Goal: Feedback & Contribution: Submit feedback/report problem

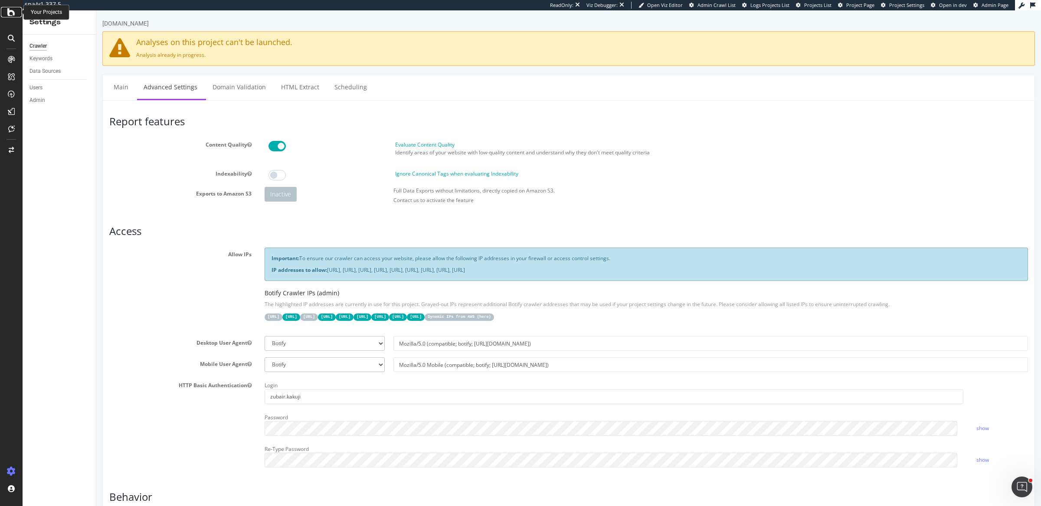
click at [7, 11] on div at bounding box center [11, 12] width 21 height 10
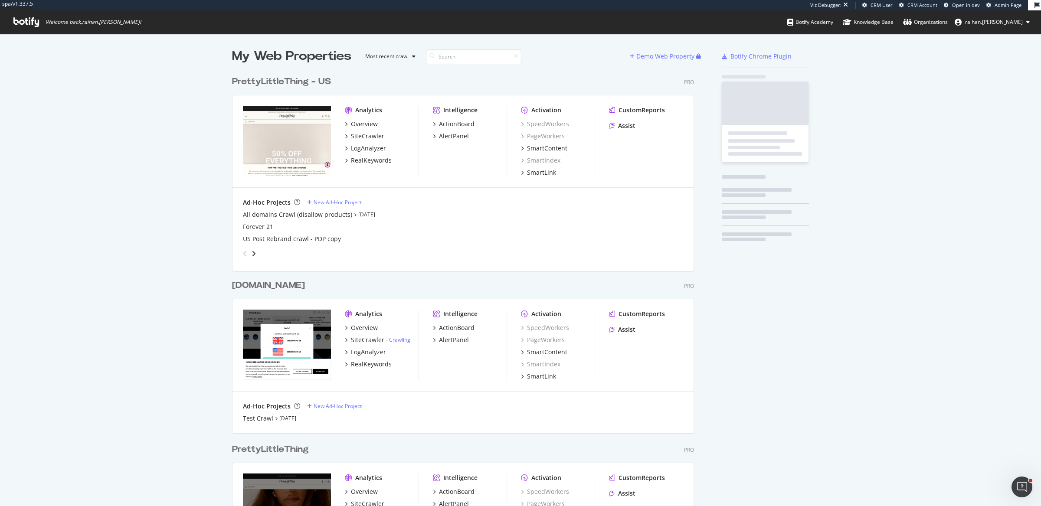
scroll to position [564, 460]
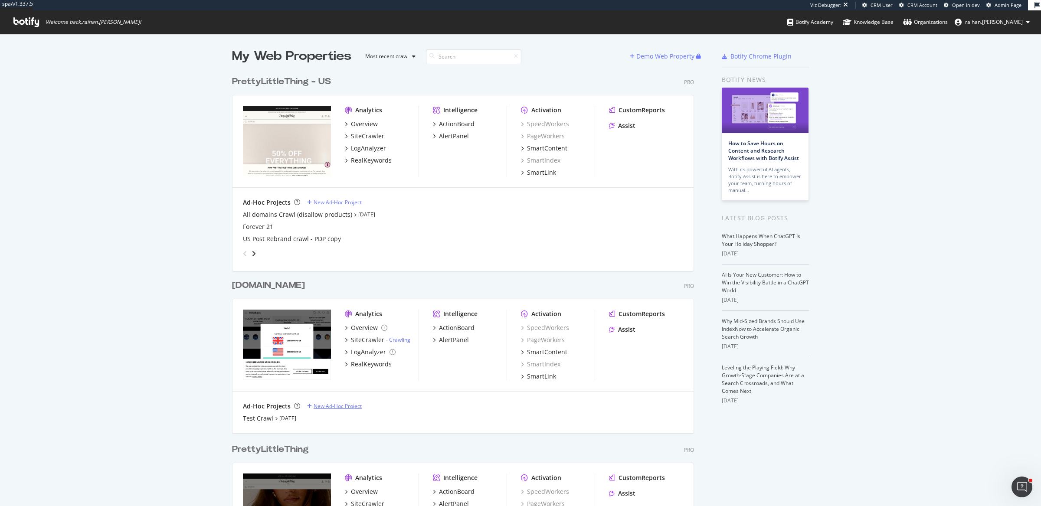
click at [325, 405] on div "New Ad-Hoc Project" at bounding box center [338, 406] width 48 height 7
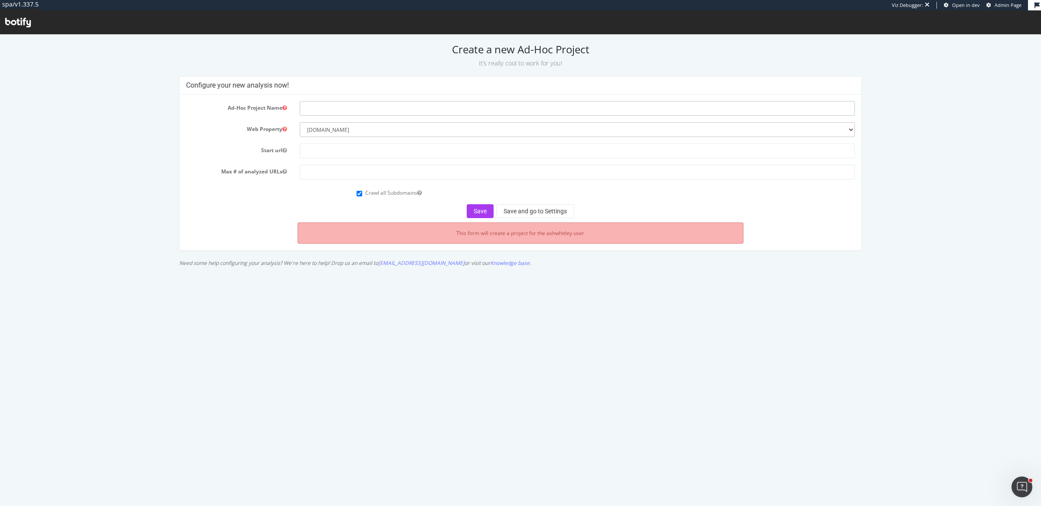
click at [353, 108] on input "text" at bounding box center [578, 108] width 556 height 15
type input "Debenhams Australia"
click at [334, 150] on input "text" at bounding box center [578, 151] width 556 height 15
paste input "[URL][DOMAIN_NAME]"
type input "[URL][DOMAIN_NAME]"
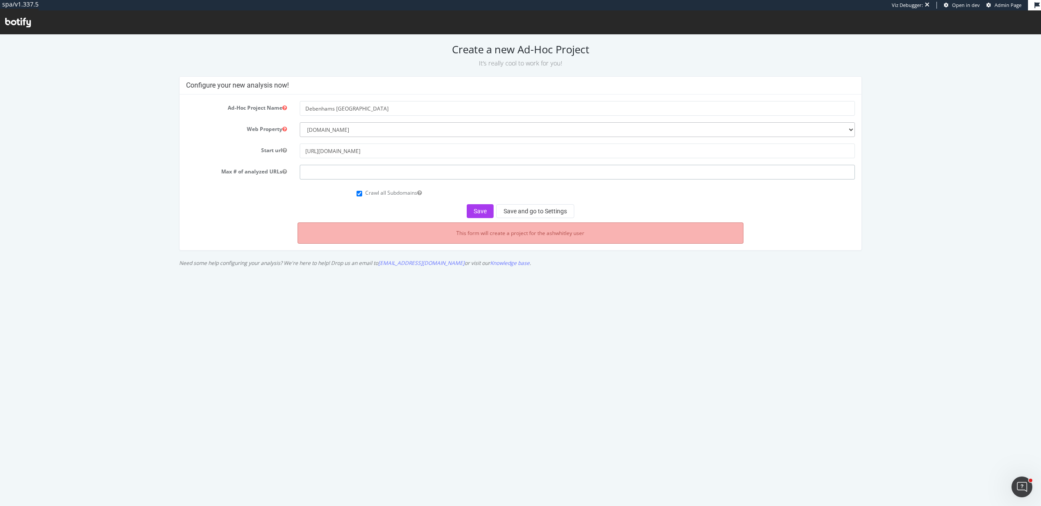
click at [339, 171] on input "number" at bounding box center [578, 172] width 556 height 15
type input "1"
click at [523, 210] on button "Save and go to Settings" at bounding box center [535, 211] width 78 height 14
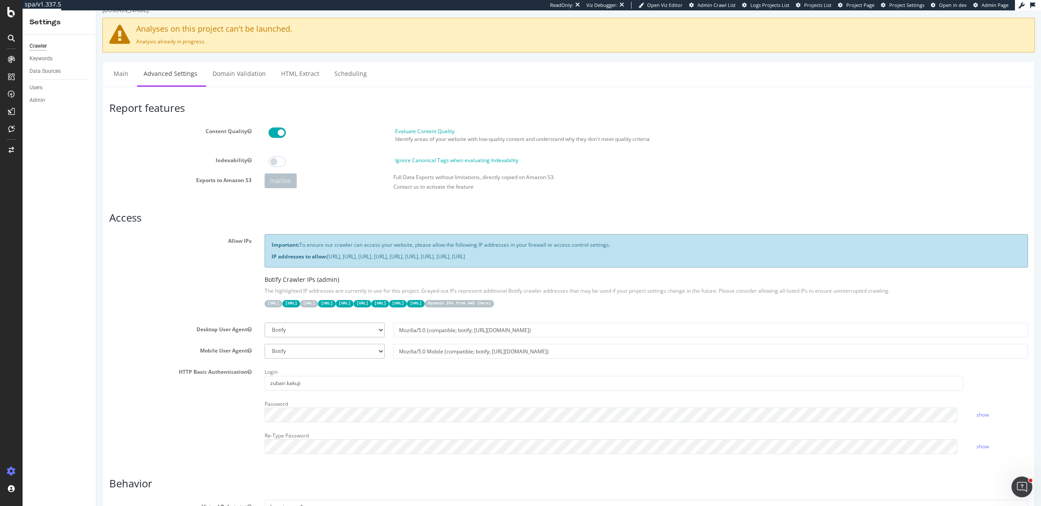
scroll to position [24, 0]
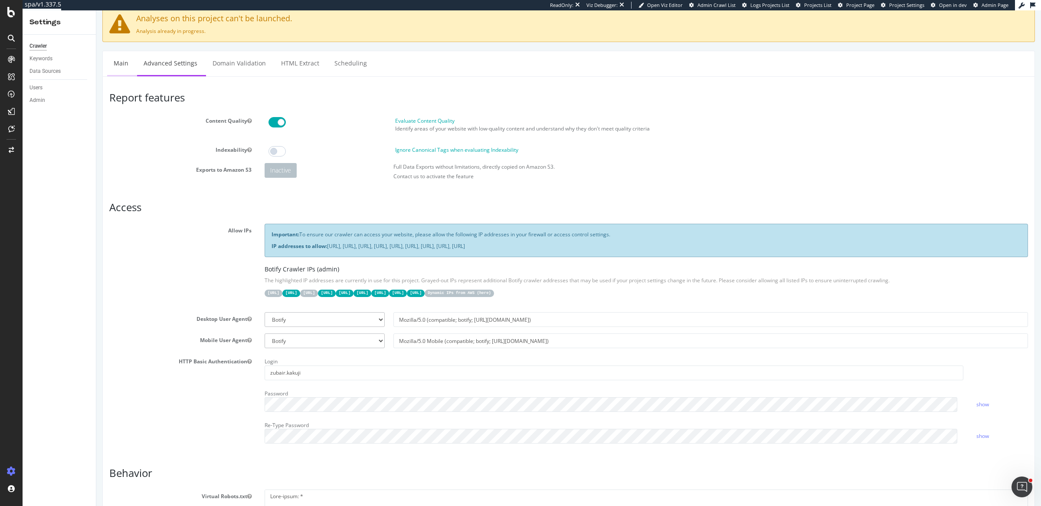
click at [107, 59] on link "Main" at bounding box center [121, 63] width 28 height 24
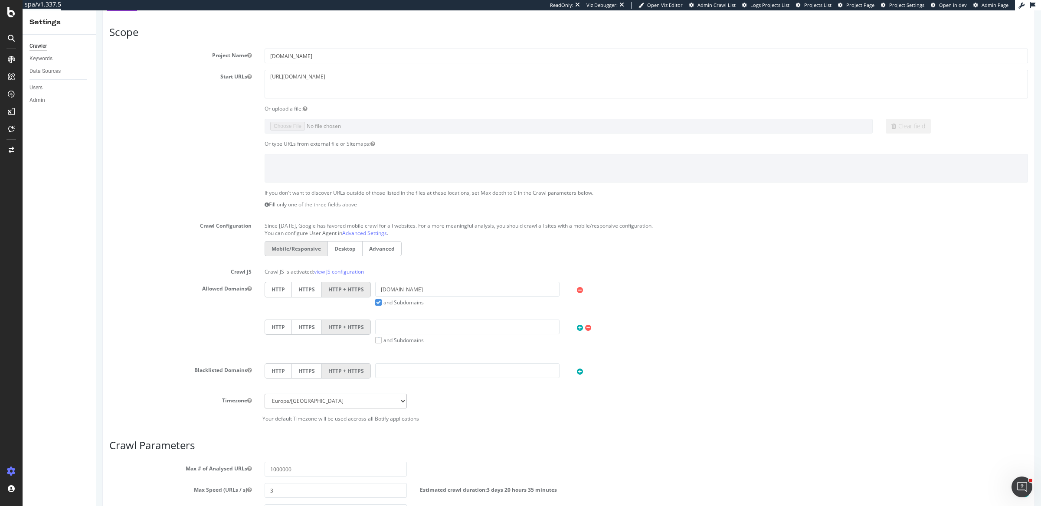
scroll to position [254, 0]
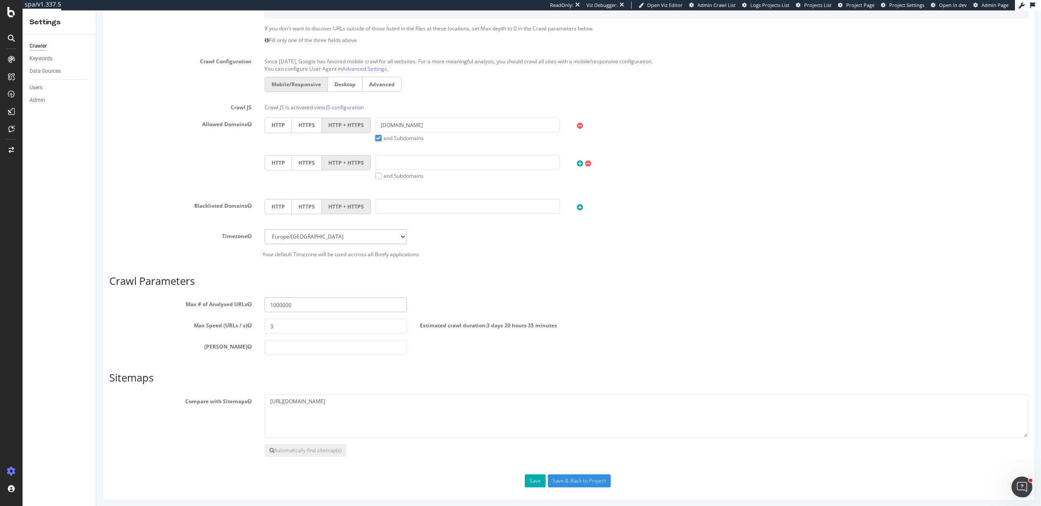
click at [291, 304] on input "1000000" at bounding box center [336, 305] width 142 height 15
click at [291, 305] on input "1000000" at bounding box center [336, 305] width 142 height 15
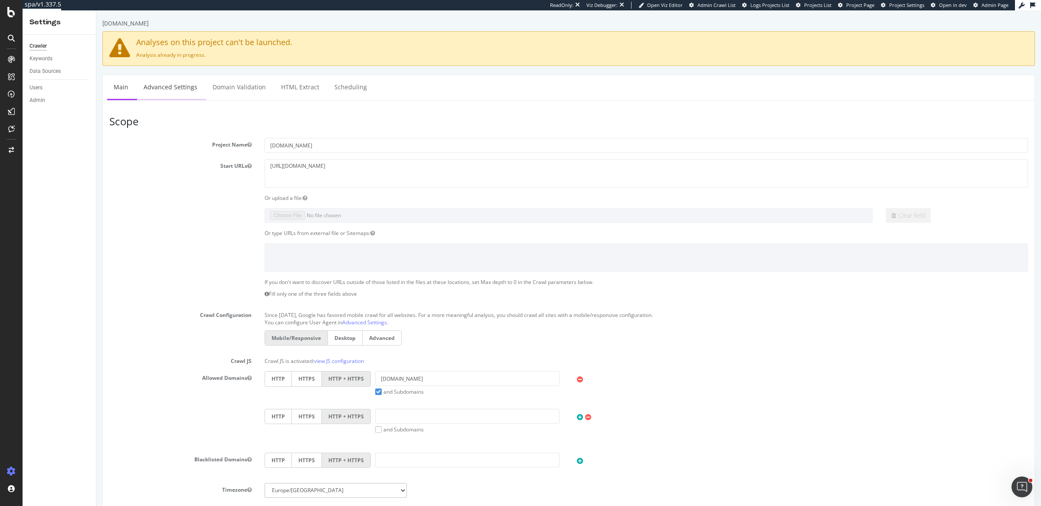
click at [169, 81] on link "Advanced Settings" at bounding box center [170, 87] width 67 height 24
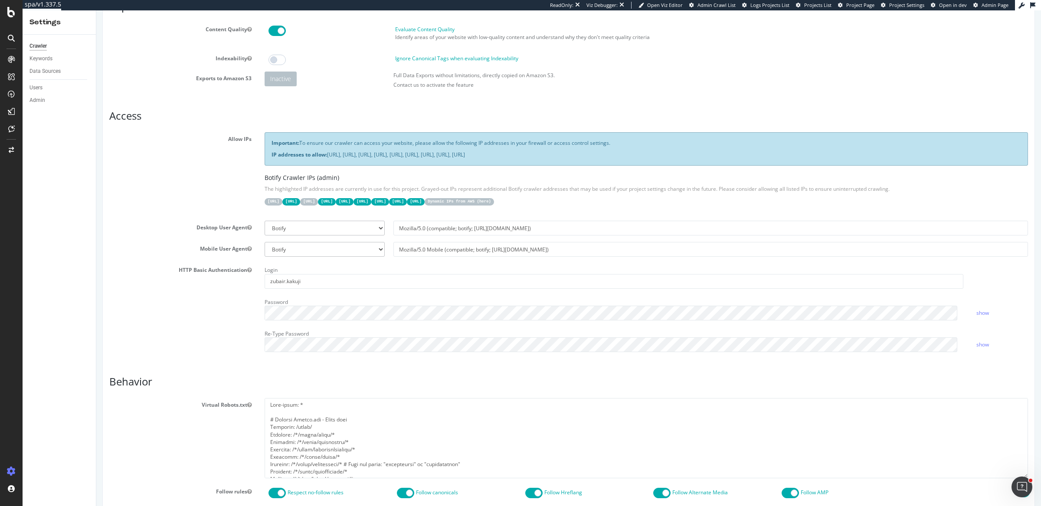
scroll to position [116, 0]
click at [293, 273] on input "zubair.kakuji" at bounding box center [614, 280] width 699 height 15
click at [346, 297] on div "Password" at bounding box center [614, 307] width 712 height 25
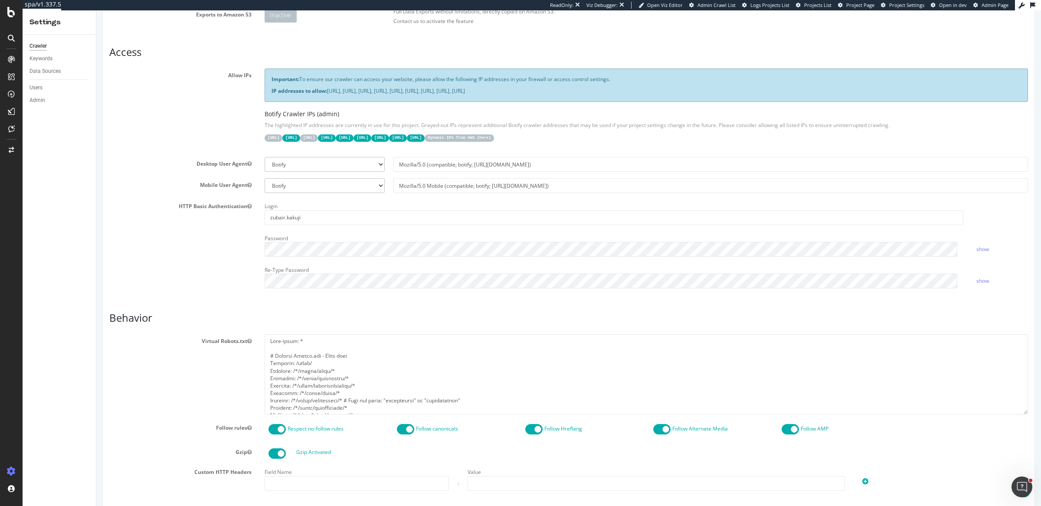
scroll to position [184, 0]
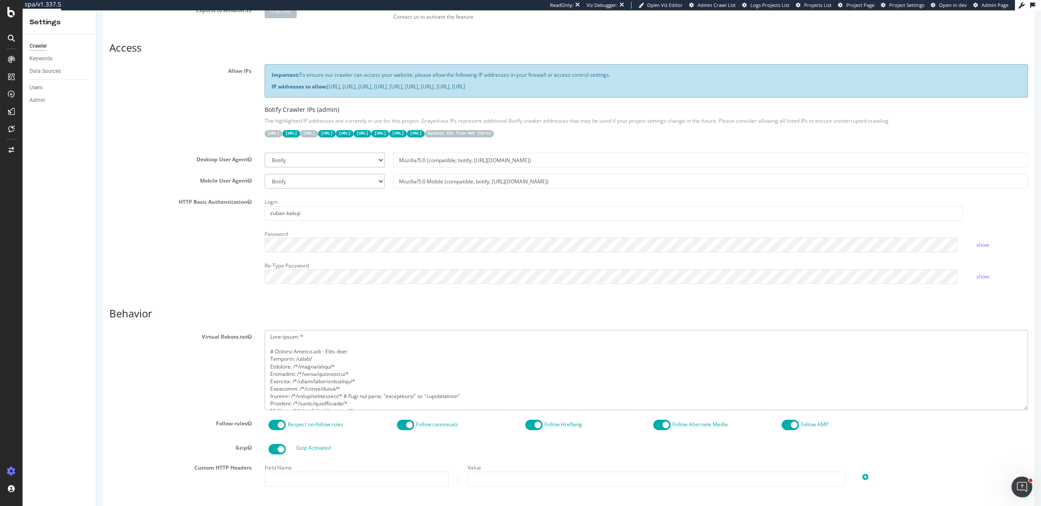
click at [338, 368] on textarea at bounding box center [647, 370] width 764 height 80
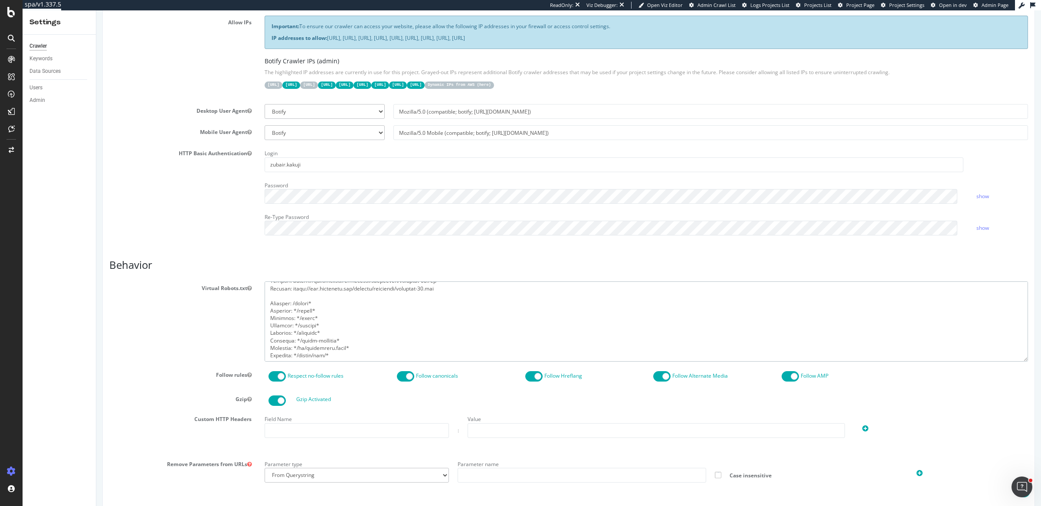
scroll to position [581, 0]
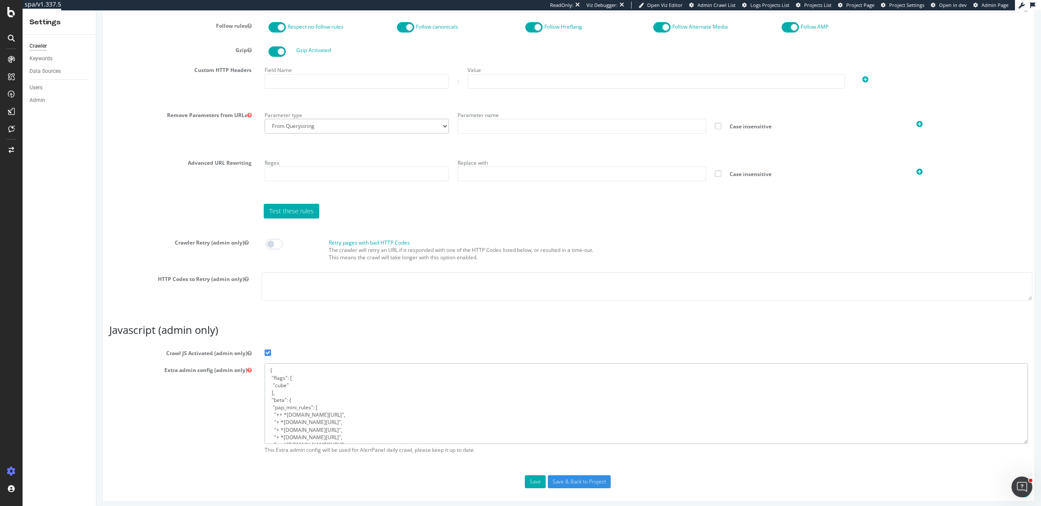
click at [329, 397] on textarea "{ "flags": [ "cube" ], "beta": { "pap_mini_rules": [ "++ *analytics.debenhams.c…" at bounding box center [647, 404] width 764 height 80
click at [59, 127] on div "RealKeywords" at bounding box center [51, 129] width 39 height 9
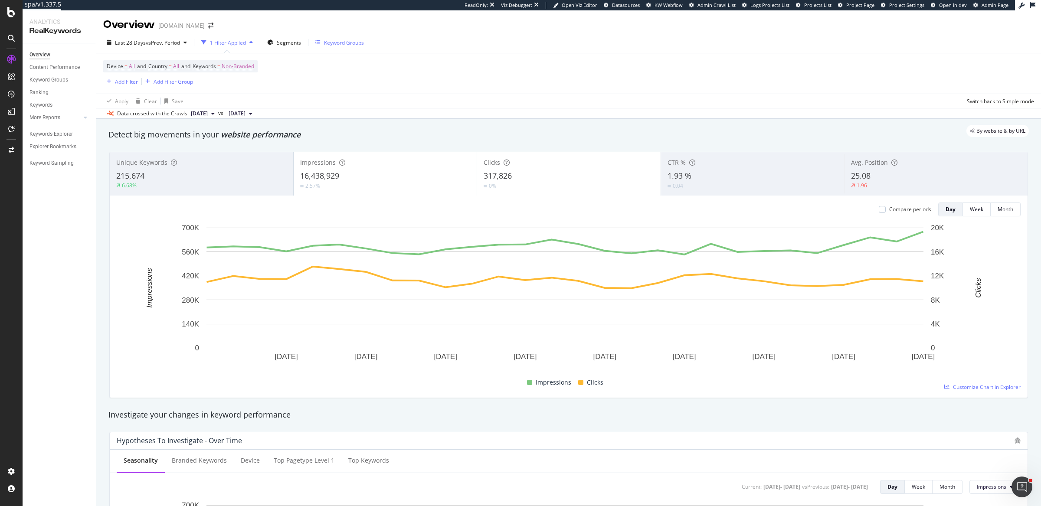
click at [323, 41] on div "Keyword Groups" at bounding box center [339, 42] width 49 height 7
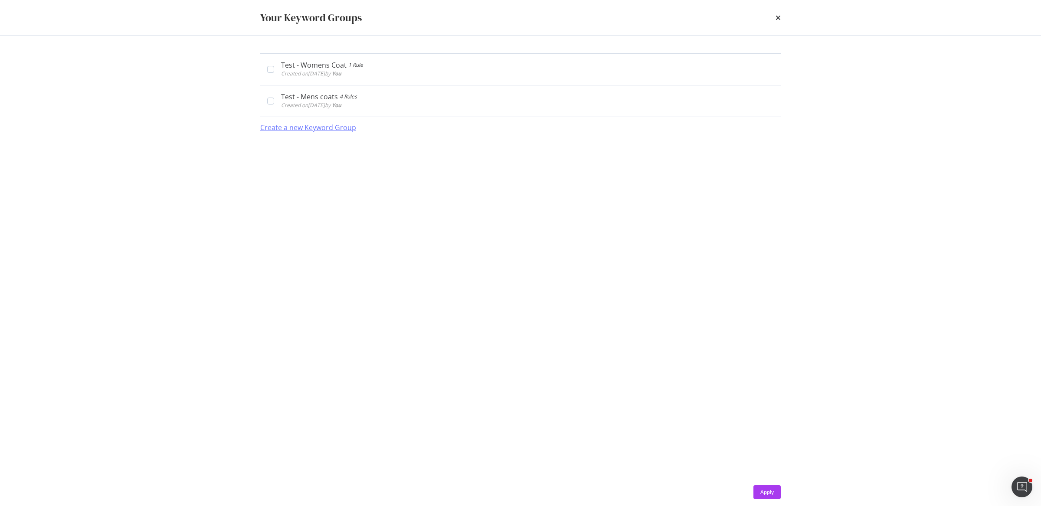
click at [305, 123] on div "Create a new Keyword Group" at bounding box center [308, 128] width 96 height 10
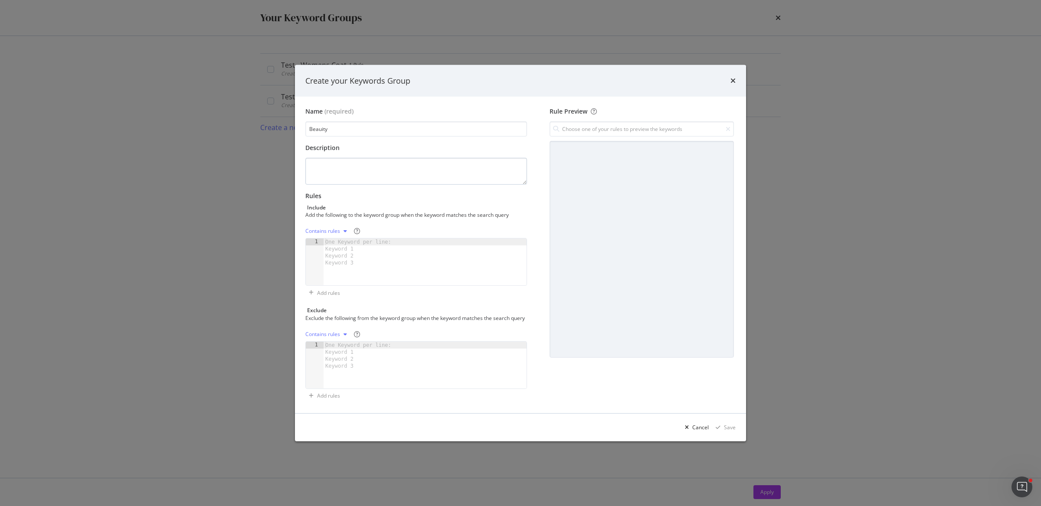
type input "Beauity"
click at [374, 163] on textarea "modal" at bounding box center [416, 171] width 222 height 27
click at [367, 239] on div "One Keyword per line: Keyword 1 Keyword 2 Keyword 3" at bounding box center [360, 253] width 72 height 28
paste textarea "versace aftershave"
type textarea "versace aftershave"
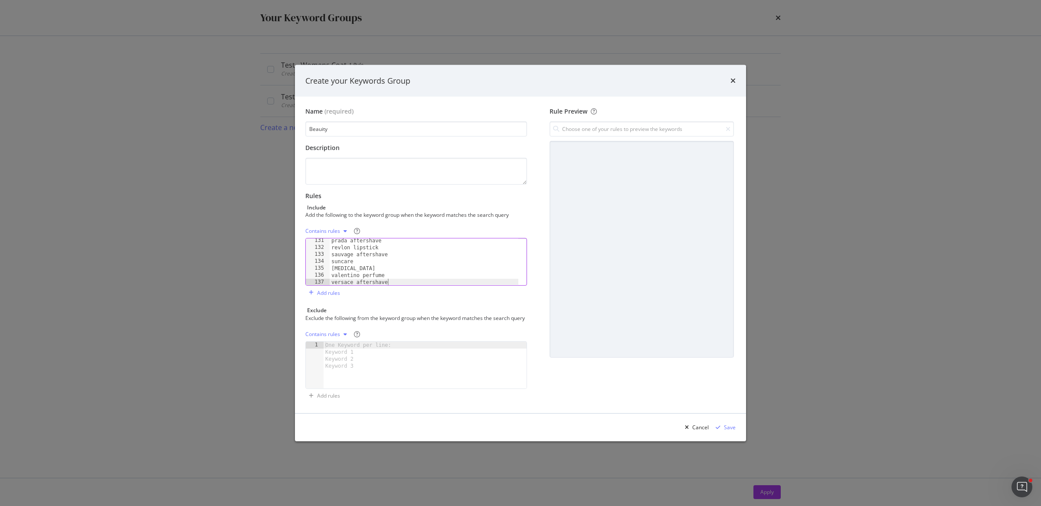
scroll to position [904, 0]
click at [329, 229] on div "Contains rules" at bounding box center [322, 231] width 35 height 5
click at [338, 257] on div "Exact rules" at bounding box center [329, 256] width 26 height 7
click at [727, 430] on div "Save" at bounding box center [730, 427] width 12 height 7
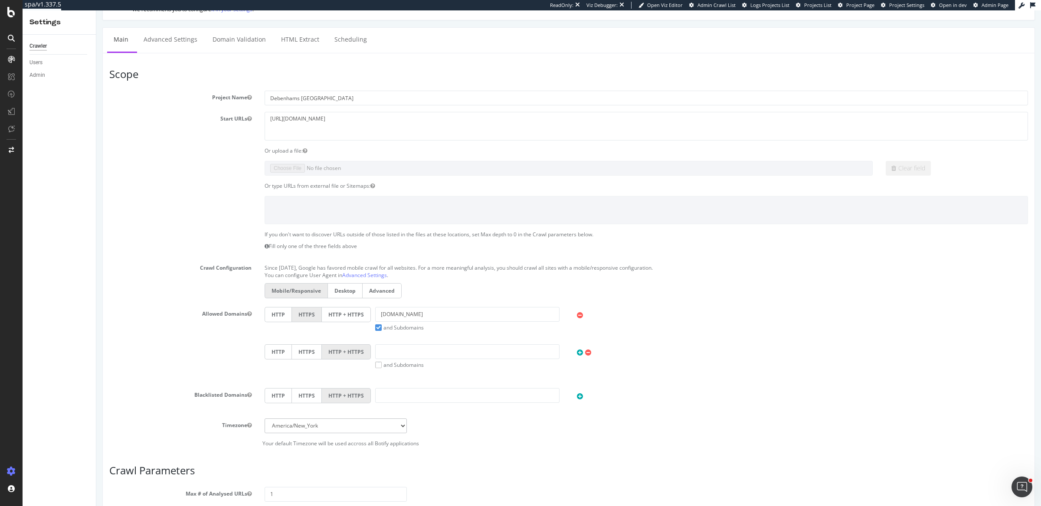
scroll to position [150, 0]
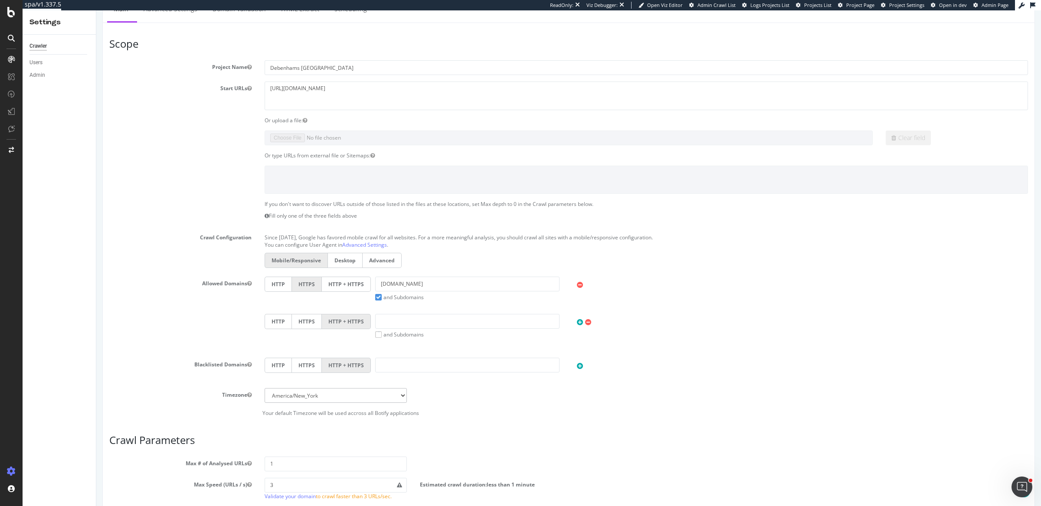
click at [349, 282] on label "HTTP + HTTPS" at bounding box center [346, 284] width 49 height 15
click at [96, 10] on input "HTTP + HTTPS" at bounding box center [96, 10] width 0 height 0
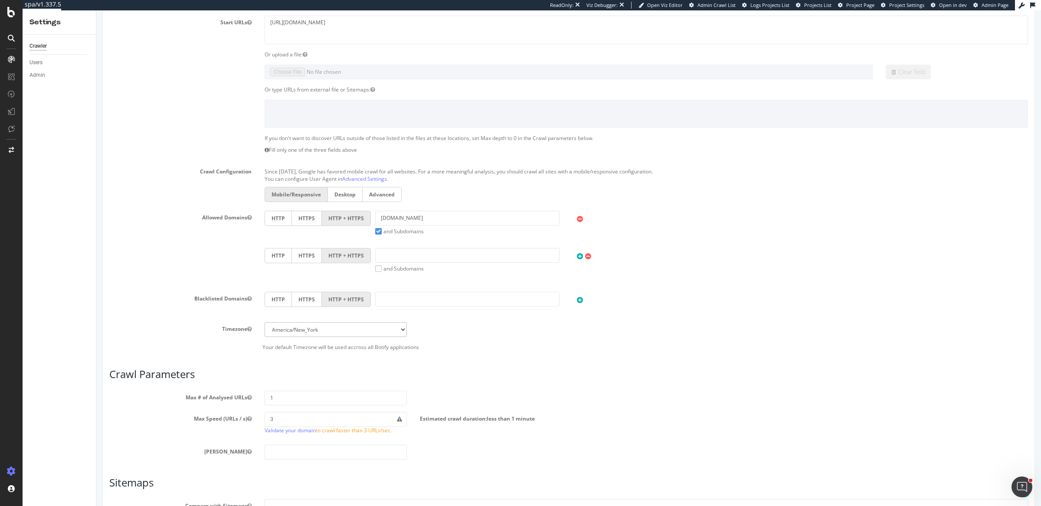
scroll to position [218, 0]
click at [389, 325] on select "[GEOGRAPHIC_DATA]/[GEOGRAPHIC_DATA] [GEOGRAPHIC_DATA]/[GEOGRAPHIC_DATA] [GEOGRA…" at bounding box center [336, 327] width 142 height 15
select select "Europe/[GEOGRAPHIC_DATA]"
click at [265, 320] on select "[GEOGRAPHIC_DATA]/[GEOGRAPHIC_DATA] [GEOGRAPHIC_DATA]/[GEOGRAPHIC_DATA] [GEOGRA…" at bounding box center [336, 327] width 142 height 15
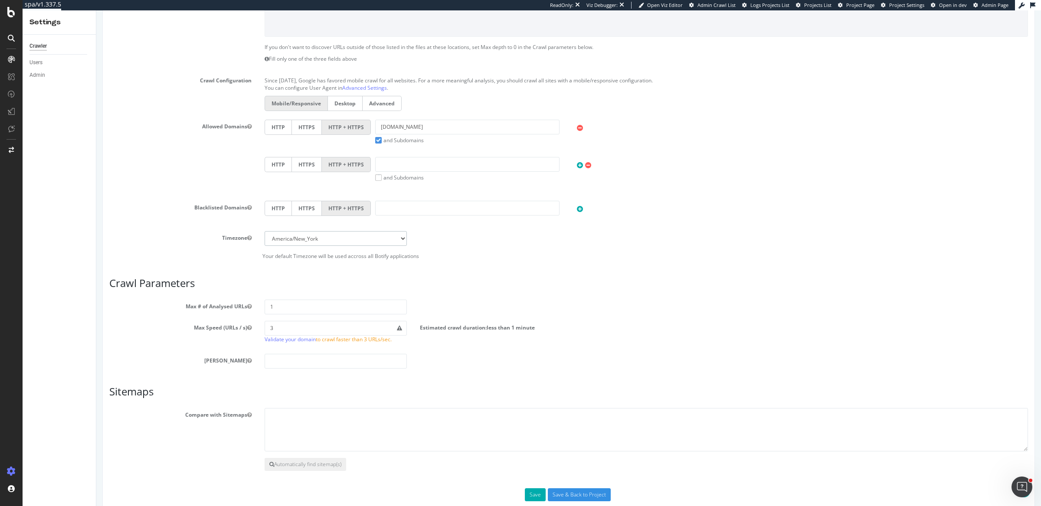
scroll to position [312, 0]
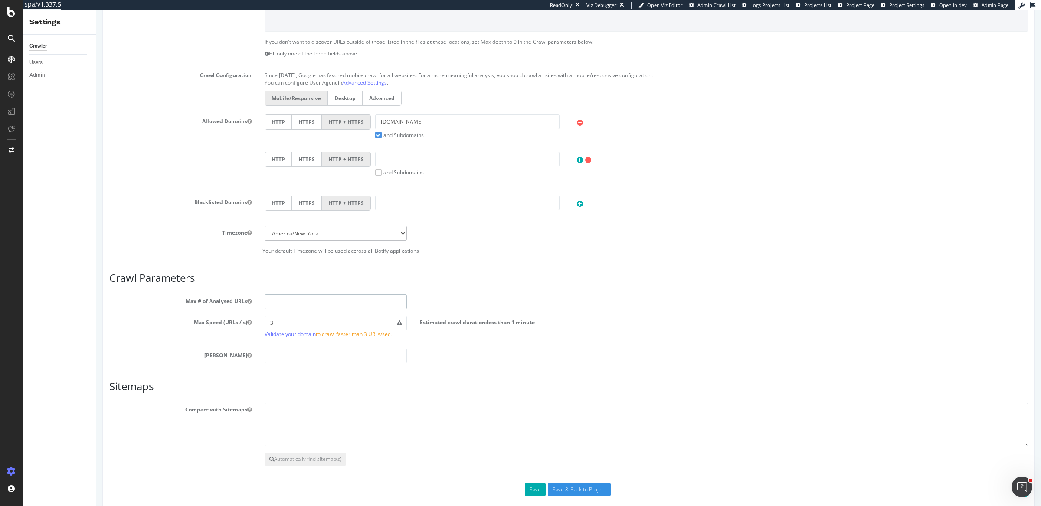
click at [280, 302] on input "1" at bounding box center [336, 302] width 142 height 15
click at [339, 296] on input "1" at bounding box center [336, 302] width 142 height 15
paste input "000000"
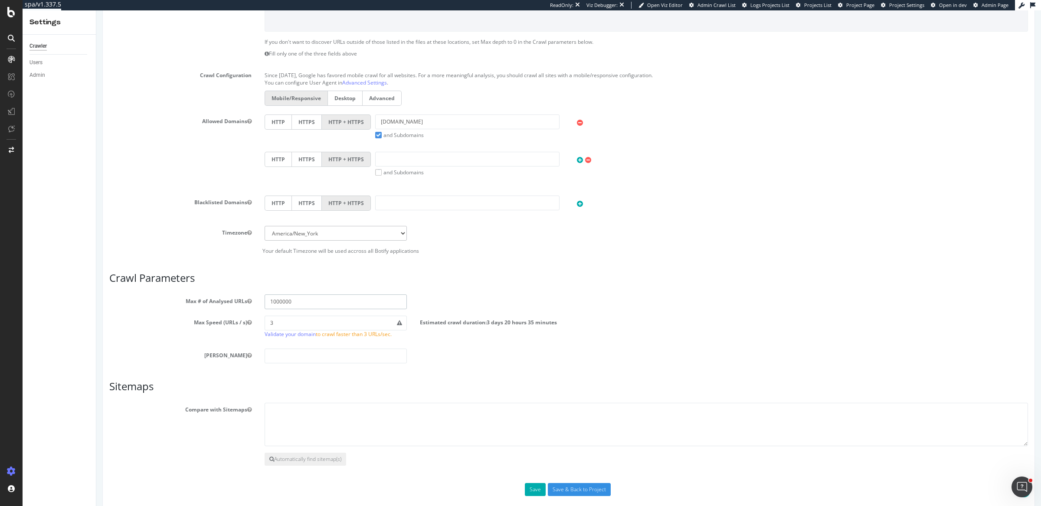
type input "1000000"
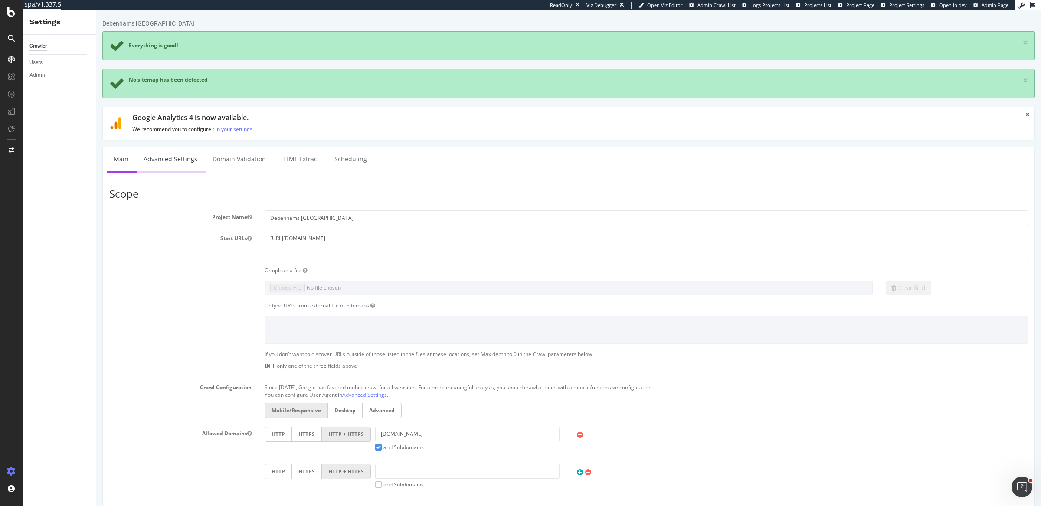
click at [178, 158] on link "Advanced Settings" at bounding box center [170, 160] width 67 height 24
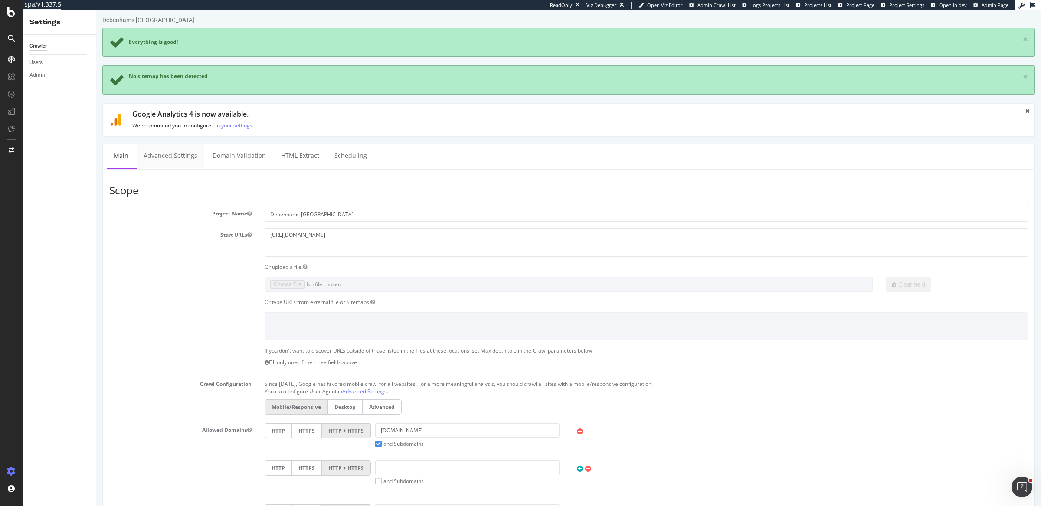
scroll to position [320, 0]
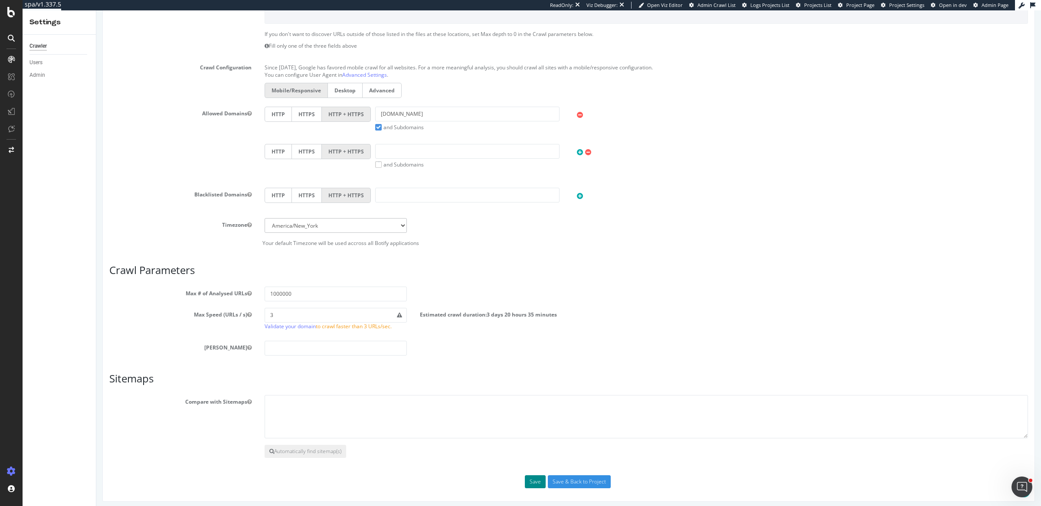
click at [529, 477] on button "Save" at bounding box center [535, 482] width 21 height 13
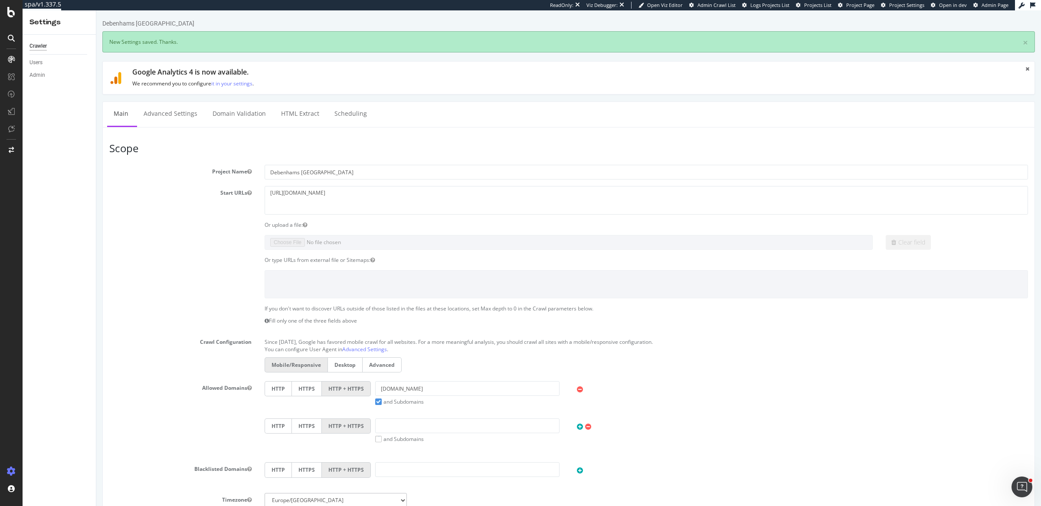
scroll to position [0, 0]
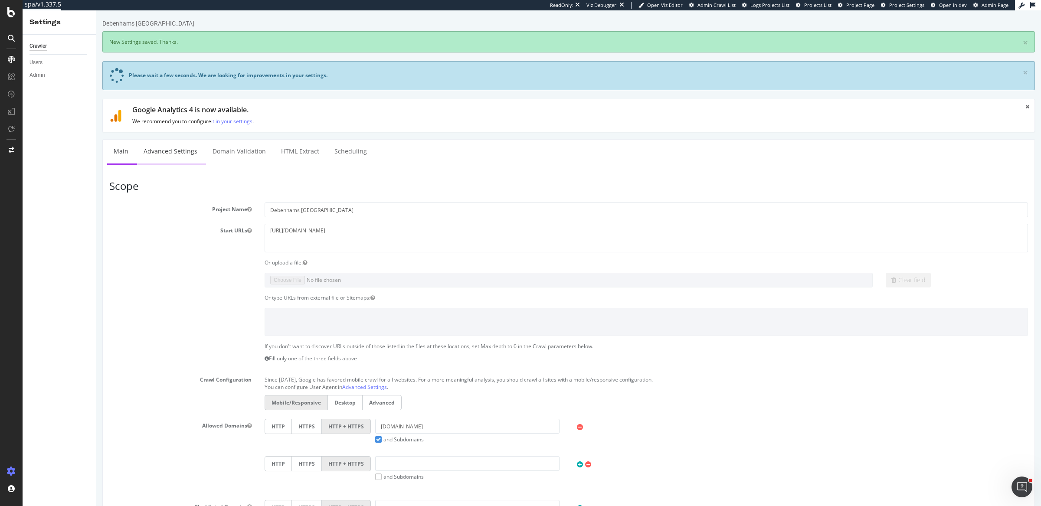
click at [164, 155] on link "Advanced Settings" at bounding box center [170, 152] width 67 height 24
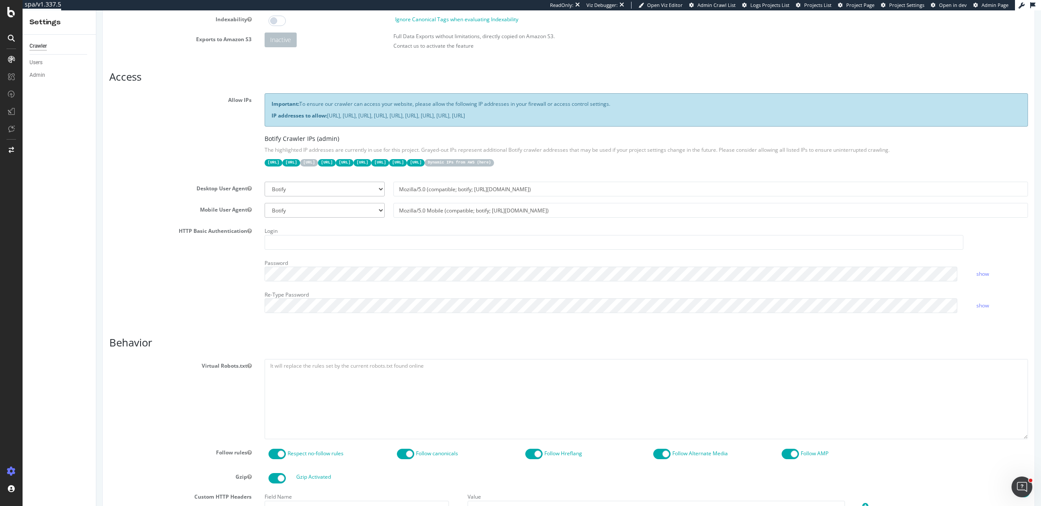
scroll to position [160, 0]
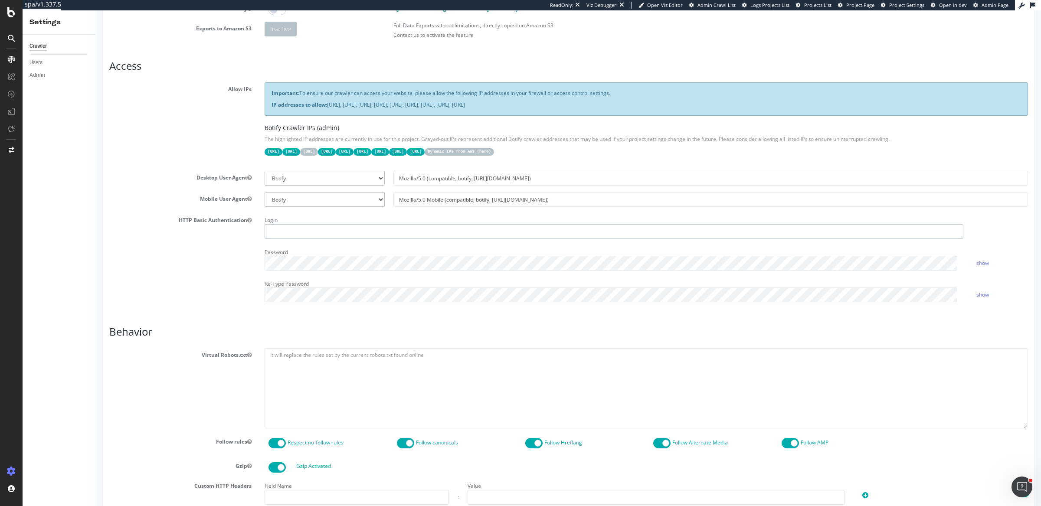
click at [332, 230] on input "text" at bounding box center [614, 231] width 699 height 15
paste input "zubair.kakuji"
type input "zubair.kakuji"
click at [295, 230] on input "zubair.kakuji" at bounding box center [614, 231] width 699 height 15
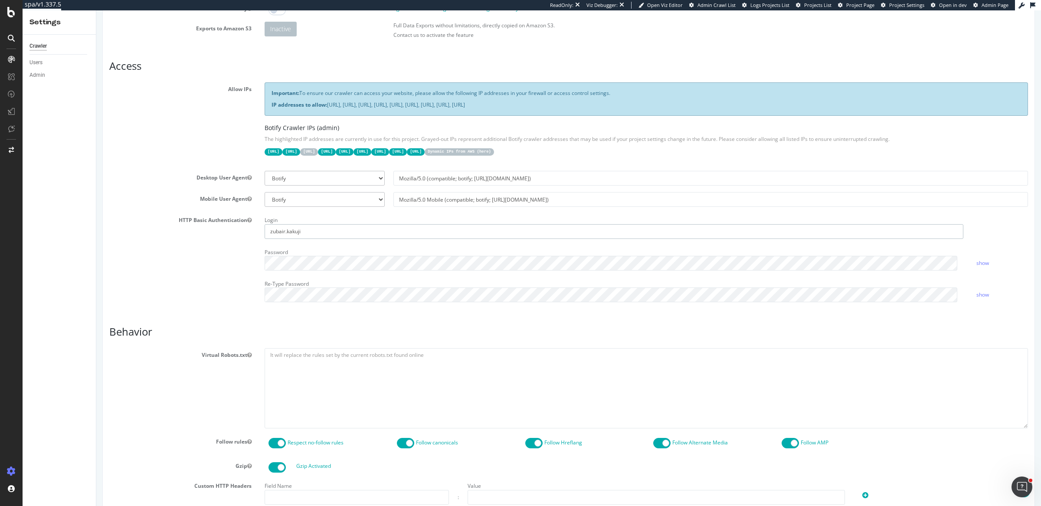
click at [295, 230] on input "zubair.kakuji" at bounding box center [614, 231] width 699 height 15
click at [232, 271] on div "HTTP Basic Authentication Login Password show Re-Type Password show" at bounding box center [569, 260] width 932 height 95
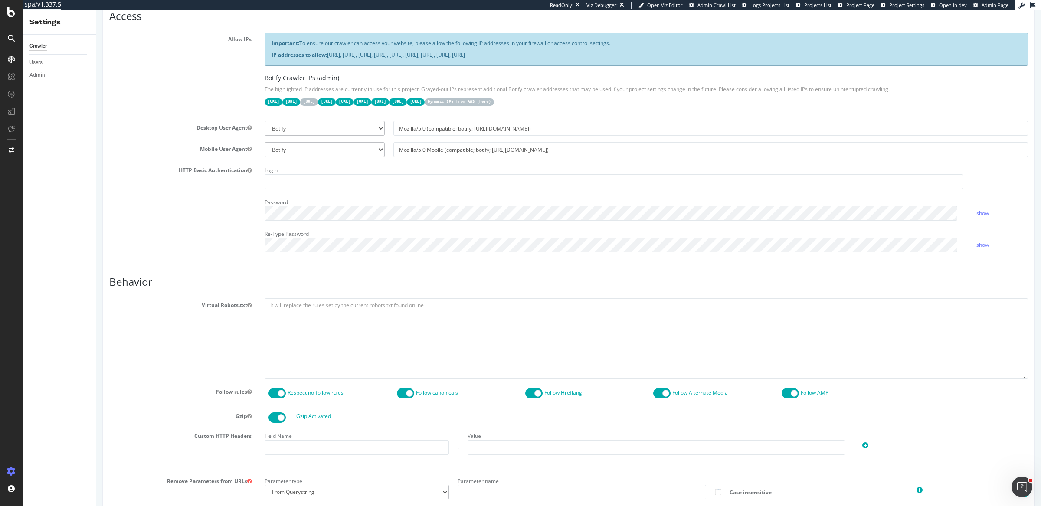
scroll to position [215, 0]
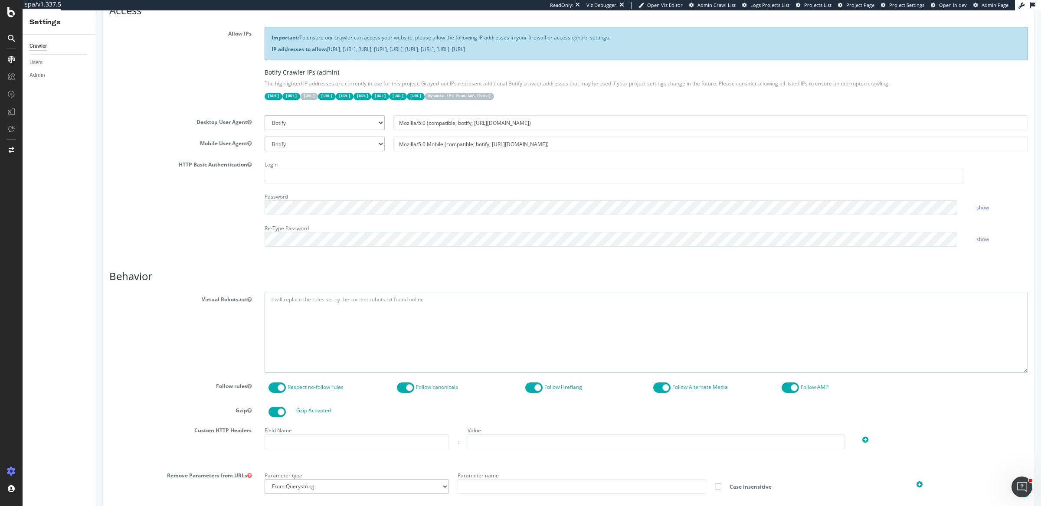
click at [295, 317] on textarea at bounding box center [647, 333] width 764 height 80
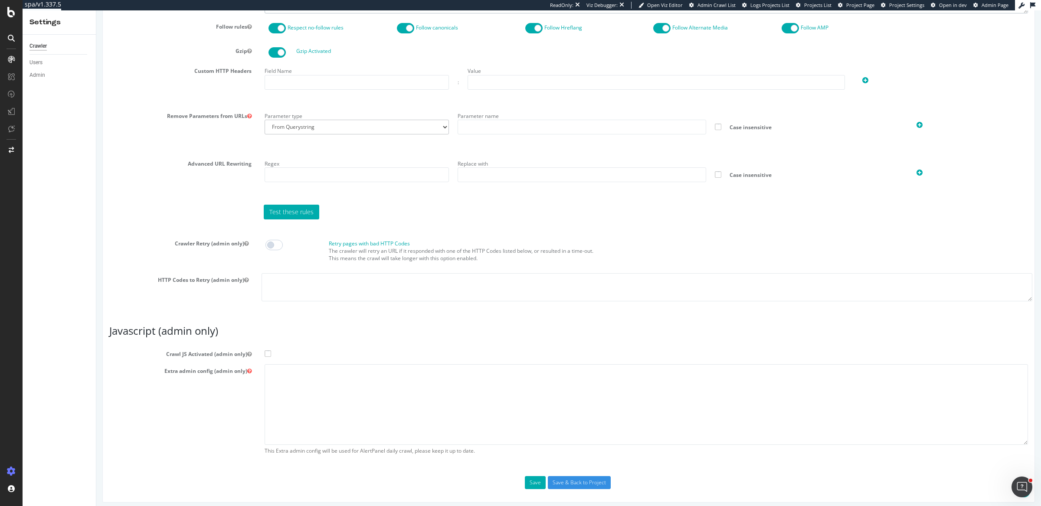
scroll to position [576, 0]
click at [267, 350] on span at bounding box center [268, 353] width 7 height 7
click at [96, 10] on input "Crawl JS Activated (admin only)" at bounding box center [96, 10] width 0 height 0
click at [272, 376] on textarea at bounding box center [647, 404] width 764 height 80
paste textarea "{ "flags": [ "cube" ], "beta": { "pap_mini_rules": [ "++ *analytics.debenhams.c…"
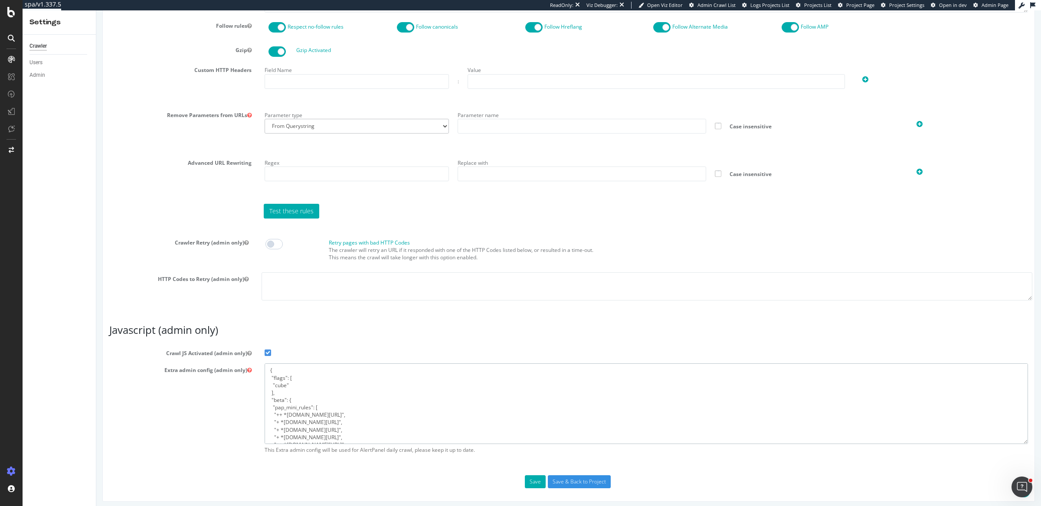
scroll to position [213, 0]
type textarea "{ "flags": [ "cube" ], "beta": { "pap_mini_rules": [ "++ *analytics.debenhams.c…"
click at [560, 478] on input "Save & Back to Project" at bounding box center [579, 482] width 63 height 13
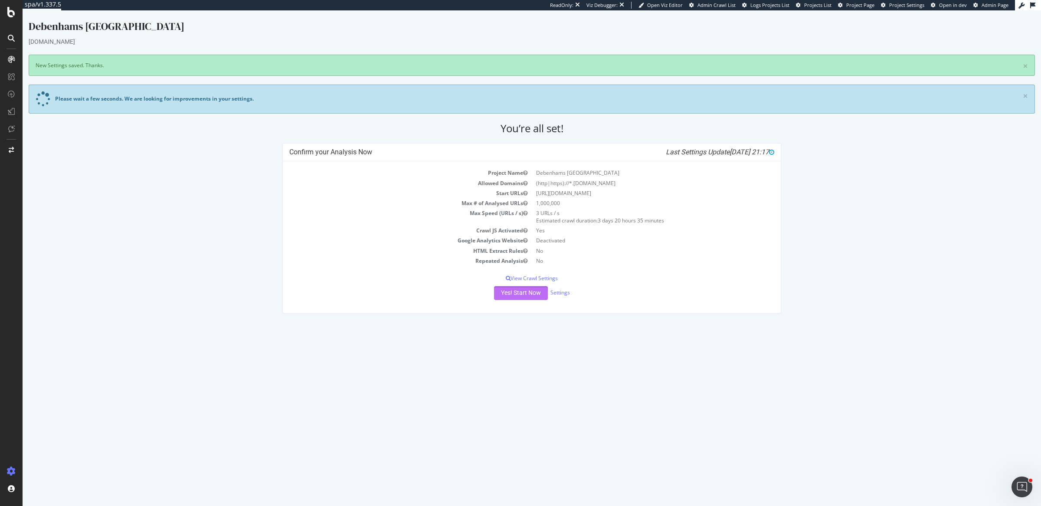
click at [526, 289] on button "Yes! Start Now" at bounding box center [521, 293] width 54 height 14
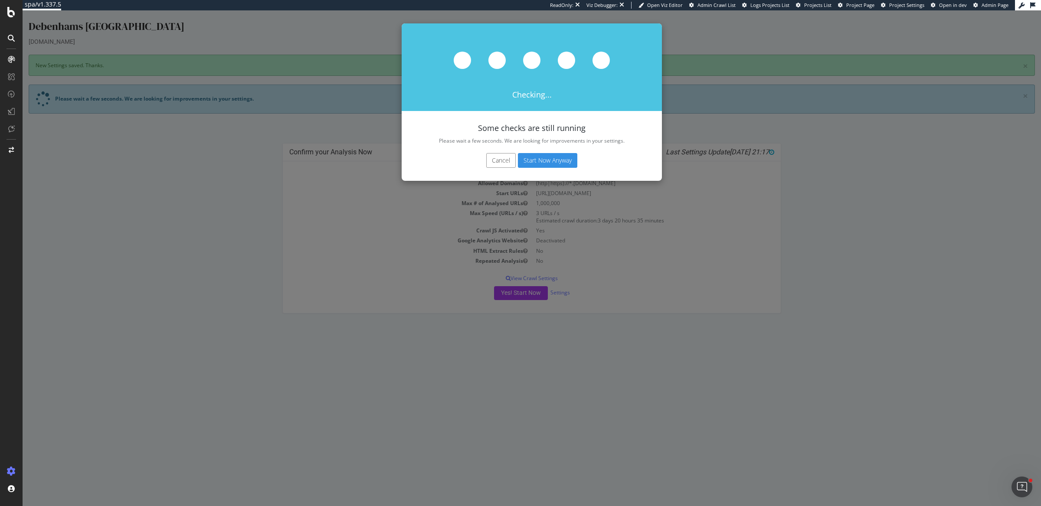
click at [548, 156] on button "Start Now Anyway" at bounding box center [547, 160] width 59 height 15
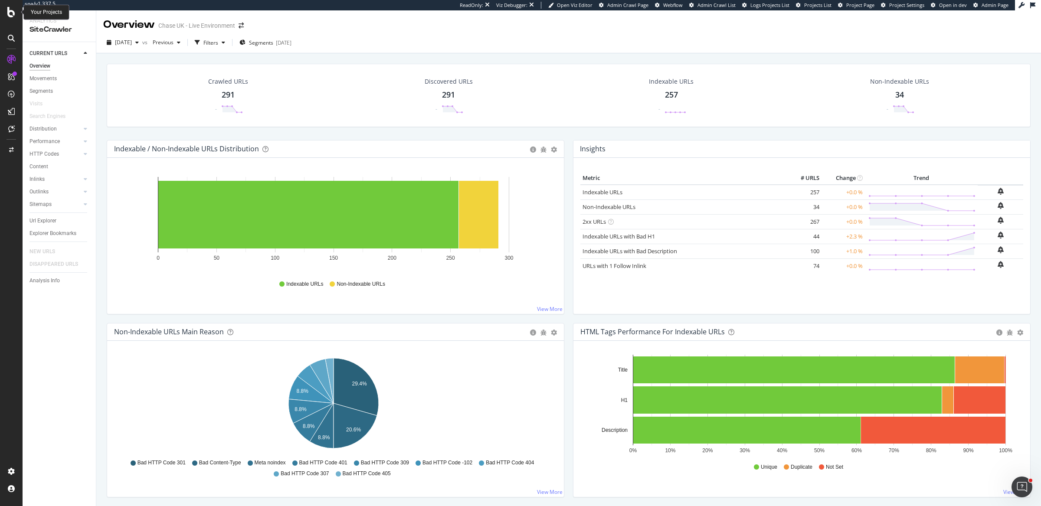
click at [5, 13] on div at bounding box center [11, 12] width 21 height 10
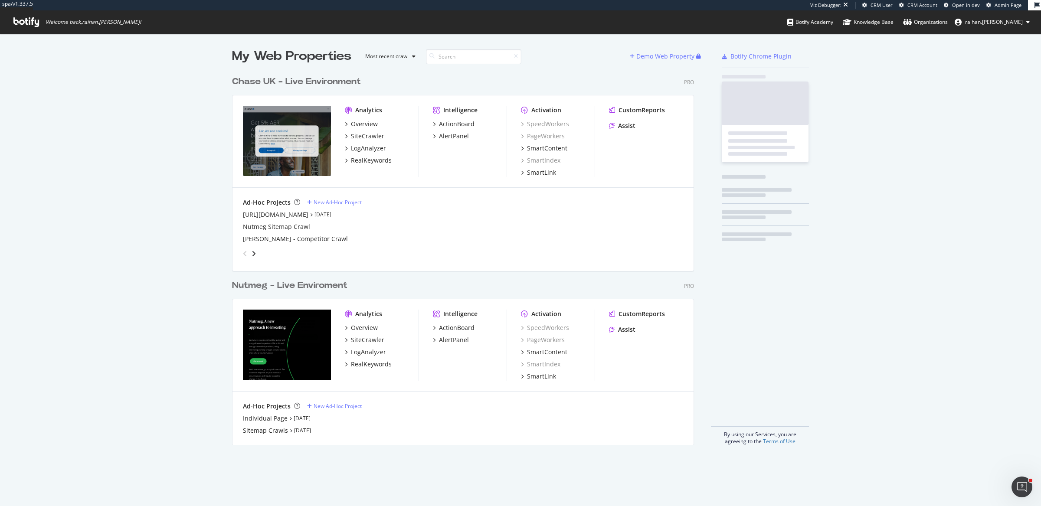
scroll to position [371, 460]
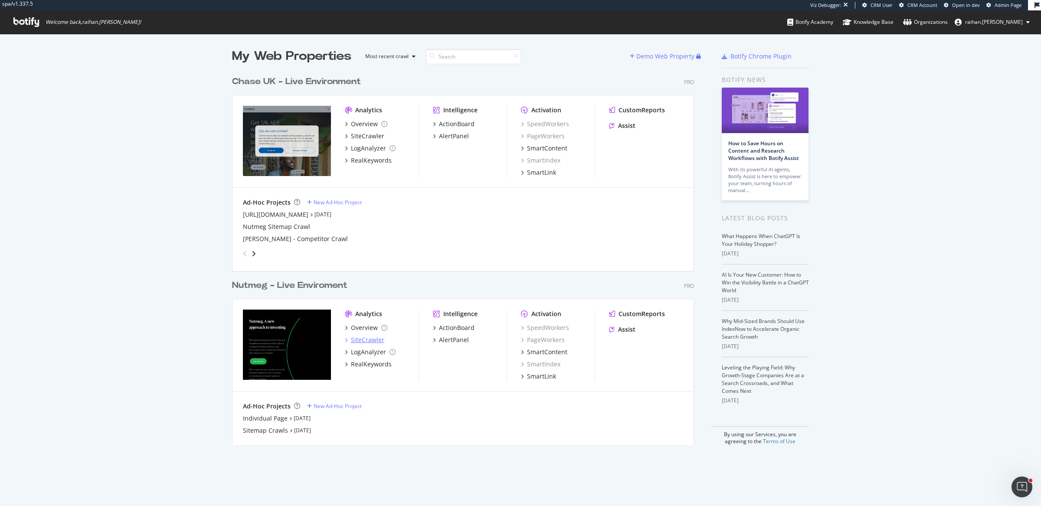
click at [371, 339] on div "SiteCrawler" at bounding box center [367, 340] width 33 height 9
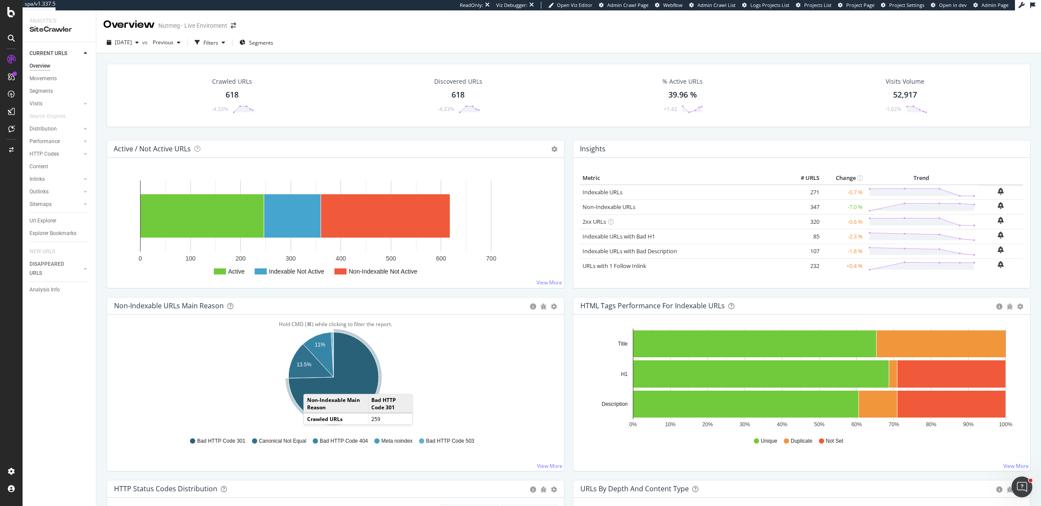
click at [312, 384] on icon "A chart." at bounding box center [334, 377] width 90 height 90
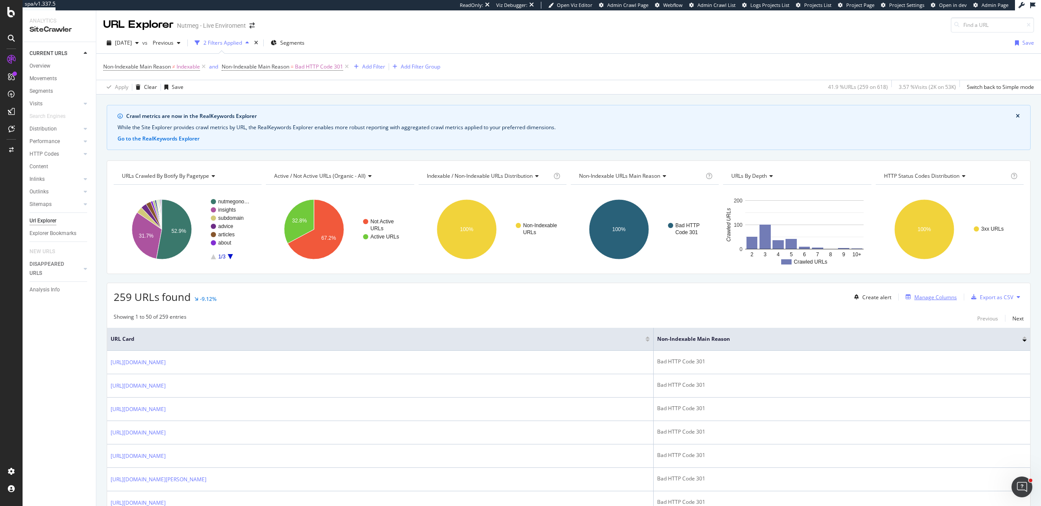
click at [915, 295] on div "Manage Columns" at bounding box center [936, 297] width 43 height 7
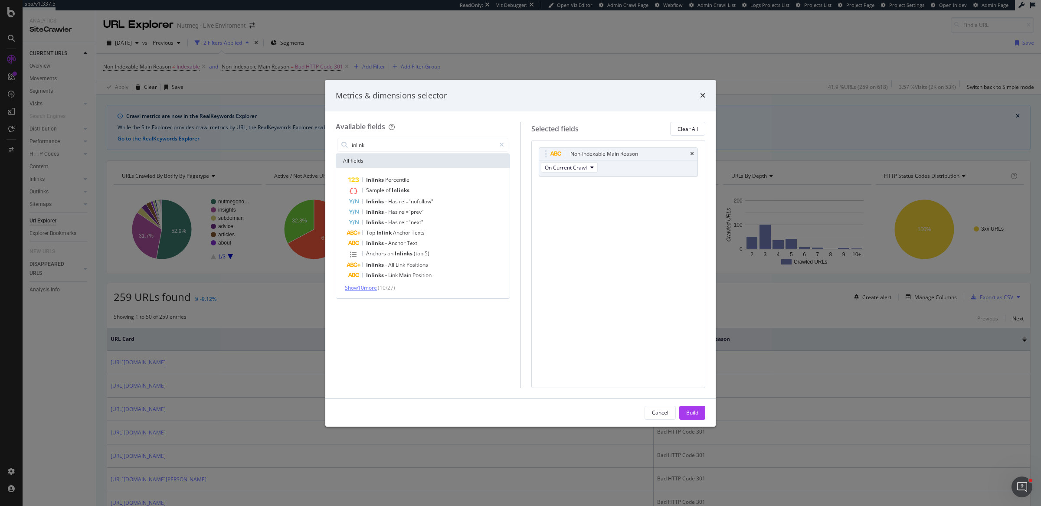
type input "inlink"
click at [360, 290] on span "Show 10 more" at bounding box center [361, 287] width 32 height 7
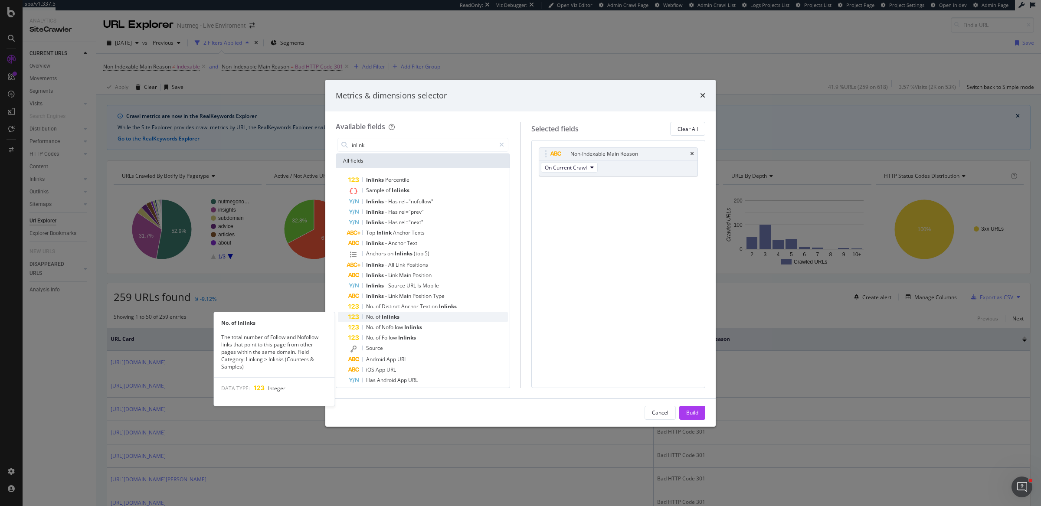
click at [393, 316] on span "Inlinks" at bounding box center [391, 316] width 18 height 7
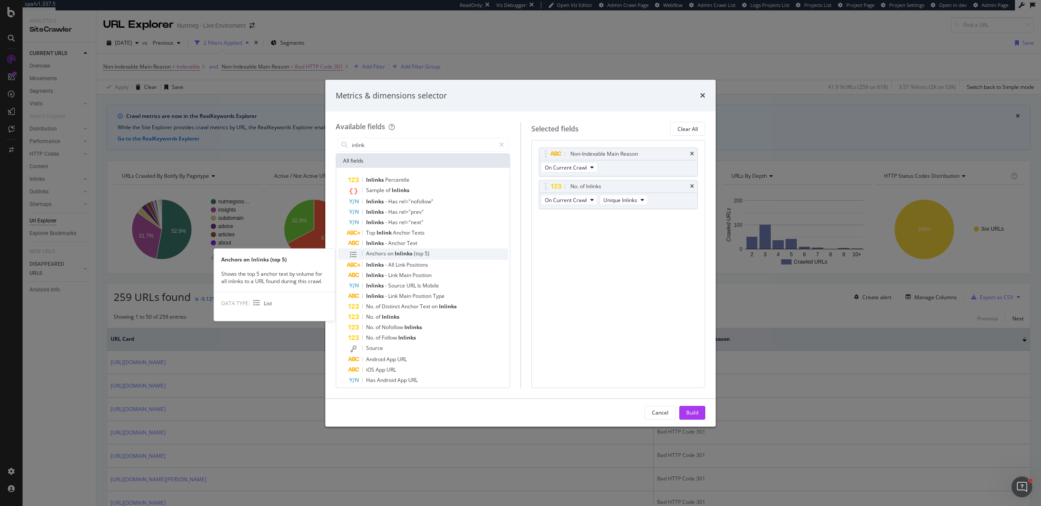
click at [406, 255] on span "Inlinks" at bounding box center [404, 253] width 19 height 7
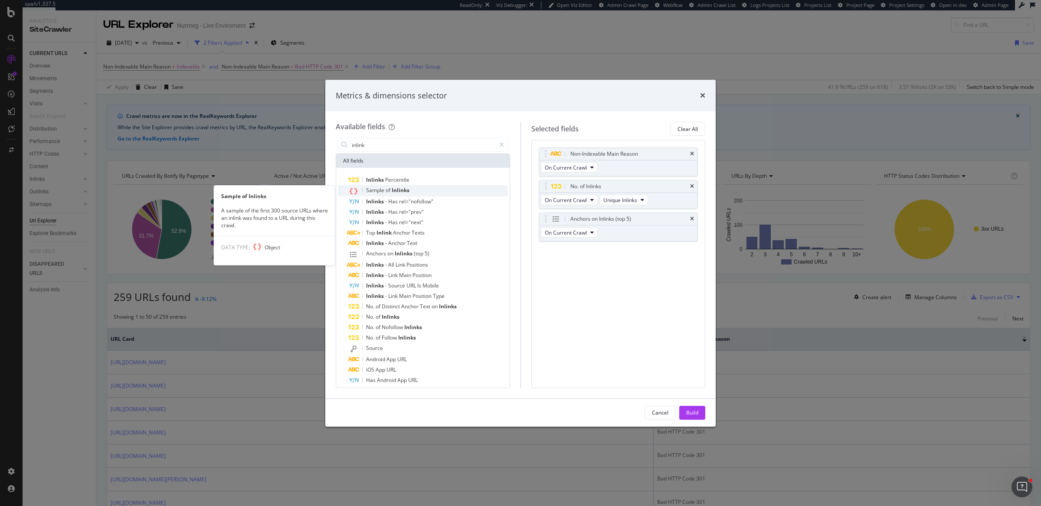
click div "Sample of Inlinks"
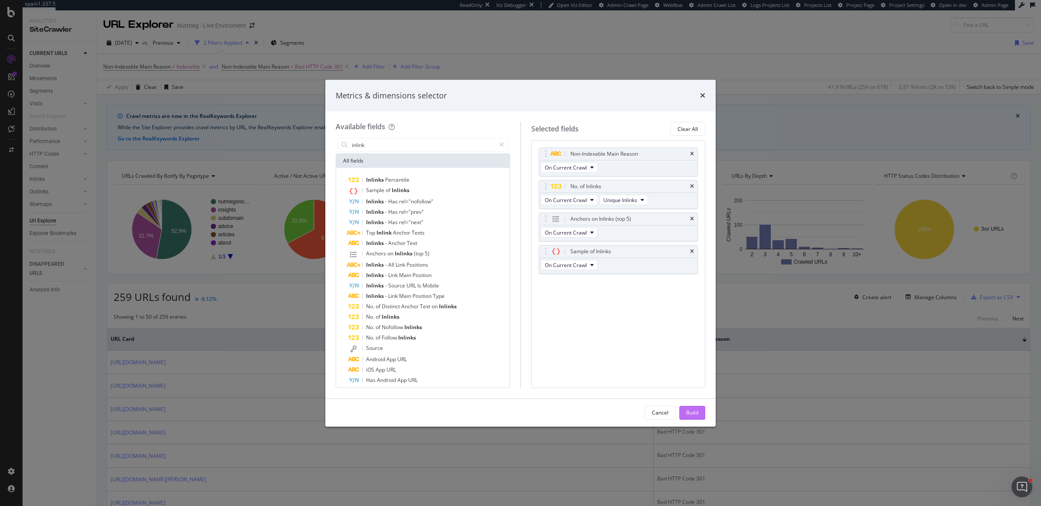
click div "Build"
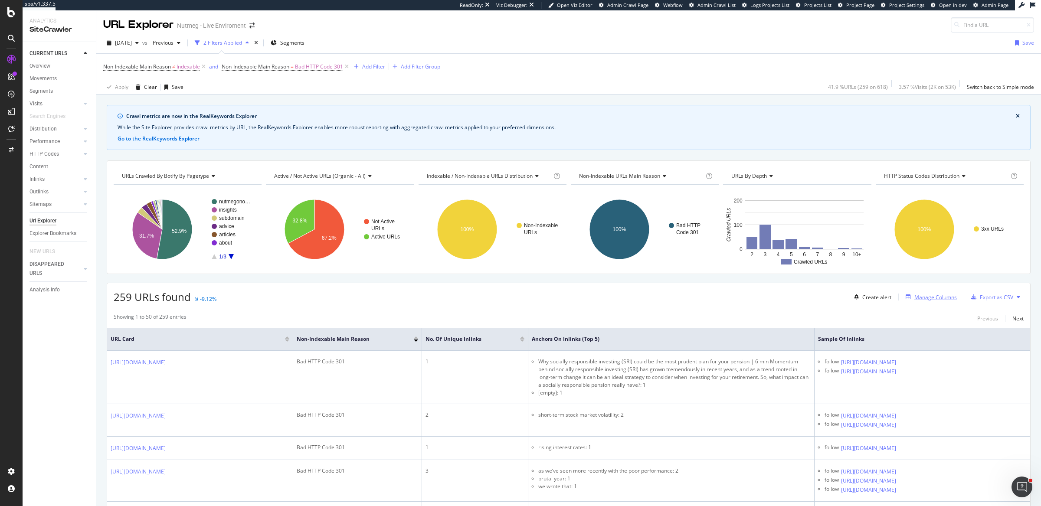
click at [915, 294] on div "Manage Columns" at bounding box center [936, 297] width 43 height 7
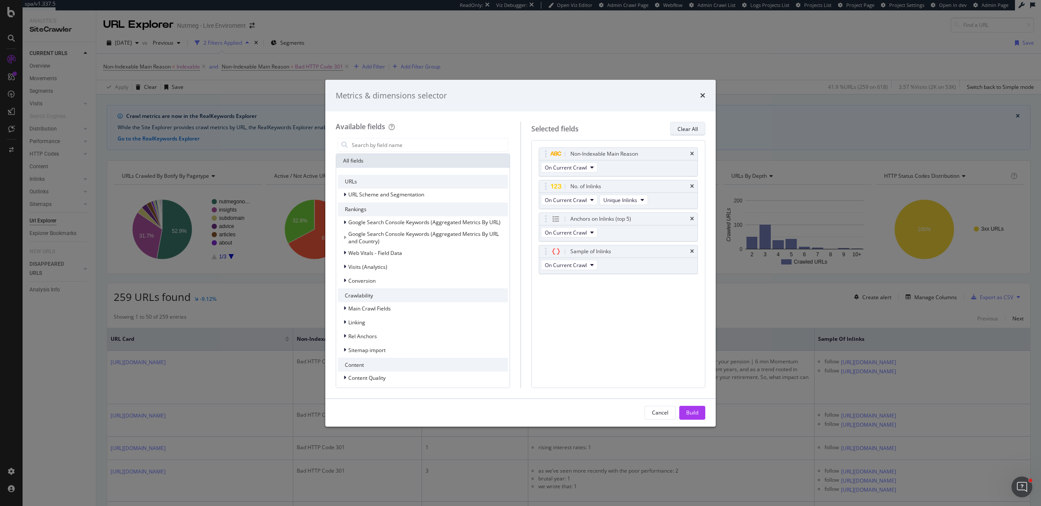
click at [694, 127] on div "Clear All" at bounding box center [688, 128] width 20 height 7
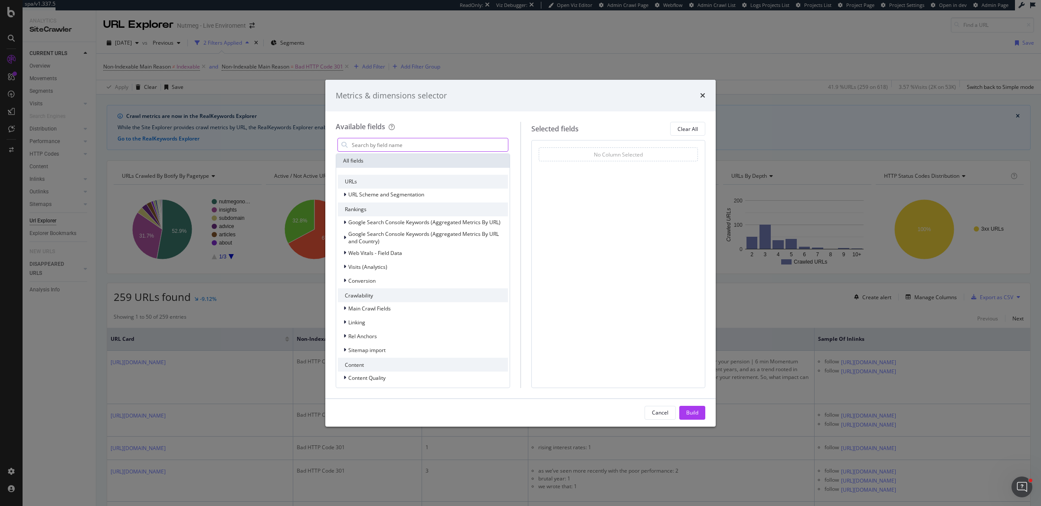
click at [467, 141] on input "modal" at bounding box center [429, 144] width 157 height 13
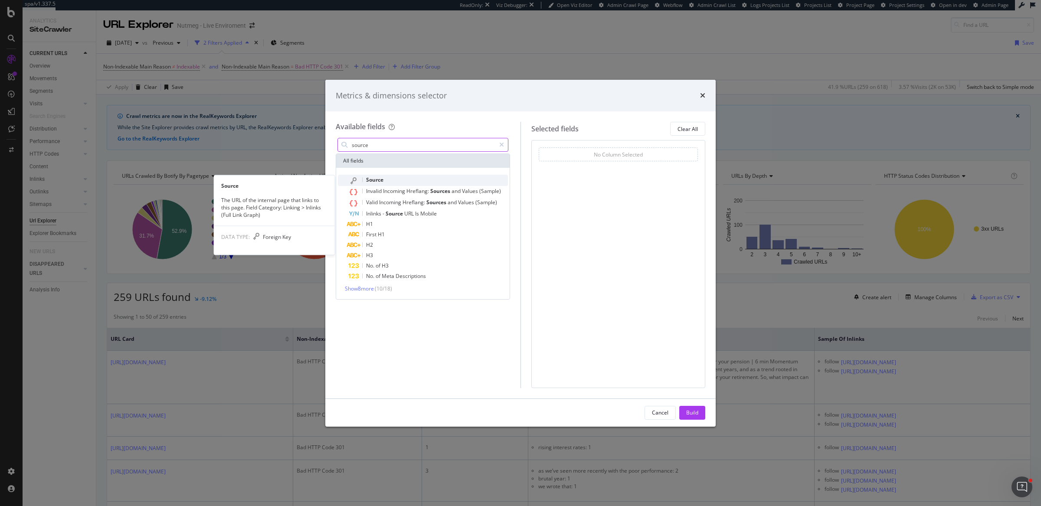
type input "source"
click at [459, 183] on div "Source" at bounding box center [428, 180] width 160 height 11
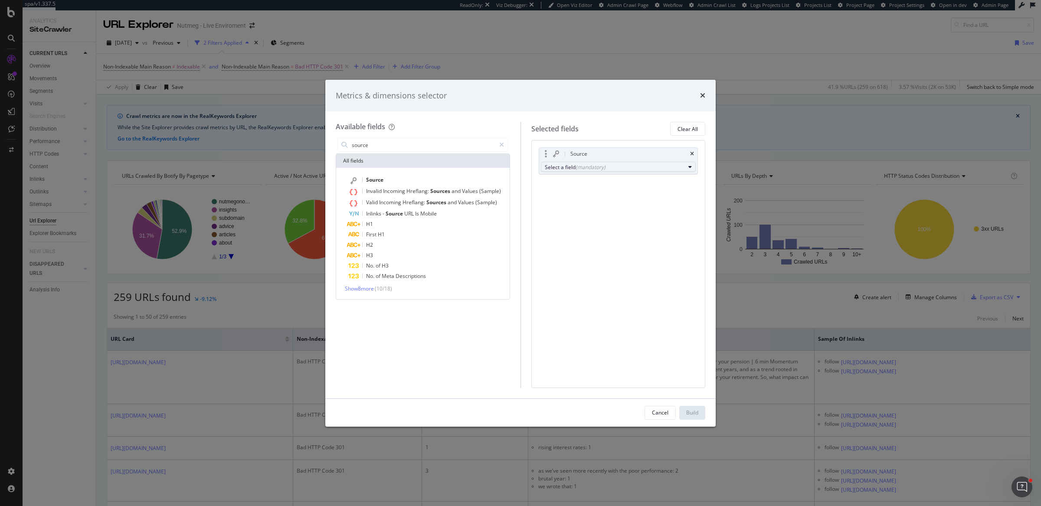
click at [612, 164] on div "Select a field (mandatory)" at bounding box center [615, 167] width 141 height 7
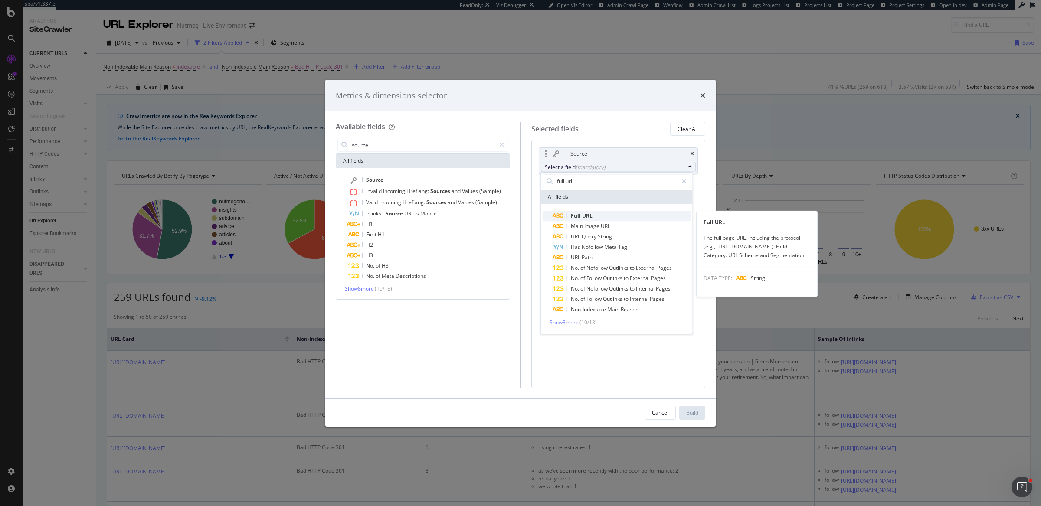
type input "full url"
click at [604, 217] on span "Full URL" at bounding box center [622, 216] width 138 height 10
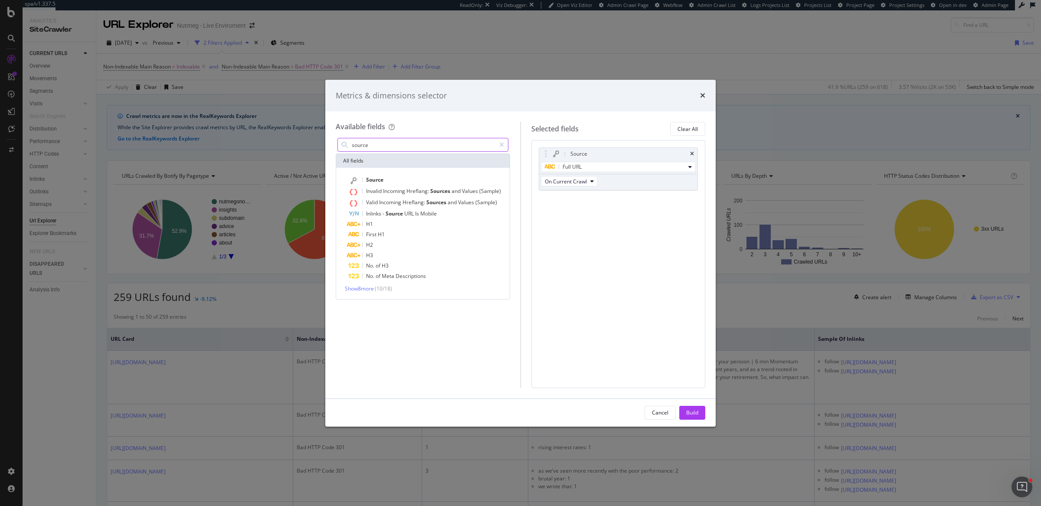
click at [431, 145] on input "source" at bounding box center [423, 144] width 144 height 13
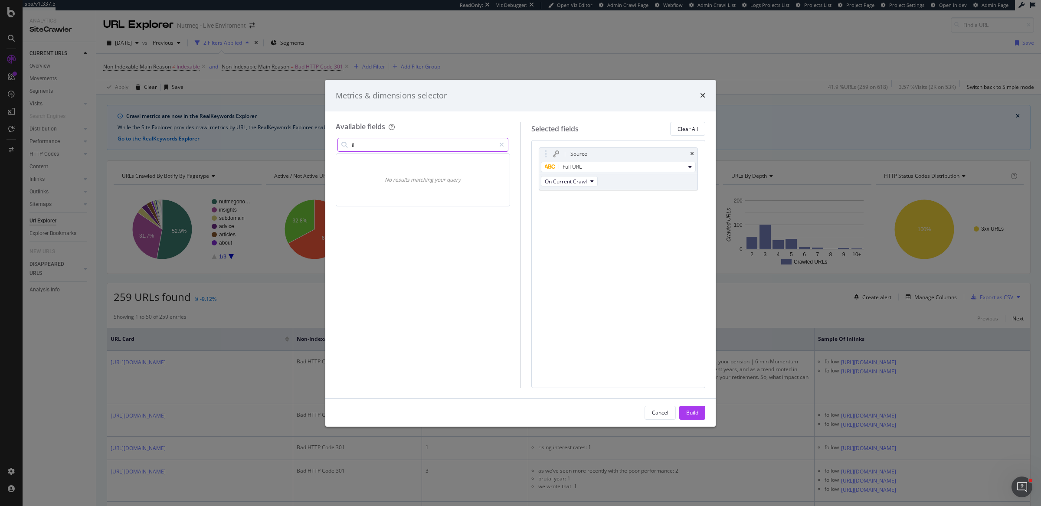
type input "i"
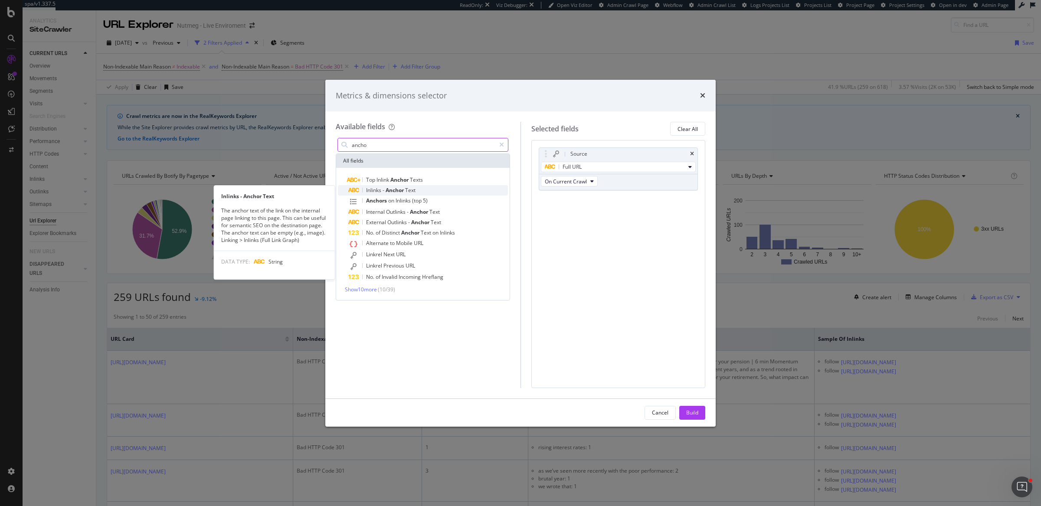
type input "ancho"
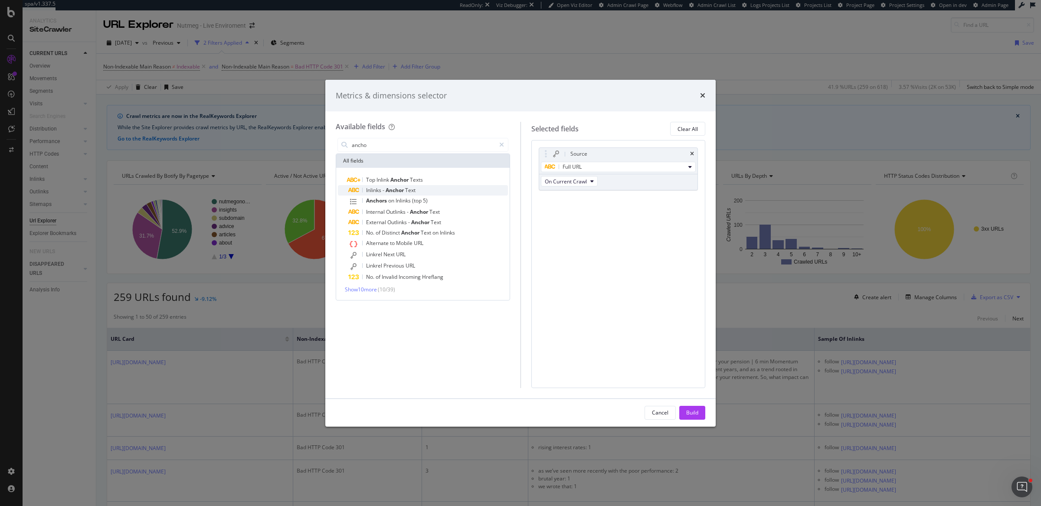
click at [424, 191] on div "Inlinks - Anchor Text" at bounding box center [428, 190] width 160 height 10
click at [697, 413] on div "Build" at bounding box center [692, 412] width 12 height 7
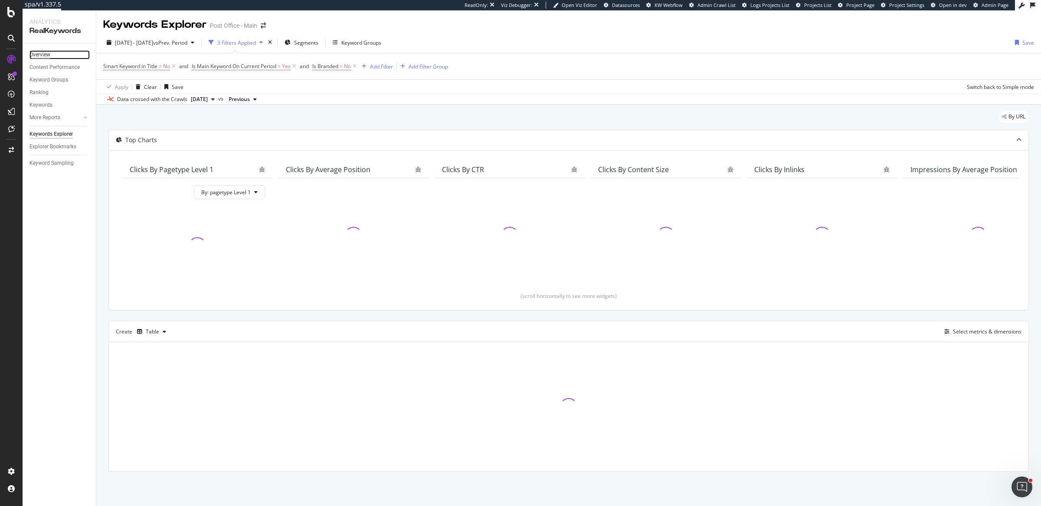
click at [47, 55] on div "Overview" at bounding box center [40, 54] width 21 height 9
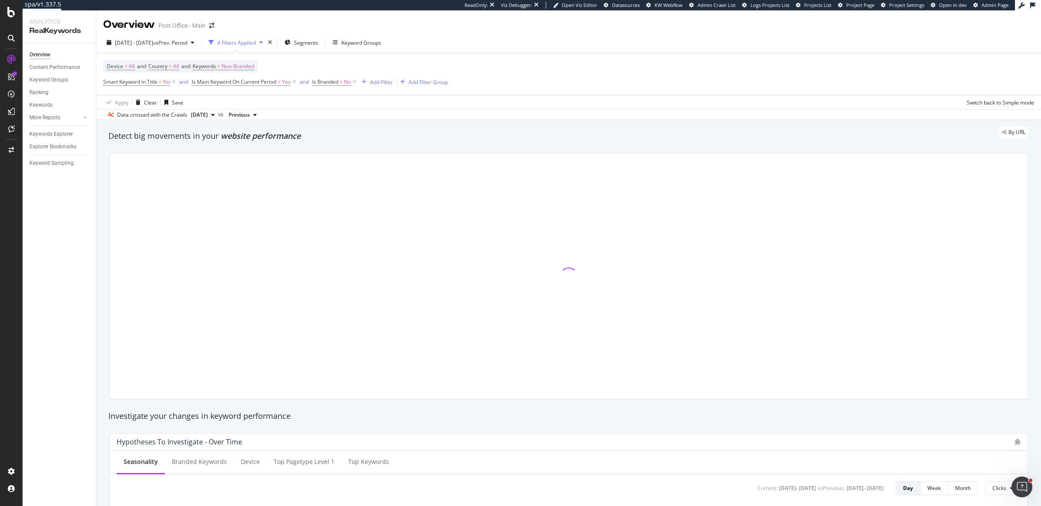
click at [144, 86] on span "Smart Keyword in Title = No" at bounding box center [140, 82] width 74 height 12
drag, startPoint x: 143, startPoint y: 102, endPoint x: 181, endPoint y: 46, distance: 67.2
click at [144, 101] on div "Clear" at bounding box center [150, 102] width 13 height 7
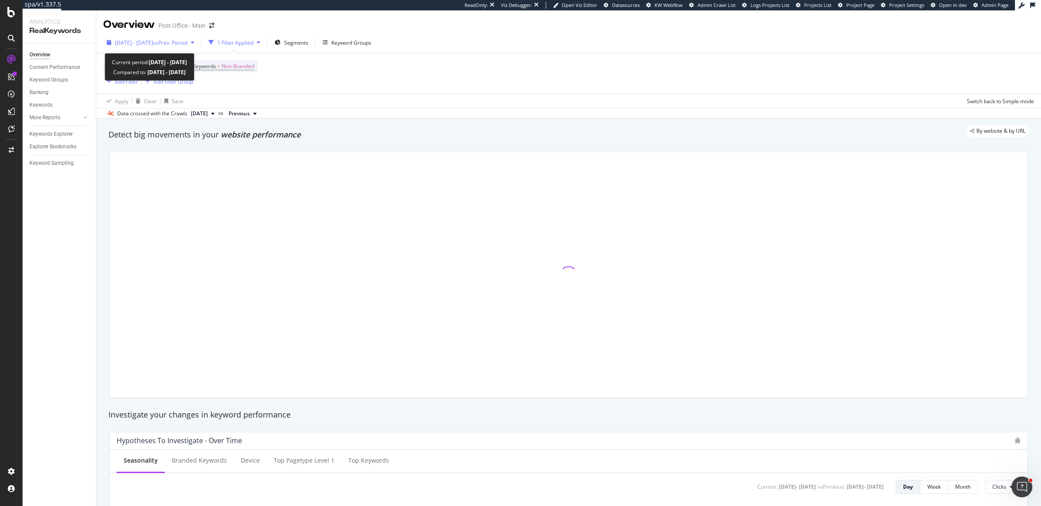
click at [181, 46] on span "vs Prev. Period" at bounding box center [170, 42] width 34 height 7
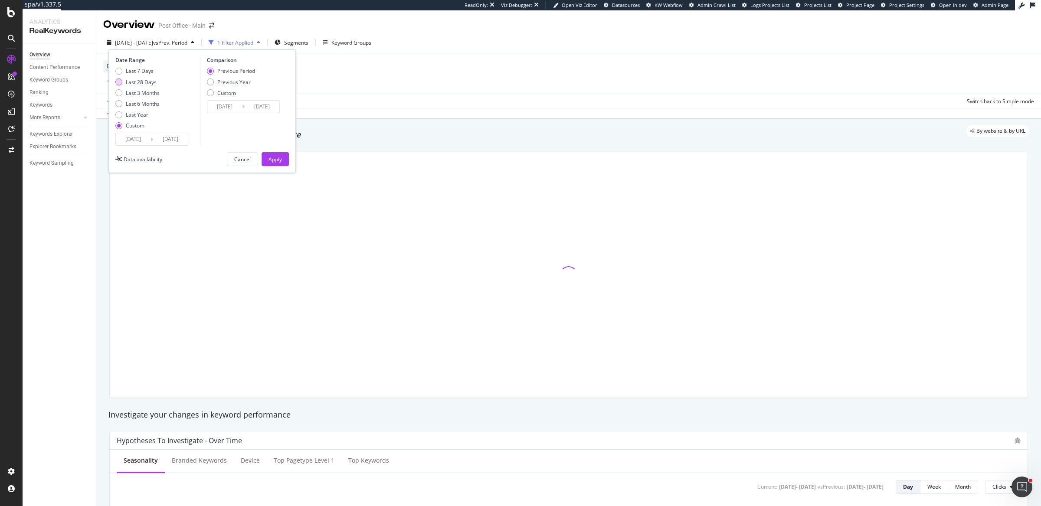
click at [135, 81] on div "Last 28 Days" at bounding box center [141, 82] width 31 height 7
type input "2025/07/30"
type input "2025/08/26"
type input "2025/07/02"
type input "2025/07/29"
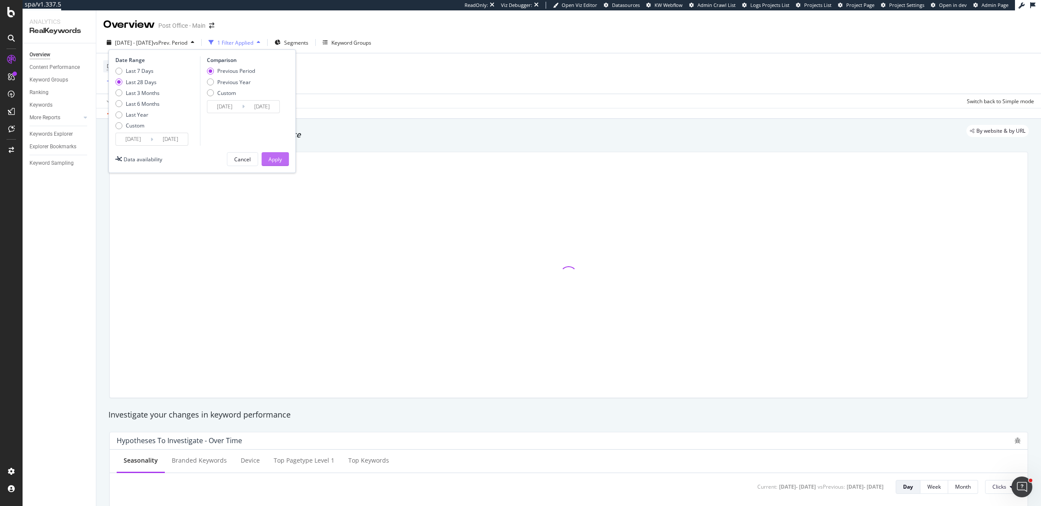
click at [264, 158] on button "Apply" at bounding box center [275, 159] width 27 height 14
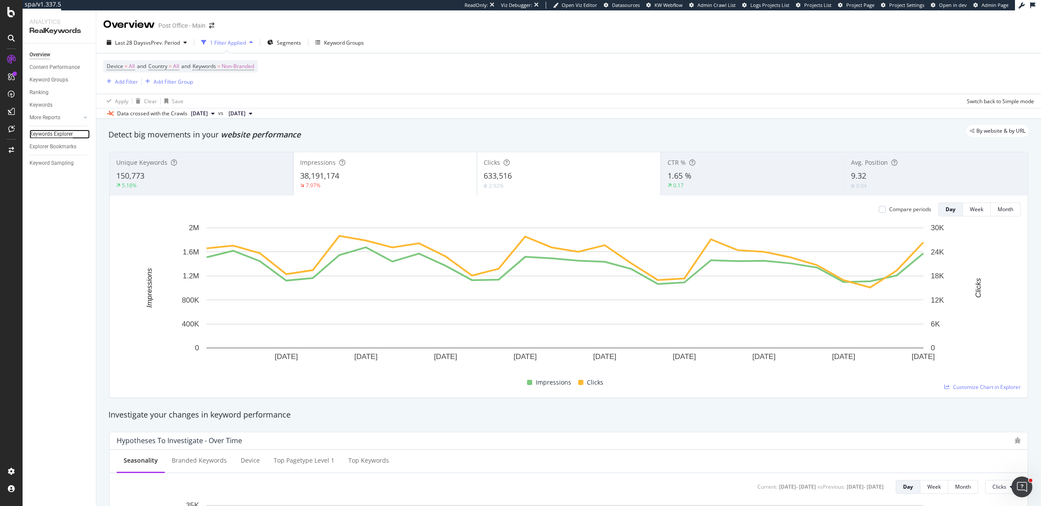
click at [65, 132] on div "Keywords Explorer" at bounding box center [51, 134] width 43 height 9
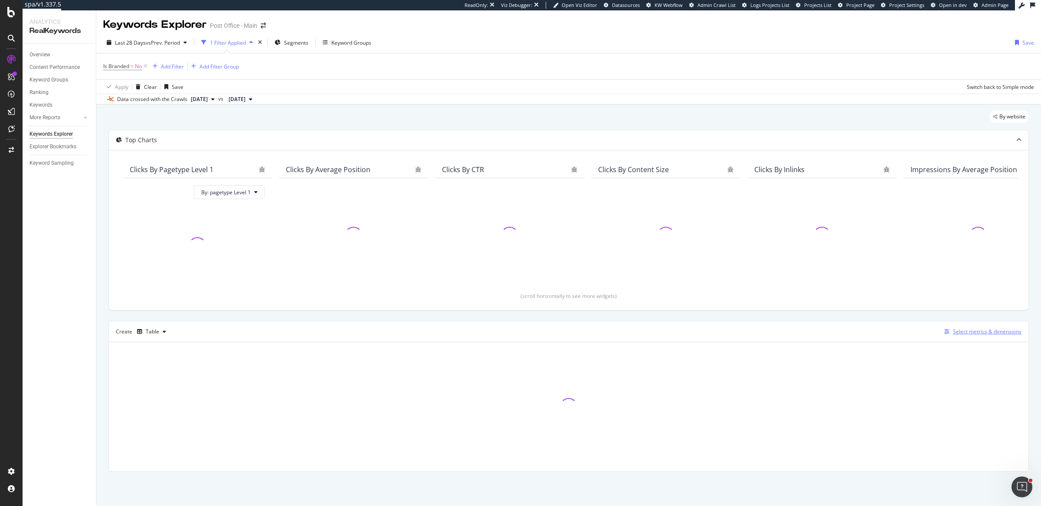
click at [964, 332] on div "Select metrics & dimensions" at bounding box center [987, 331] width 69 height 7
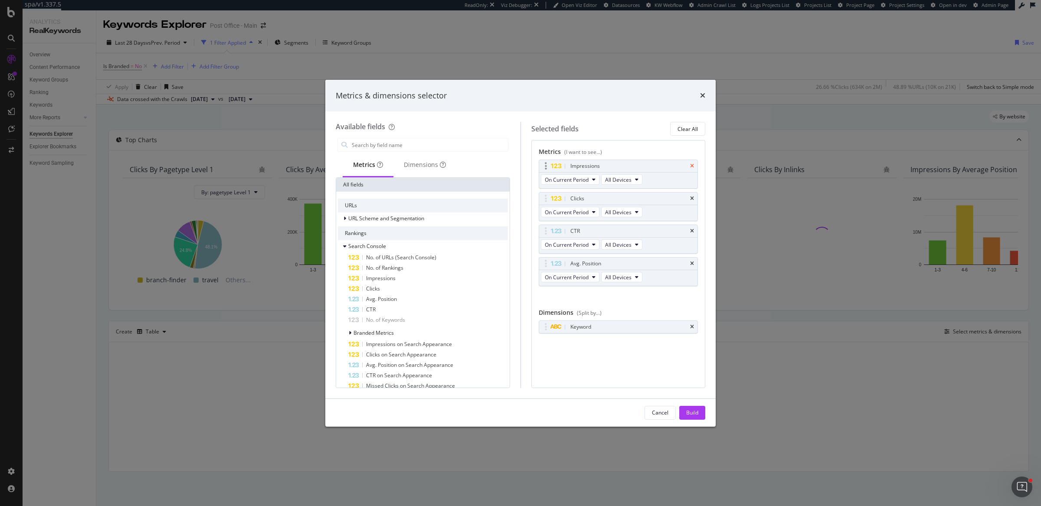
click at [693, 166] on icon "times" at bounding box center [692, 166] width 4 height 5
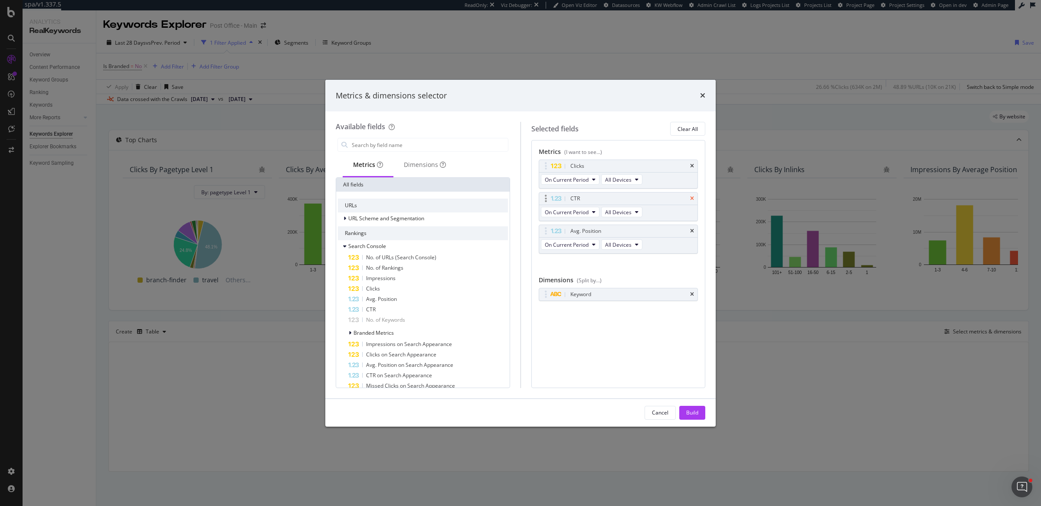
click at [693, 200] on icon "times" at bounding box center [692, 198] width 4 height 5
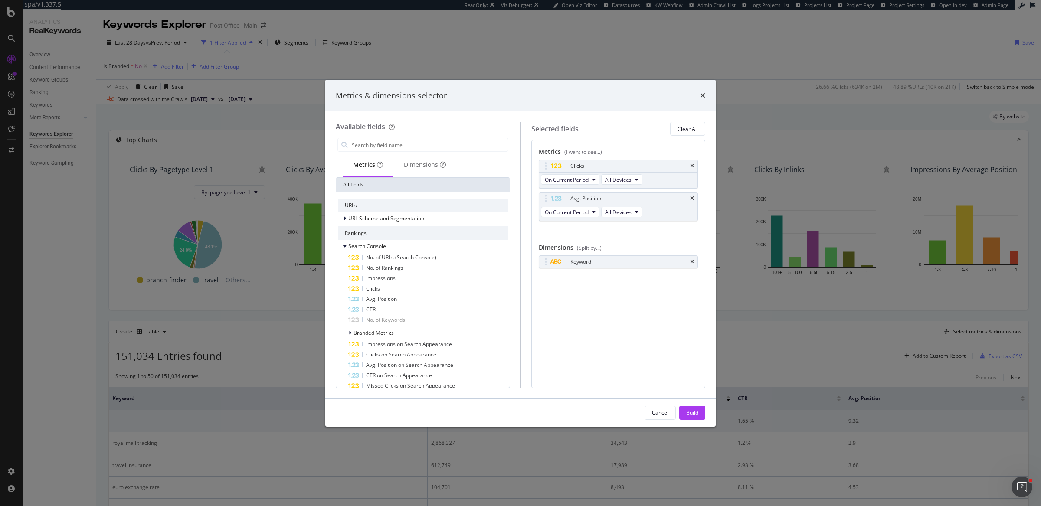
click at [693, 200] on icon "times" at bounding box center [692, 198] width 4 height 5
click at [693, 228] on icon "times" at bounding box center [692, 229] width 4 height 5
drag, startPoint x: 691, startPoint y: 408, endPoint x: 351, endPoint y: 301, distance: 356.5
click at [691, 408] on div "Build" at bounding box center [692, 413] width 12 height 13
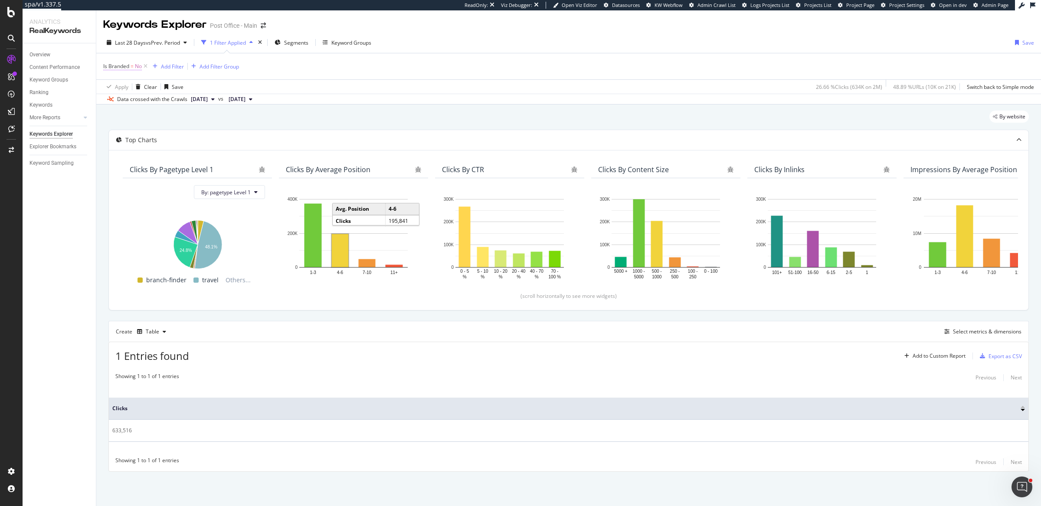
click at [120, 65] on span "Is Branded" at bounding box center [116, 65] width 26 height 7
click at [125, 86] on div "No" at bounding box center [158, 87] width 95 height 14
click at [131, 105] on div "Yes" at bounding box center [159, 104] width 93 height 11
click at [193, 105] on div "Apply" at bounding box center [199, 104] width 13 height 7
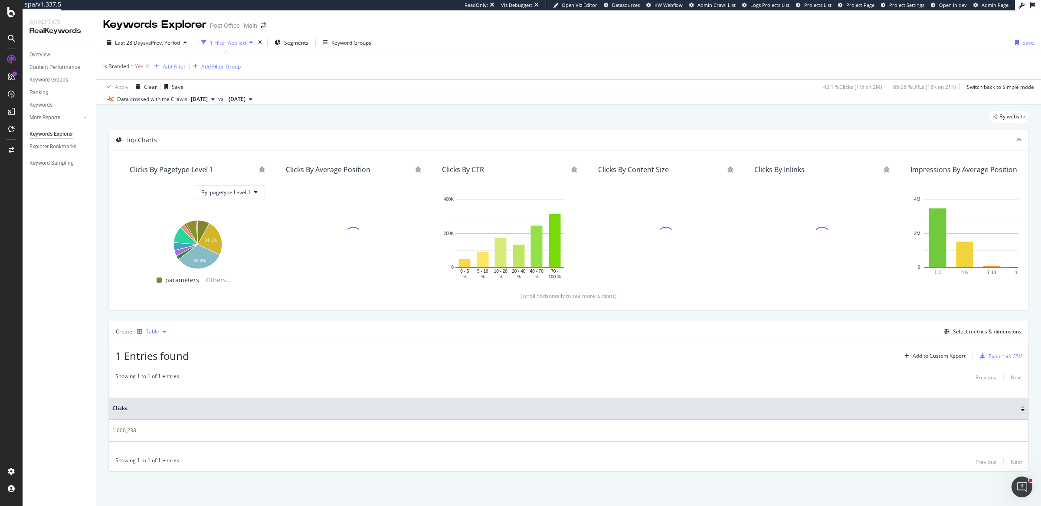
click at [159, 331] on div "button" at bounding box center [164, 331] width 10 height 5
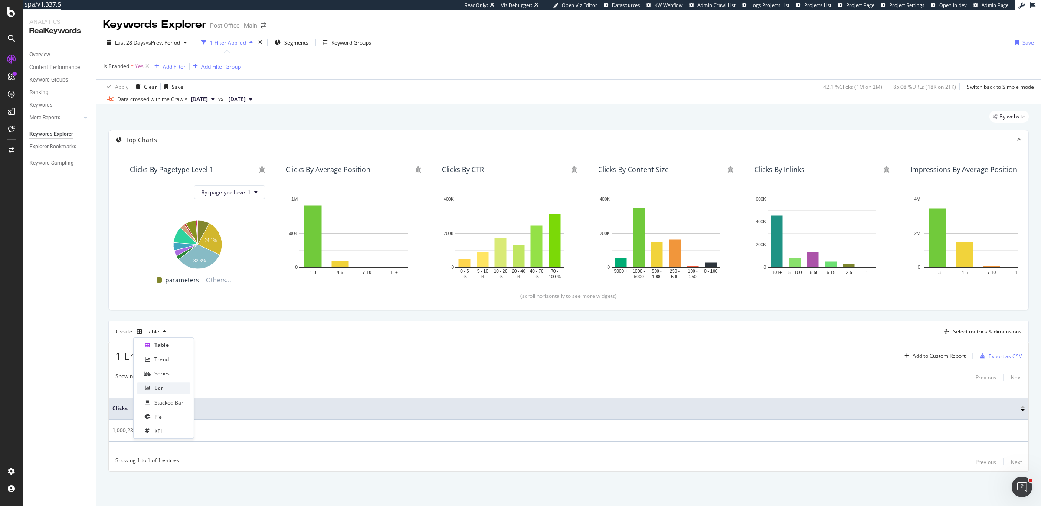
click at [165, 391] on div "Bar" at bounding box center [163, 388] width 53 height 11
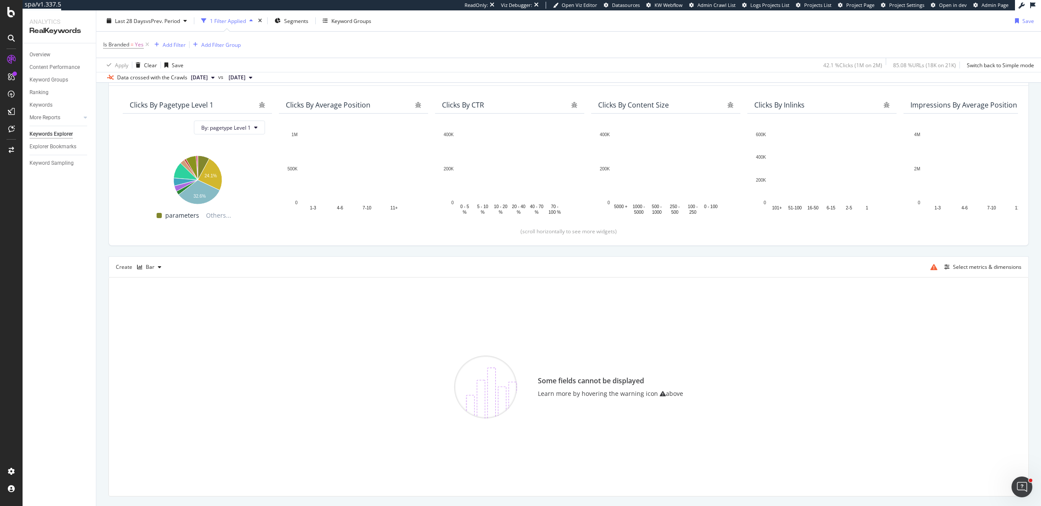
scroll to position [67, 0]
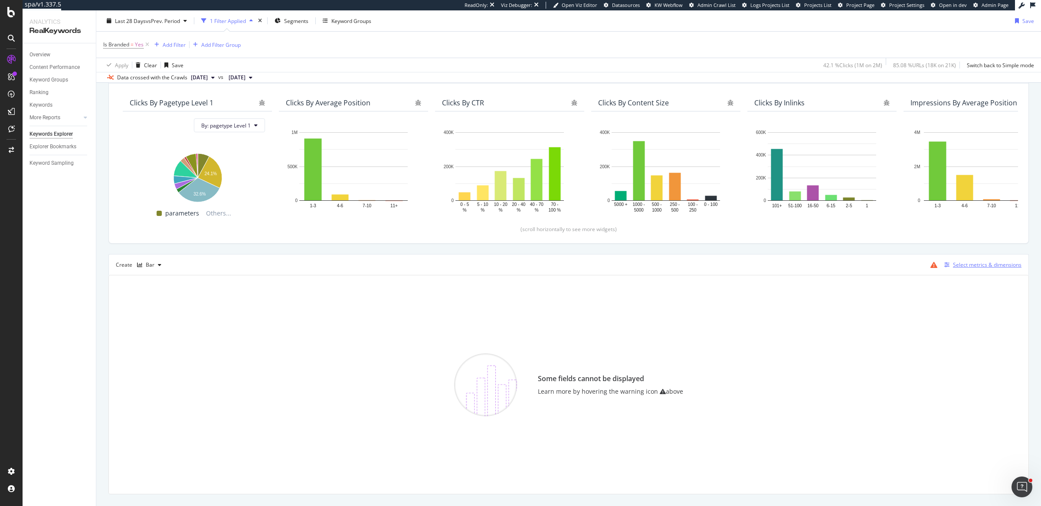
click at [972, 265] on div "Select metrics & dimensions" at bounding box center [987, 264] width 69 height 7
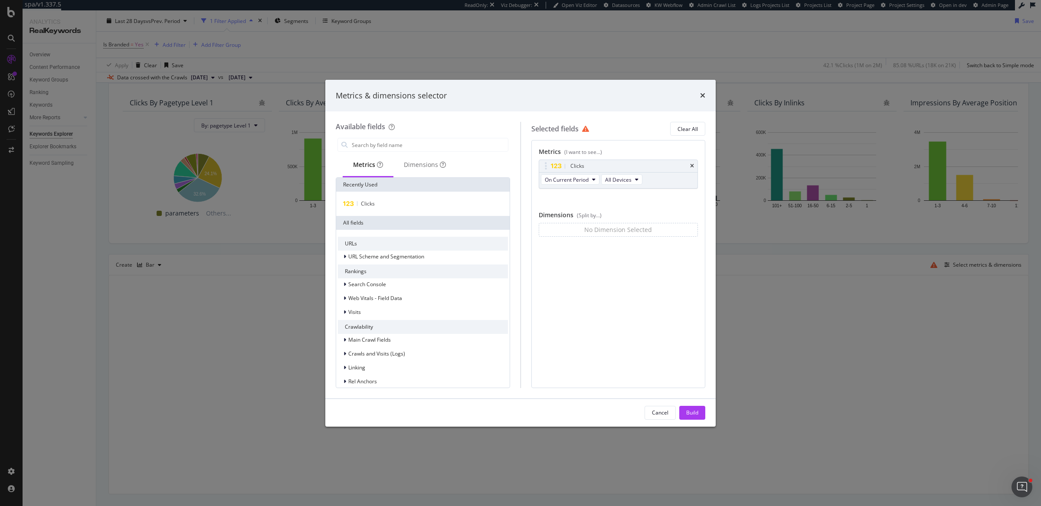
click at [768, 280] on div "Metrics & dimensions selector Available fields Metrics Dimensions Recently Used…" at bounding box center [520, 253] width 1041 height 506
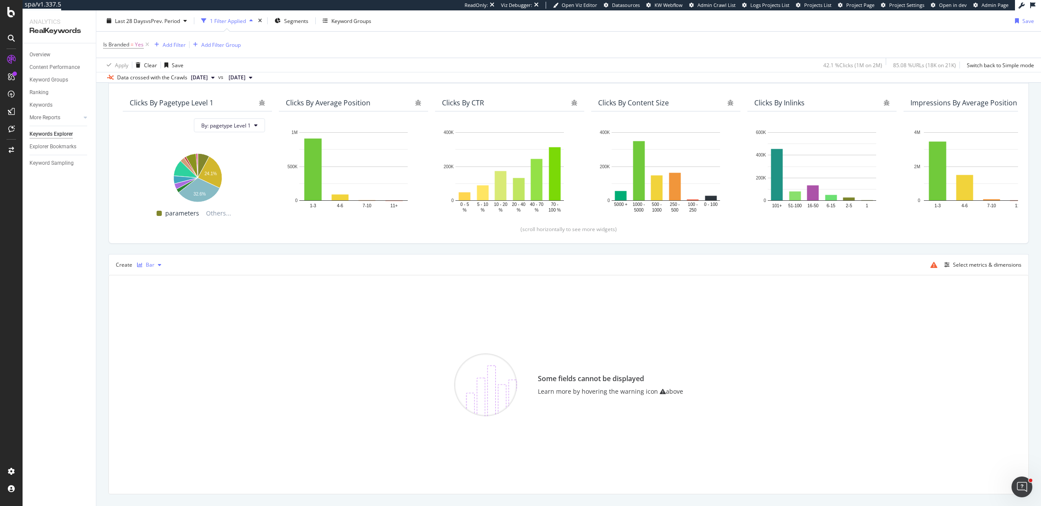
click at [141, 267] on div "Bar" at bounding box center [149, 265] width 31 height 13
click at [149, 303] on div "Series" at bounding box center [163, 307] width 53 height 11
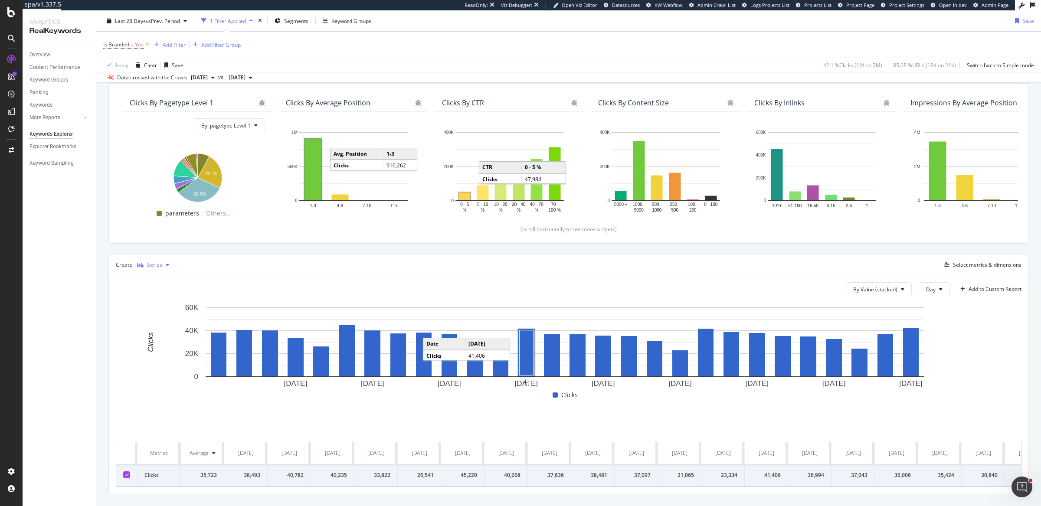
click at [143, 264] on div "button" at bounding box center [140, 265] width 13 height 5
click at [161, 339] on div "Stacked Bar" at bounding box center [168, 335] width 29 height 7
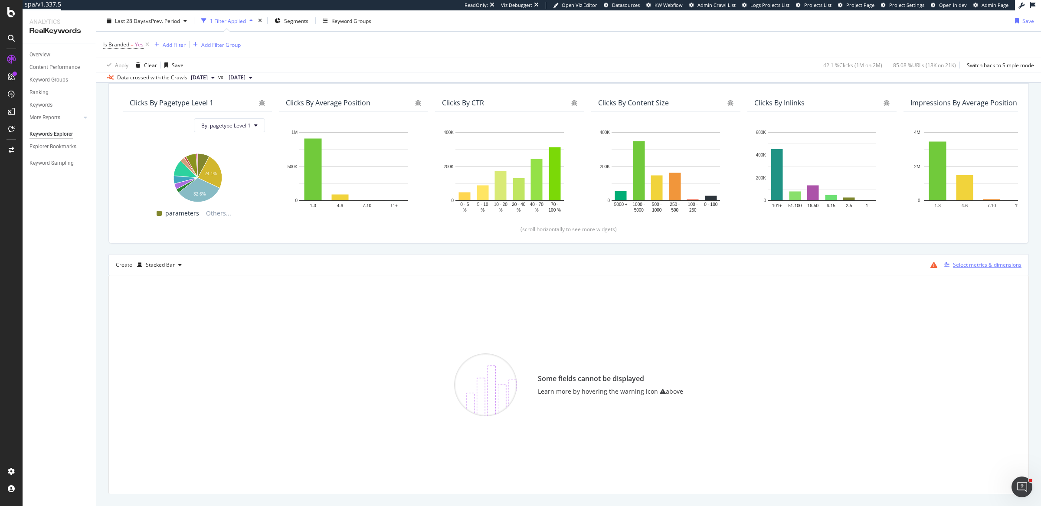
click at [969, 265] on div "Select metrics & dimensions" at bounding box center [987, 264] width 69 height 7
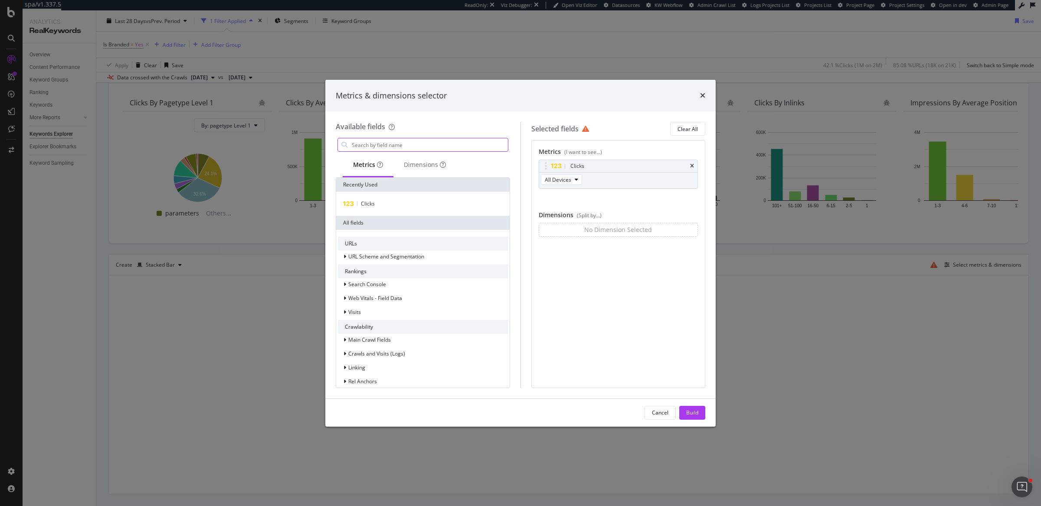
drag, startPoint x: 405, startPoint y: 160, endPoint x: 399, endPoint y: 138, distance: 22.1
click at [405, 158] on div "Dimensions" at bounding box center [425, 166] width 63 height 24
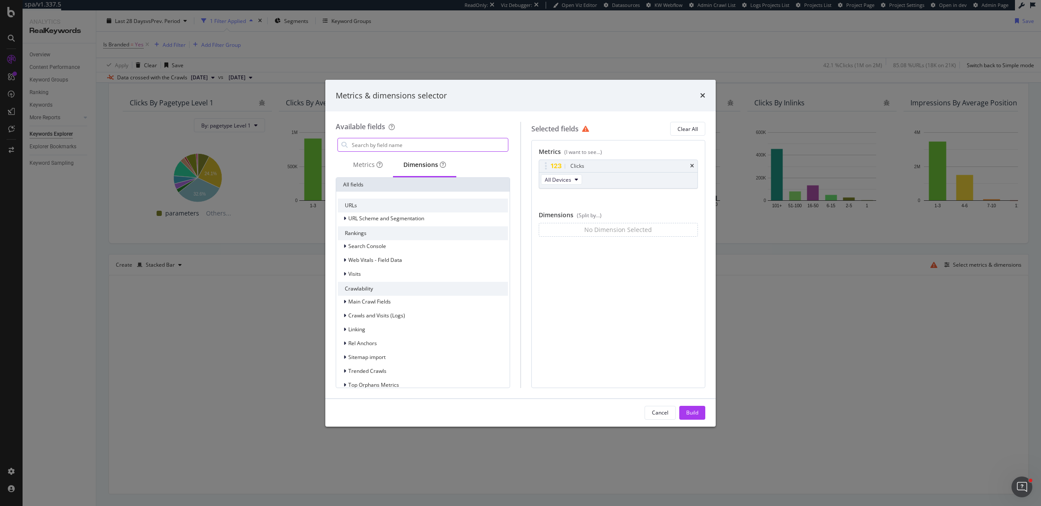
click at [399, 138] on input "modal" at bounding box center [429, 144] width 157 height 13
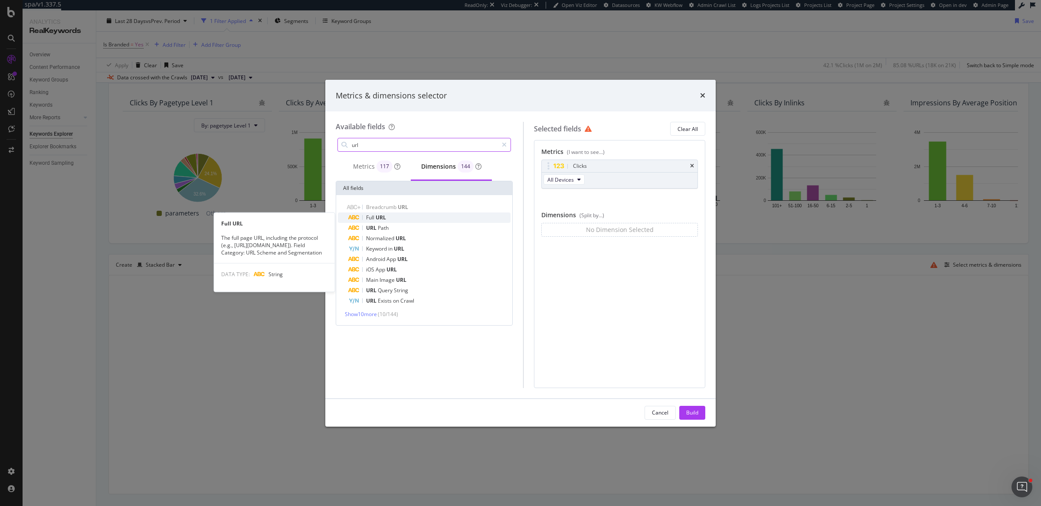
type input "url"
click at [384, 220] on span "URL" at bounding box center [381, 217] width 10 height 7
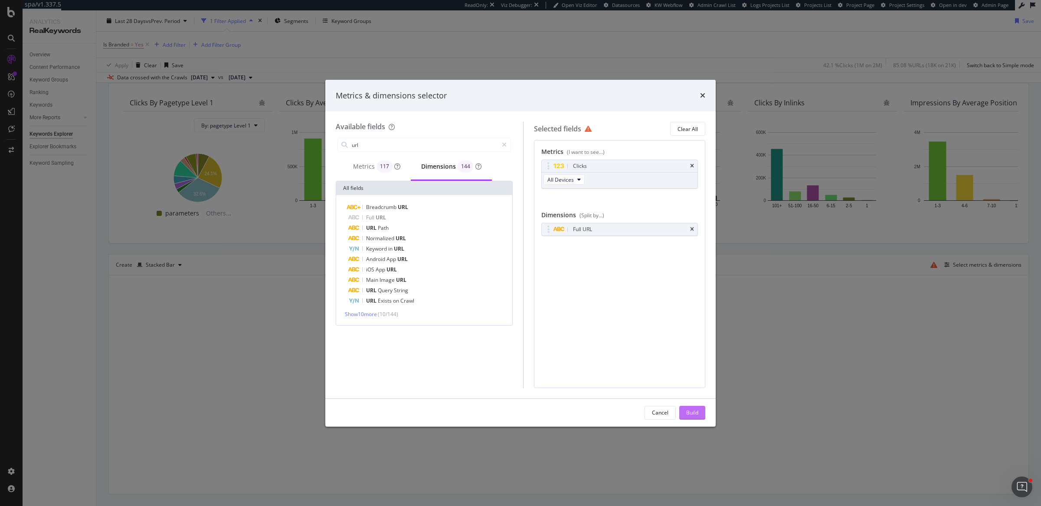
click at [683, 413] on button "Build" at bounding box center [692, 413] width 26 height 14
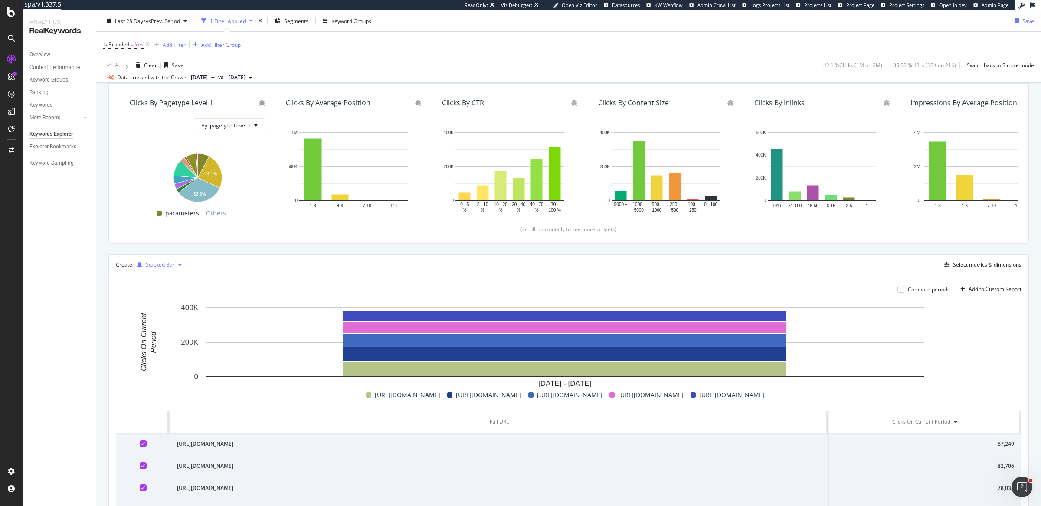
click at [167, 266] on div "Stacked Bar" at bounding box center [160, 265] width 29 height 5
click at [167, 308] on div "Series" at bounding box center [161, 306] width 15 height 7
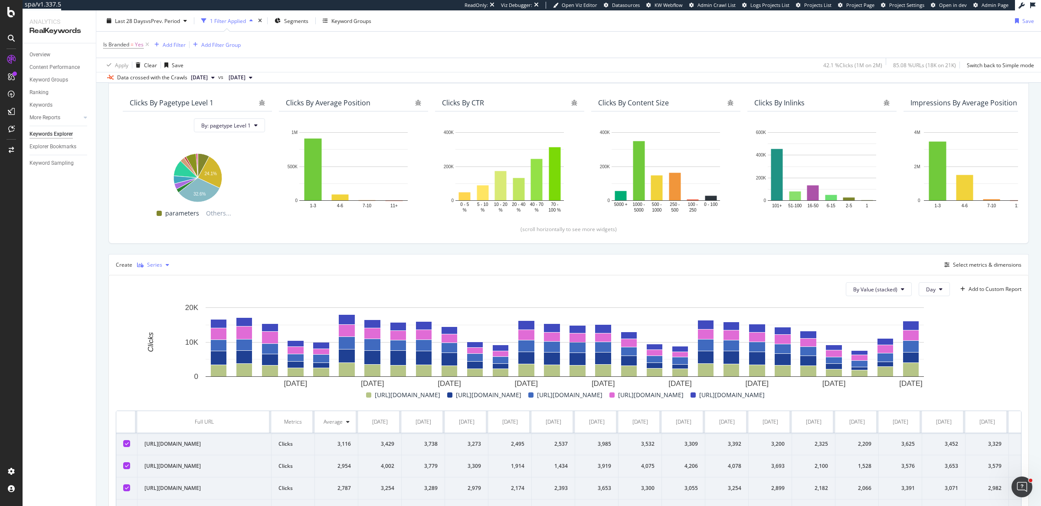
click at [149, 263] on div "Series" at bounding box center [154, 265] width 15 height 5
click at [164, 351] on div "Pie" at bounding box center [163, 350] width 53 height 11
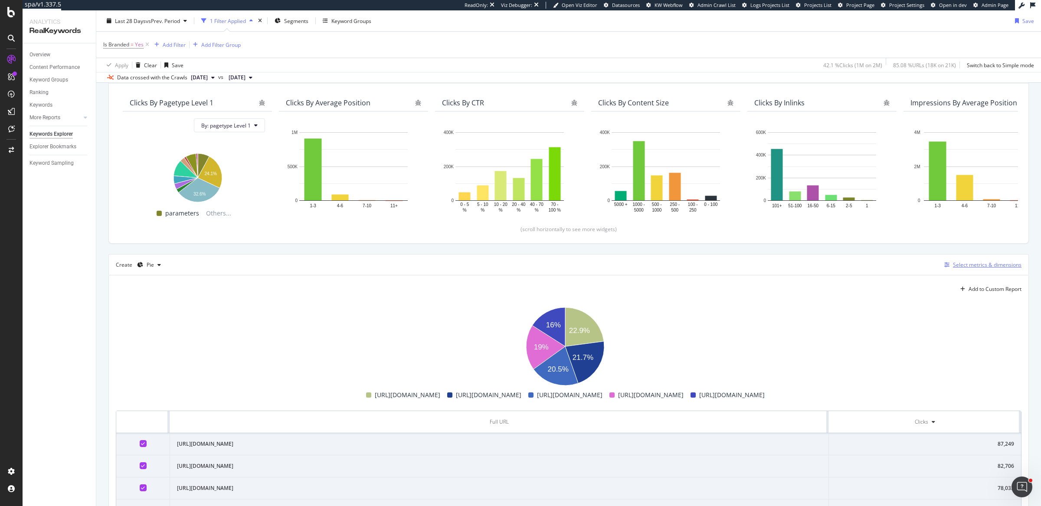
click at [981, 262] on div "Select metrics & dimensions" at bounding box center [987, 264] width 69 height 7
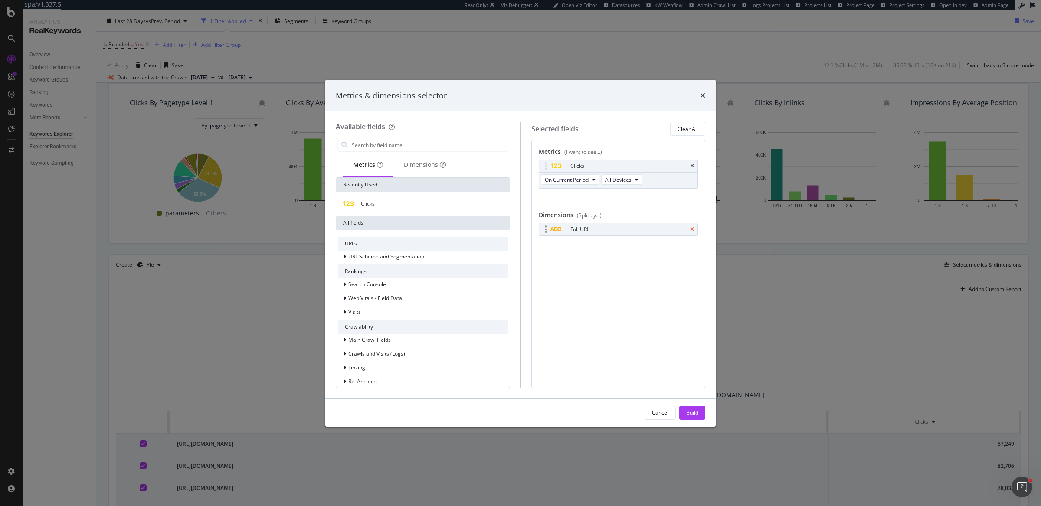
click at [692, 230] on icon "times" at bounding box center [692, 229] width 4 height 5
click at [692, 411] on div "Build" at bounding box center [692, 412] width 12 height 7
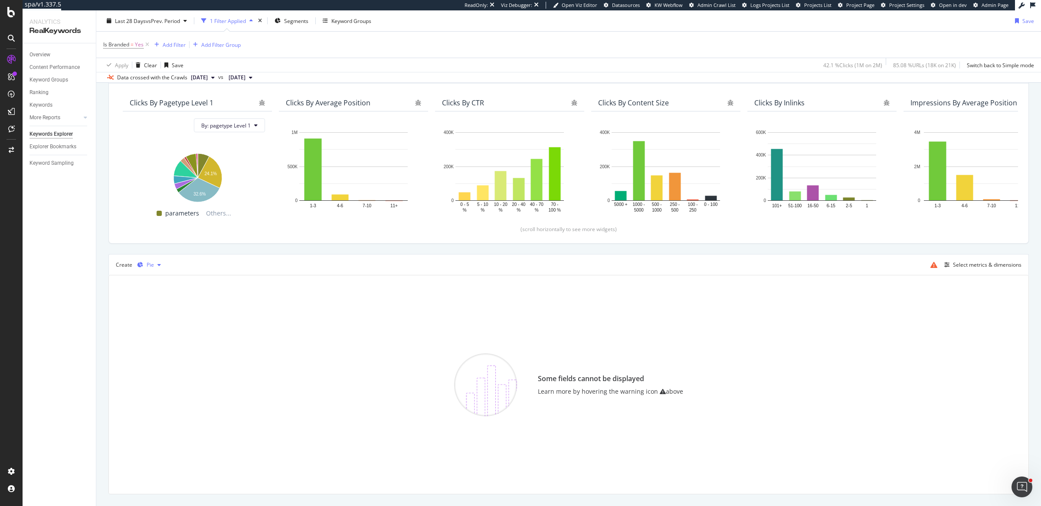
click at [152, 265] on div "Pie" at bounding box center [150, 265] width 7 height 5
click at [165, 295] on div "Trend" at bounding box center [161, 292] width 14 height 7
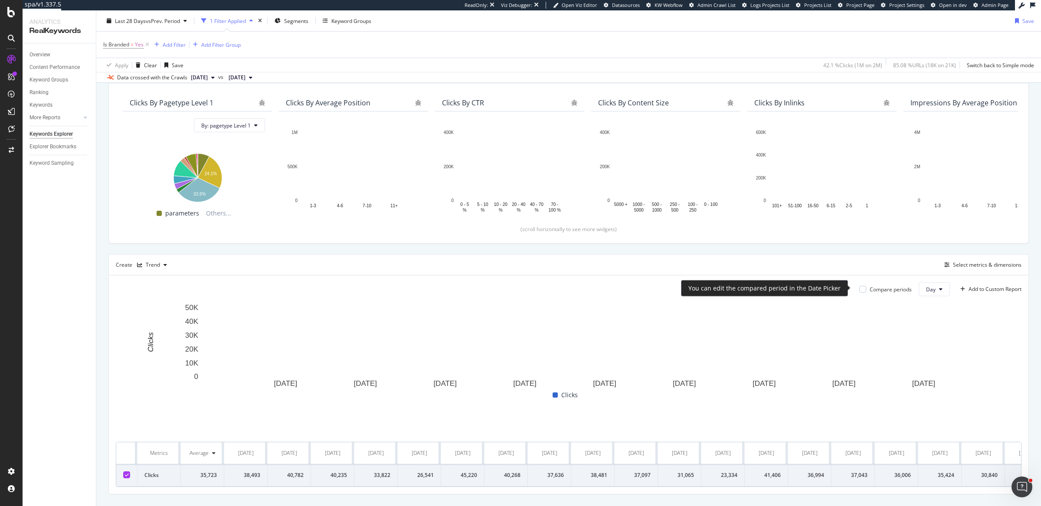
click at [870, 289] on div "Compare periods" at bounding box center [891, 289] width 42 height 7
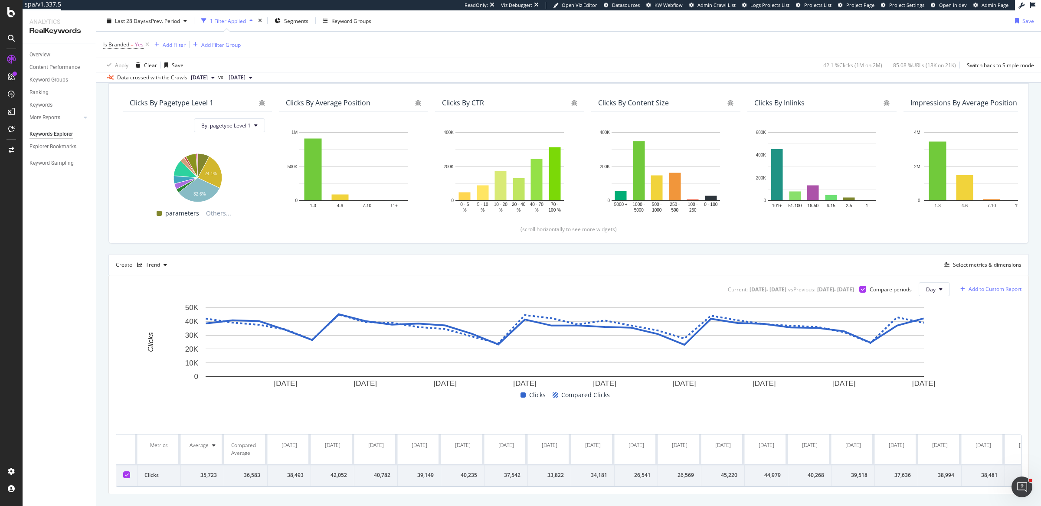
click at [978, 287] on div "Add to Custom Report" at bounding box center [995, 289] width 53 height 5
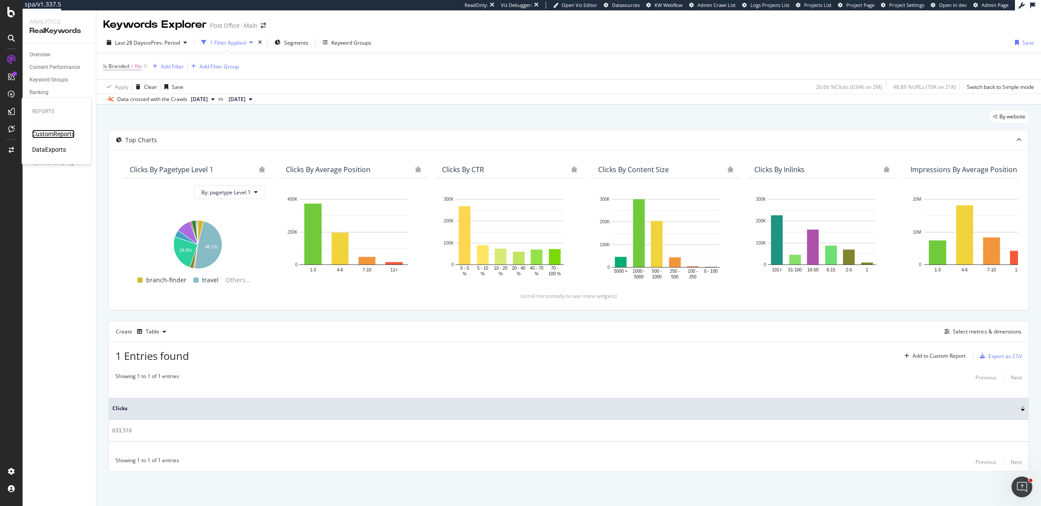
click at [37, 135] on div "CustomReports" at bounding box center [53, 134] width 43 height 9
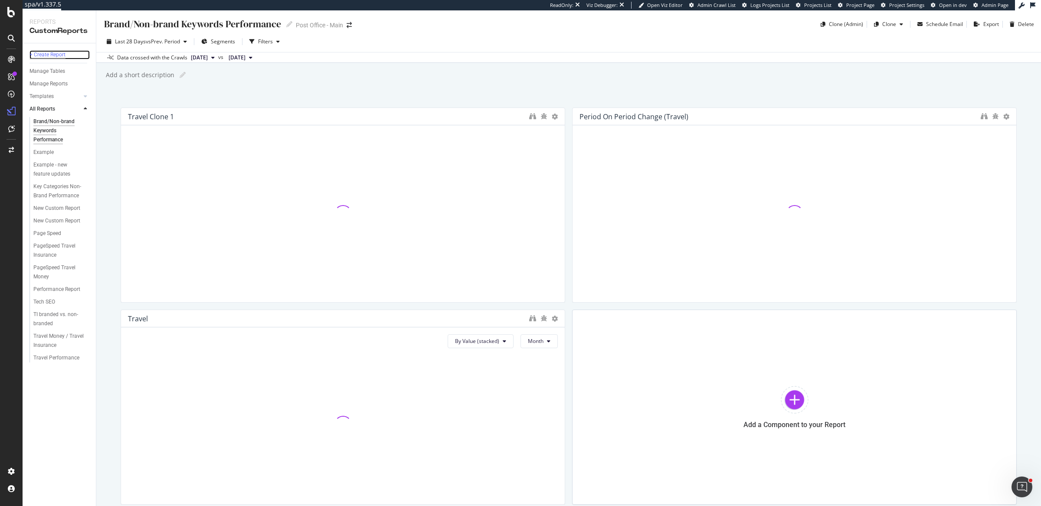
click at [52, 53] on div "+ Create Report" at bounding box center [48, 54] width 36 height 9
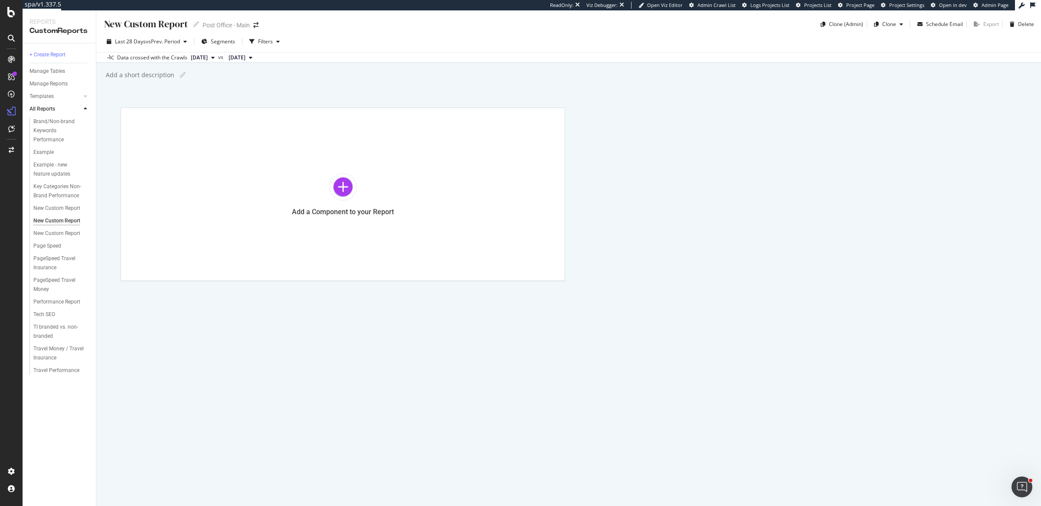
click at [183, 27] on div "New Custom Report" at bounding box center [145, 23] width 85 height 13
click at [183, 27] on input "text" at bounding box center [146, 24] width 86 height 12
type input "Clicks Comparison Report"
click at [643, 125] on div "Add a Component to your Report" at bounding box center [569, 195] width 896 height 174
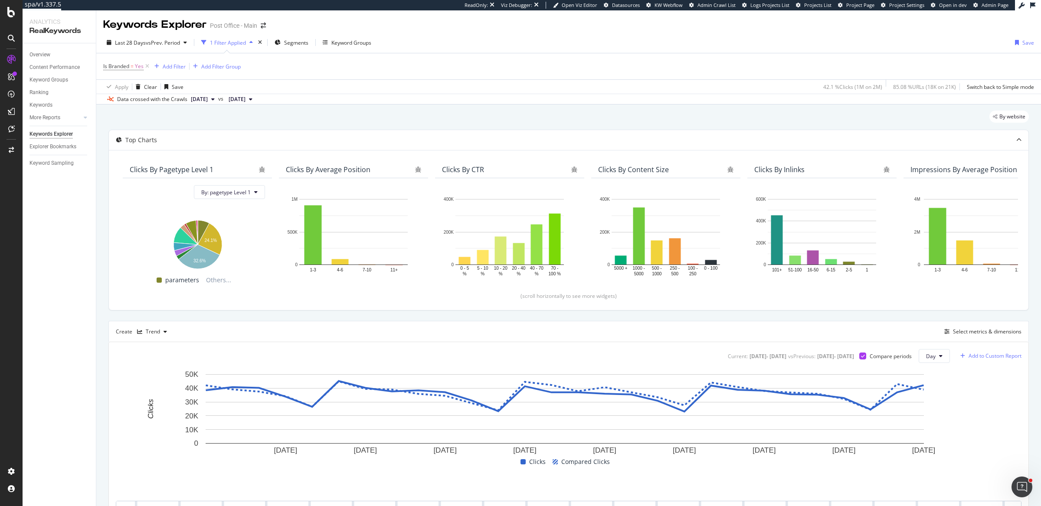
click at [989, 354] on div "Add to Custom Report" at bounding box center [995, 356] width 53 height 5
click at [922, 400] on div "Clicks Comparison Report" at bounding box center [932, 400] width 62 height 7
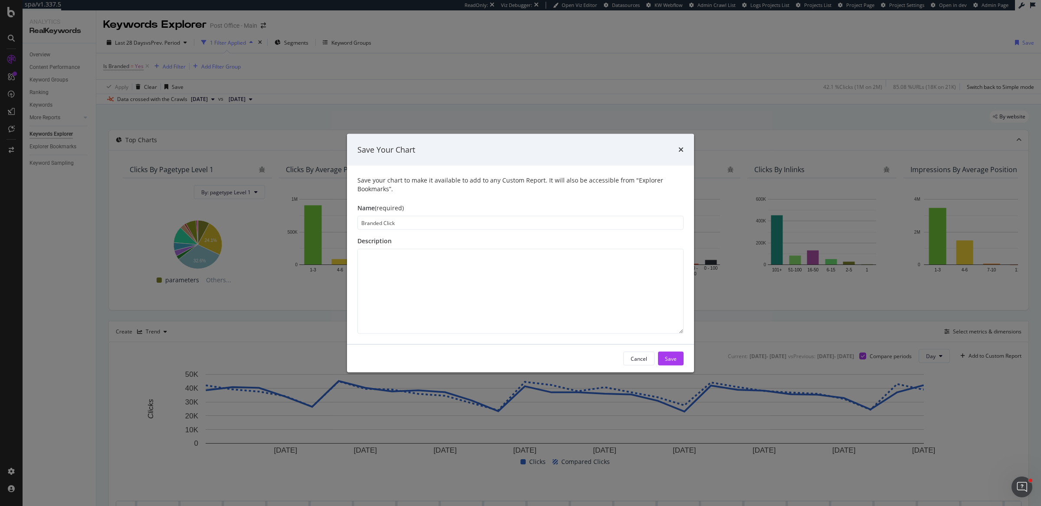
type input "Branded Clicks"
click at [680, 358] on button "Save" at bounding box center [671, 359] width 26 height 14
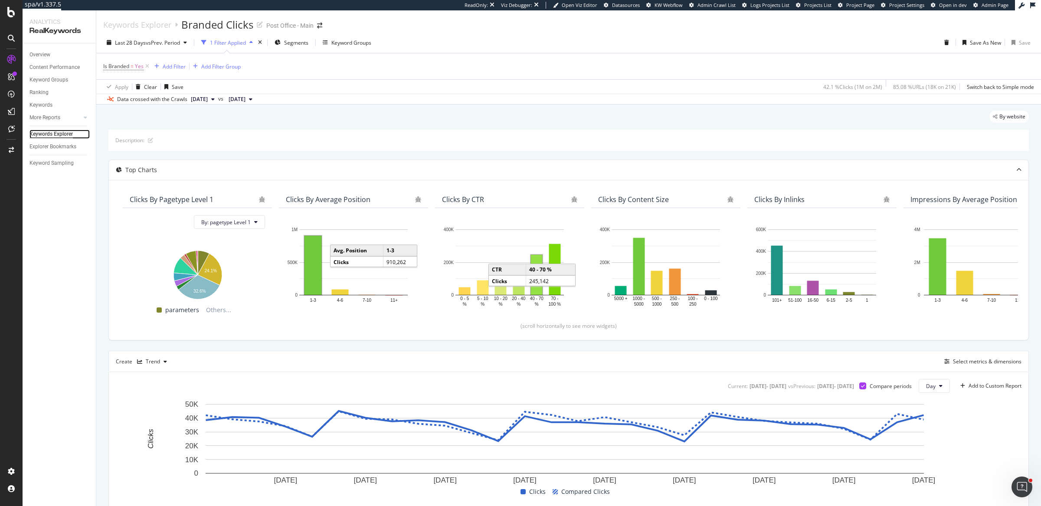
click at [53, 134] on div "Keywords Explorer" at bounding box center [51, 134] width 43 height 9
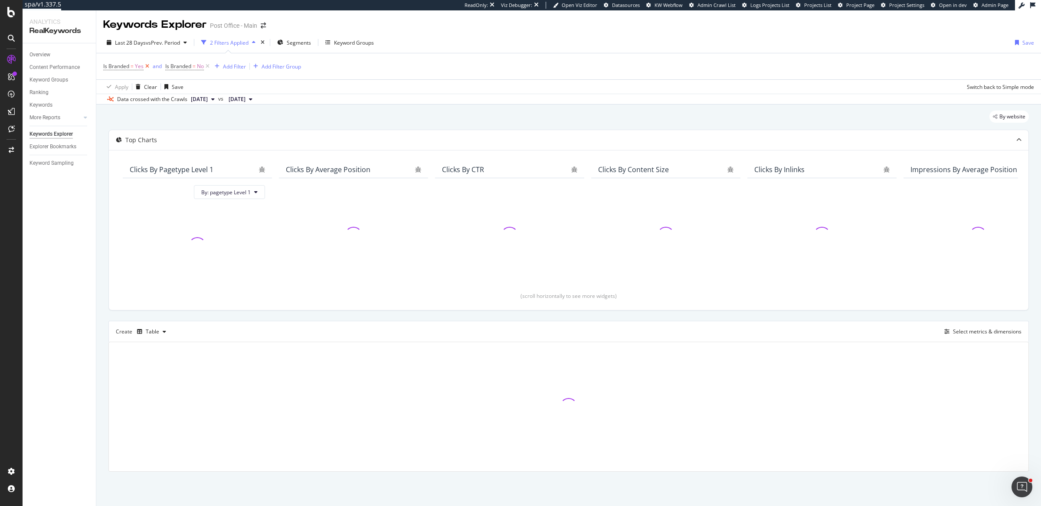
click at [144, 66] on icon at bounding box center [147, 66] width 7 height 9
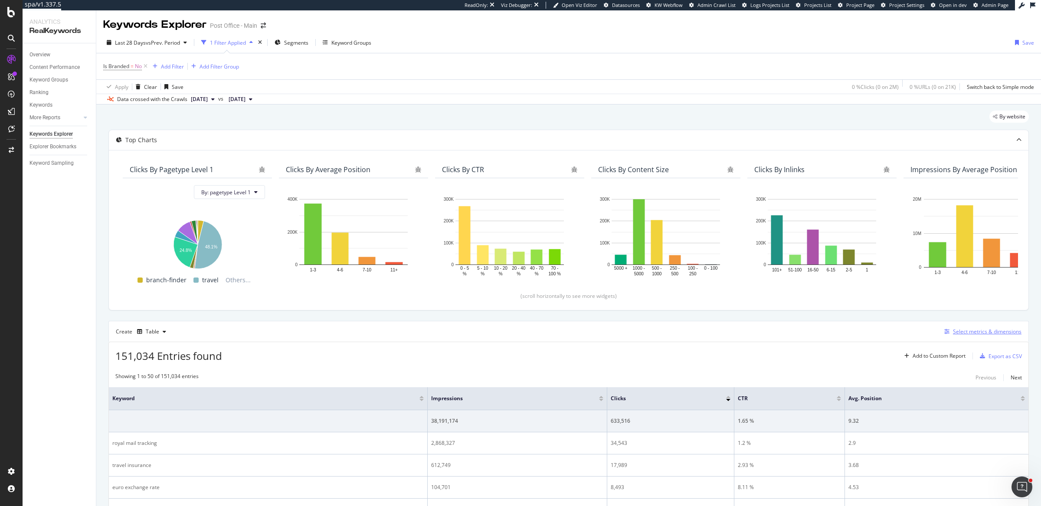
click at [953, 332] on div "Select metrics & dimensions" at bounding box center [987, 331] width 69 height 7
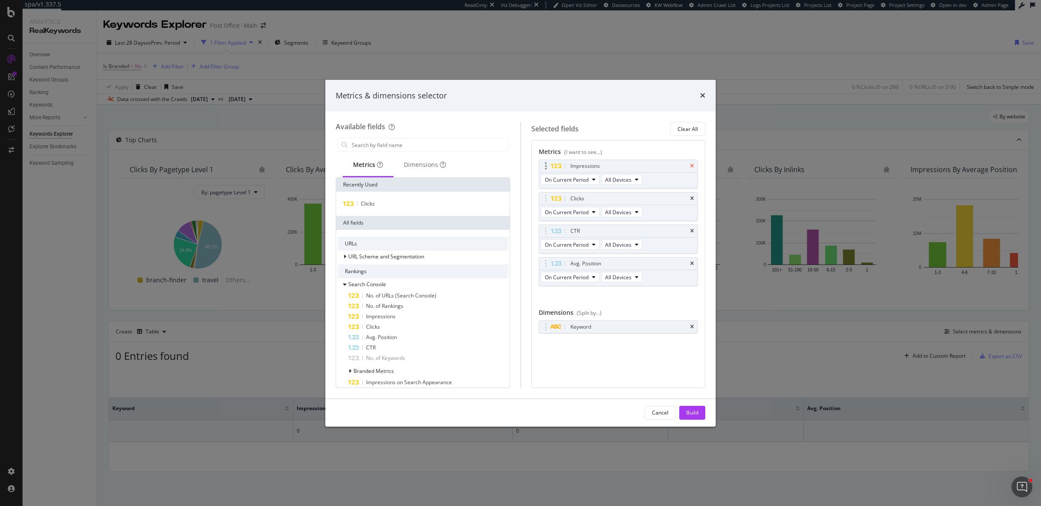
click at [692, 167] on icon "times" at bounding box center [692, 166] width 4 height 5
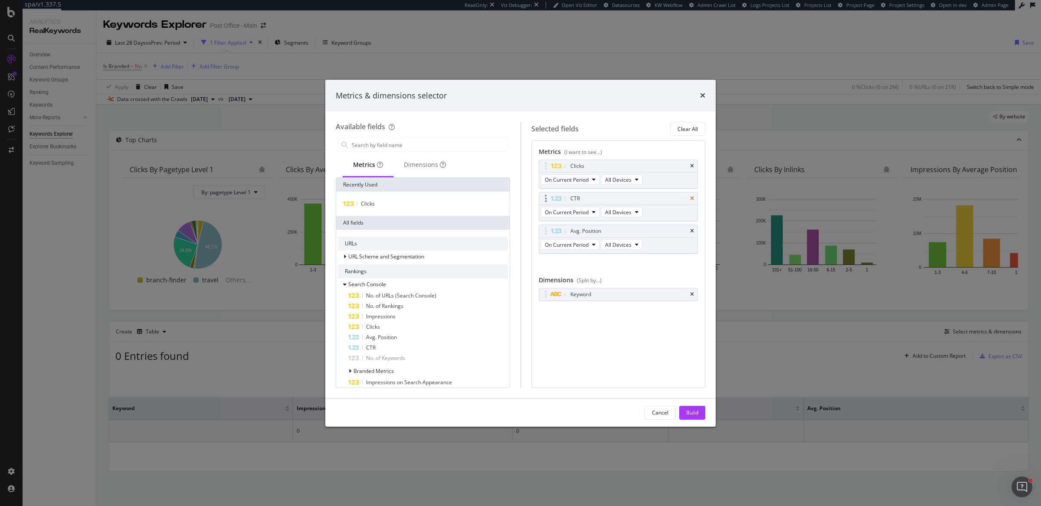
click at [693, 197] on icon "times" at bounding box center [692, 198] width 4 height 5
click at [693, 229] on icon "times" at bounding box center [692, 231] width 4 height 5
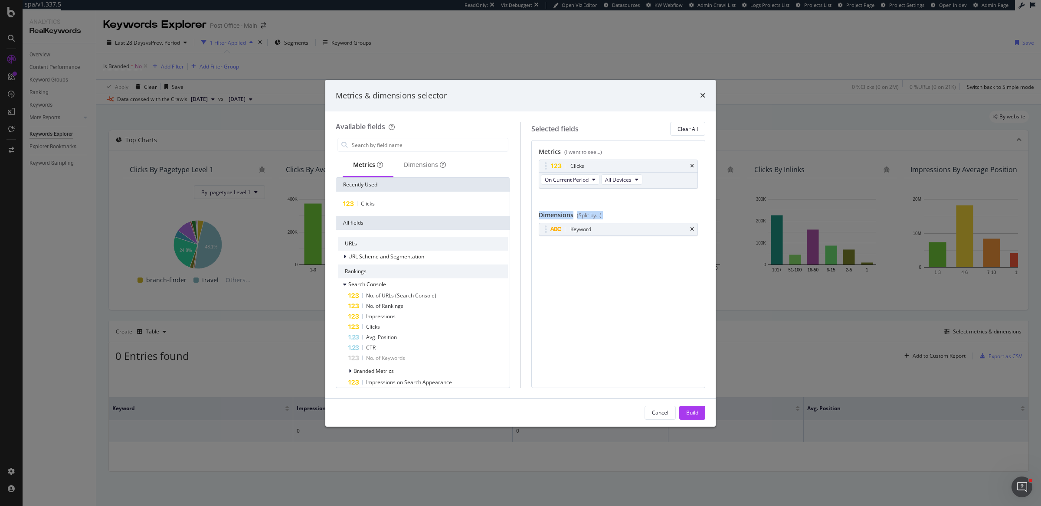
click at [693, 197] on div "Clicks On Current Period All Devices You can use this field as a metric" at bounding box center [619, 184] width 160 height 48
click at [693, 229] on icon "times" at bounding box center [692, 229] width 4 height 5
click at [697, 408] on div "Build" at bounding box center [692, 413] width 12 height 13
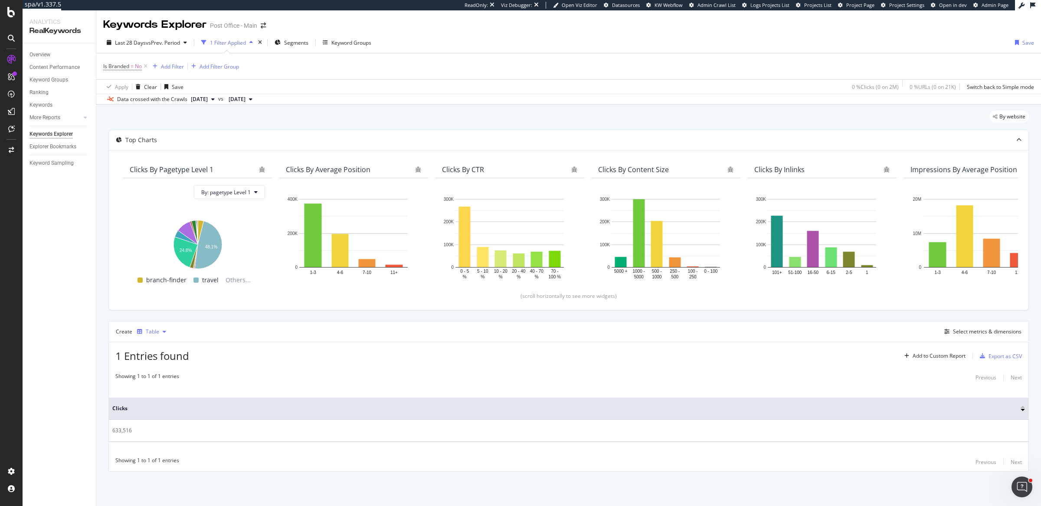
click at [152, 334] on div "Table" at bounding box center [152, 331] width 13 height 5
click at [155, 360] on div "Trend" at bounding box center [161, 359] width 14 height 7
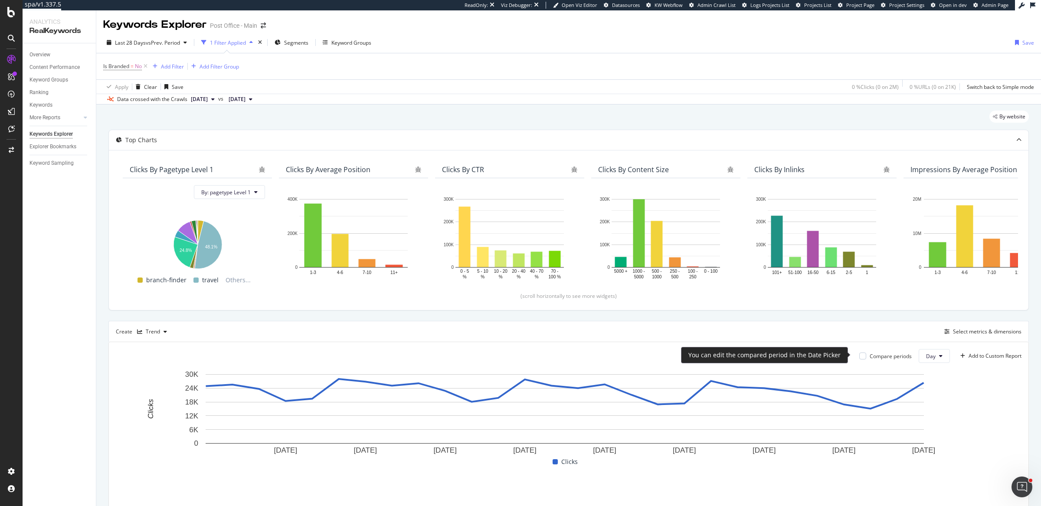
click at [880, 356] on div "Compare periods" at bounding box center [891, 356] width 42 height 7
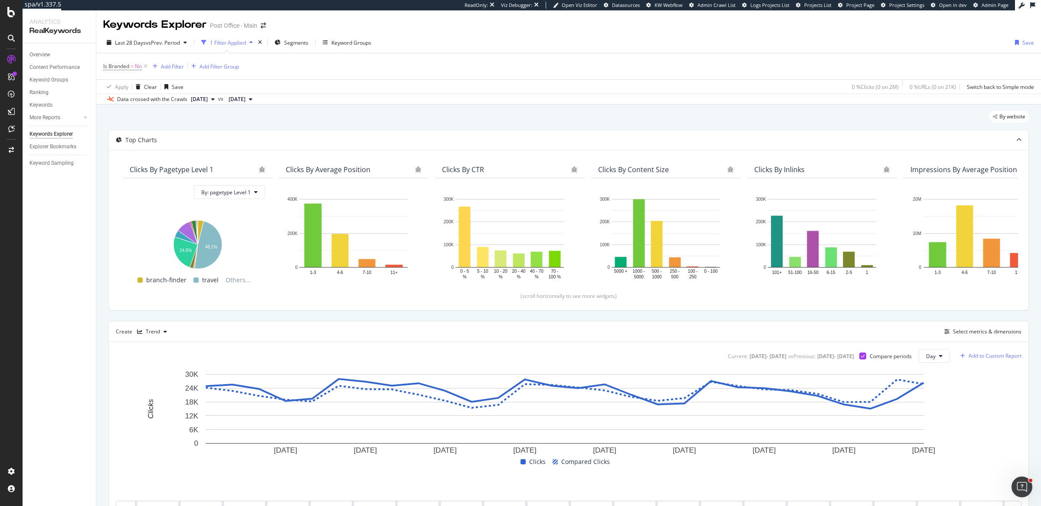
click at [971, 356] on div "Add to Custom Report" at bounding box center [995, 356] width 53 height 5
click at [936, 400] on div "Clicks Comparison Report" at bounding box center [932, 400] width 62 height 7
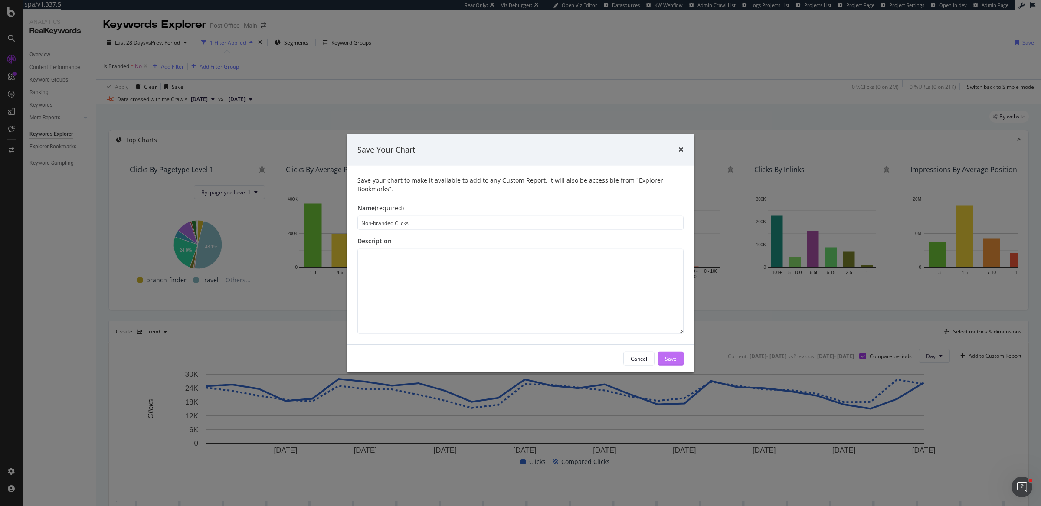
type input "Non-branded Clicks"
click at [669, 359] on div "Save" at bounding box center [671, 358] width 12 height 7
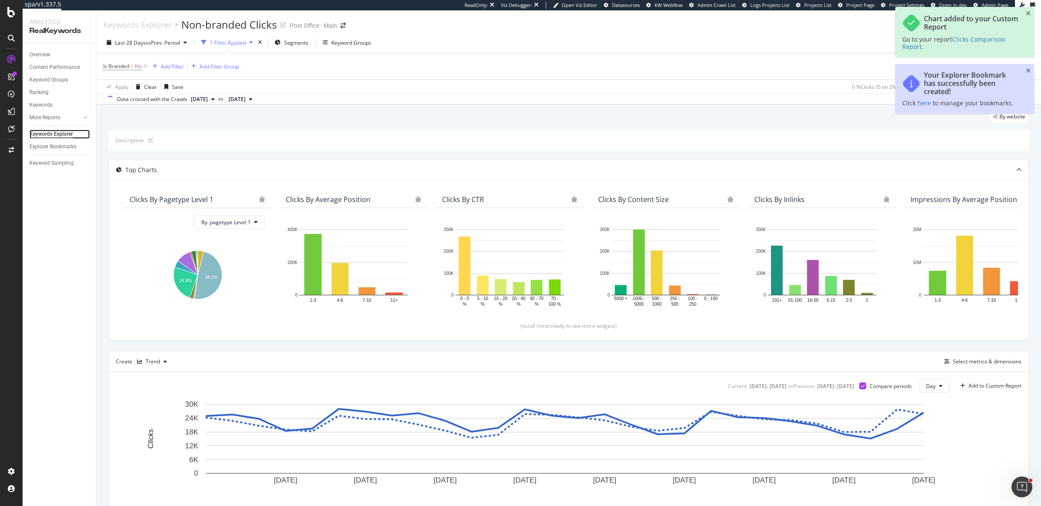
click at [44, 131] on div "Keywords Explorer" at bounding box center [51, 134] width 43 height 9
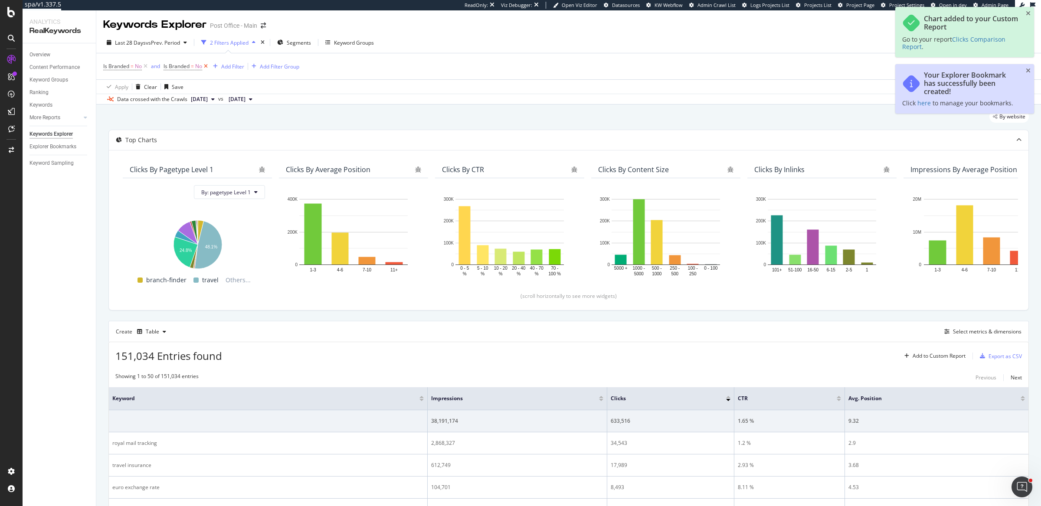
click at [206, 67] on icon at bounding box center [205, 66] width 7 height 9
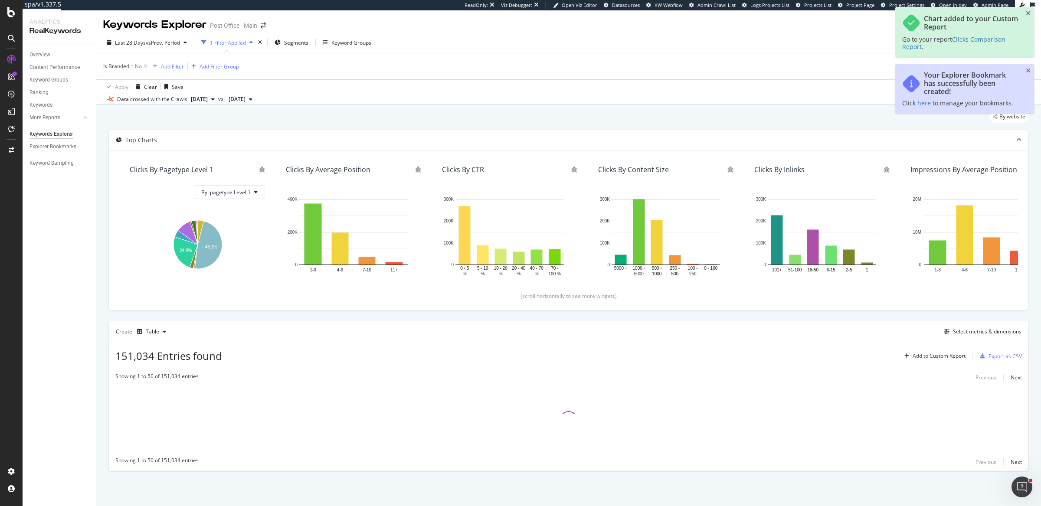
click at [121, 69] on span "Is Branded" at bounding box center [116, 65] width 26 height 7
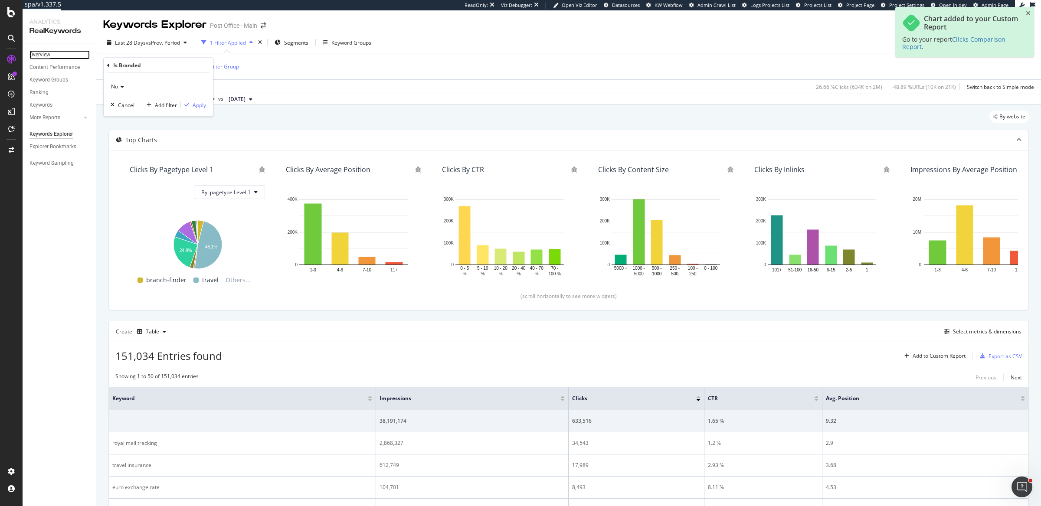
click at [38, 55] on div "Overview" at bounding box center [40, 54] width 21 height 9
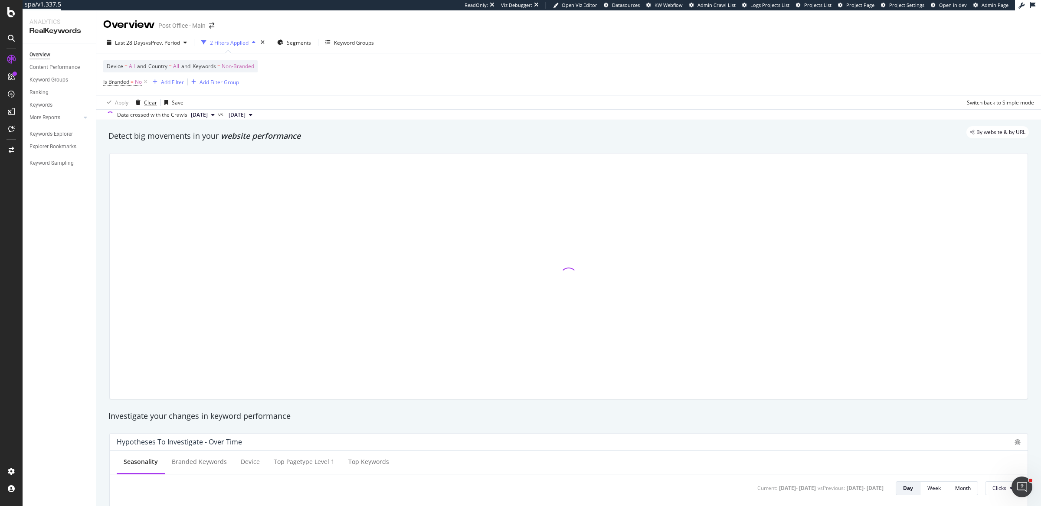
click at [151, 102] on div "Clear" at bounding box center [150, 102] width 13 height 7
click at [238, 69] on span "Non-Branded" at bounding box center [238, 66] width 33 height 12
click at [243, 85] on div "button" at bounding box center [246, 86] width 10 height 5
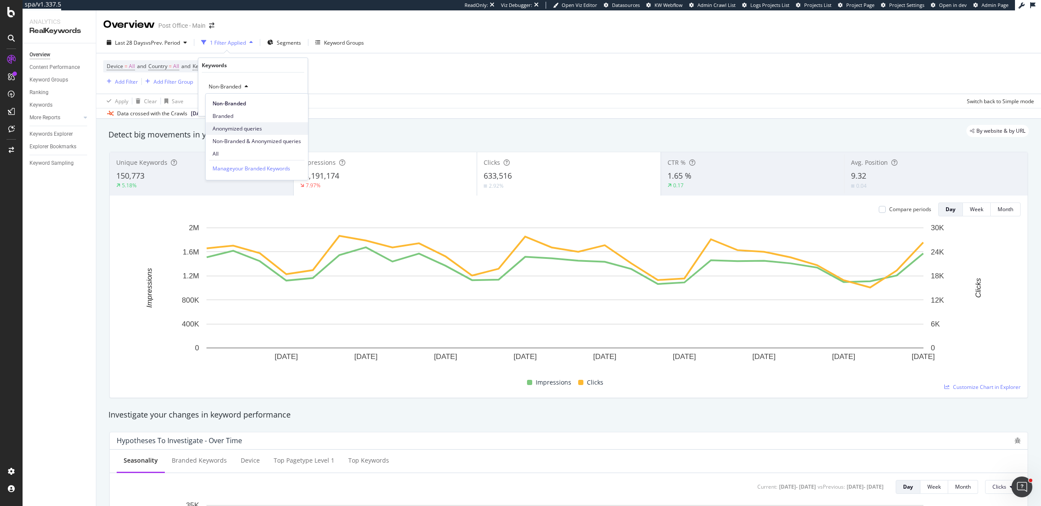
click at [232, 129] on span "Anonymized queries" at bounding box center [257, 129] width 89 height 8
click at [294, 105] on div "Apply" at bounding box center [293, 104] width 13 height 7
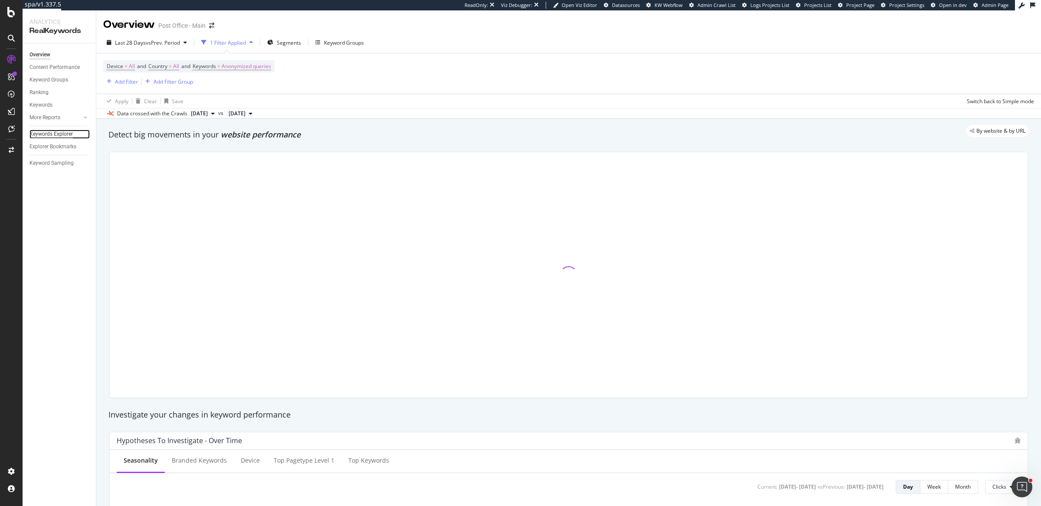
click at [66, 133] on div "Keywords Explorer" at bounding box center [51, 134] width 43 height 9
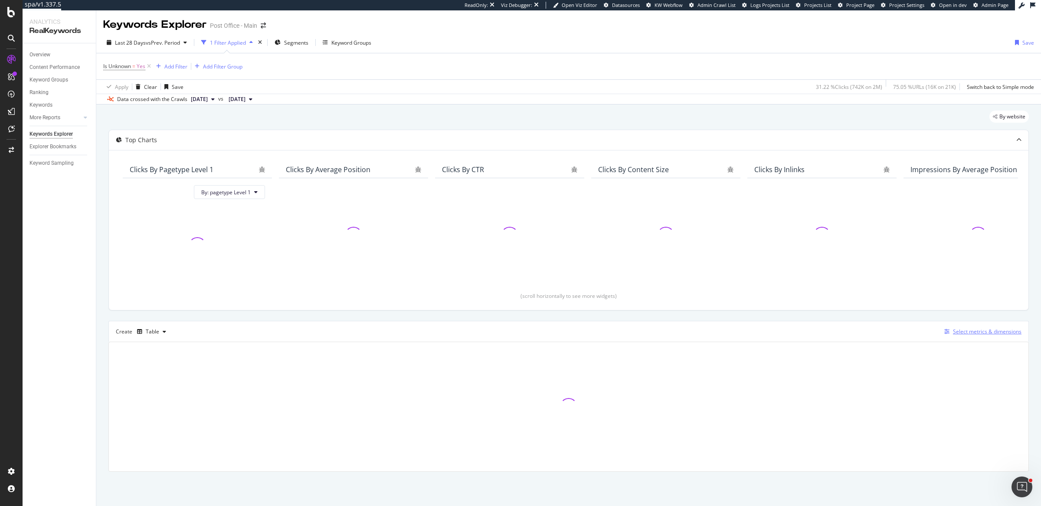
click at [984, 332] on div "Select metrics & dimensions" at bounding box center [987, 331] width 69 height 7
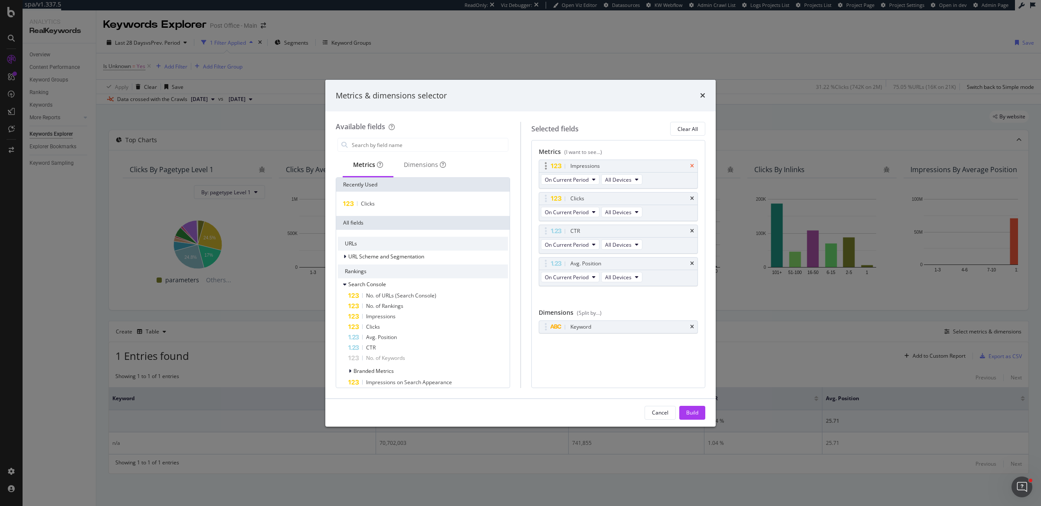
click at [693, 167] on icon "times" at bounding box center [692, 166] width 4 height 5
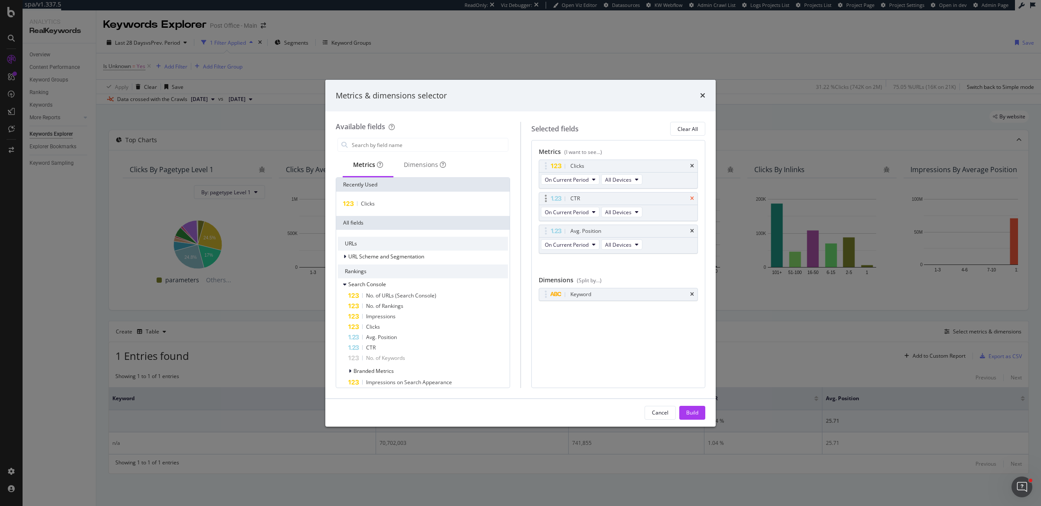
click at [692, 198] on icon "times" at bounding box center [692, 198] width 4 height 5
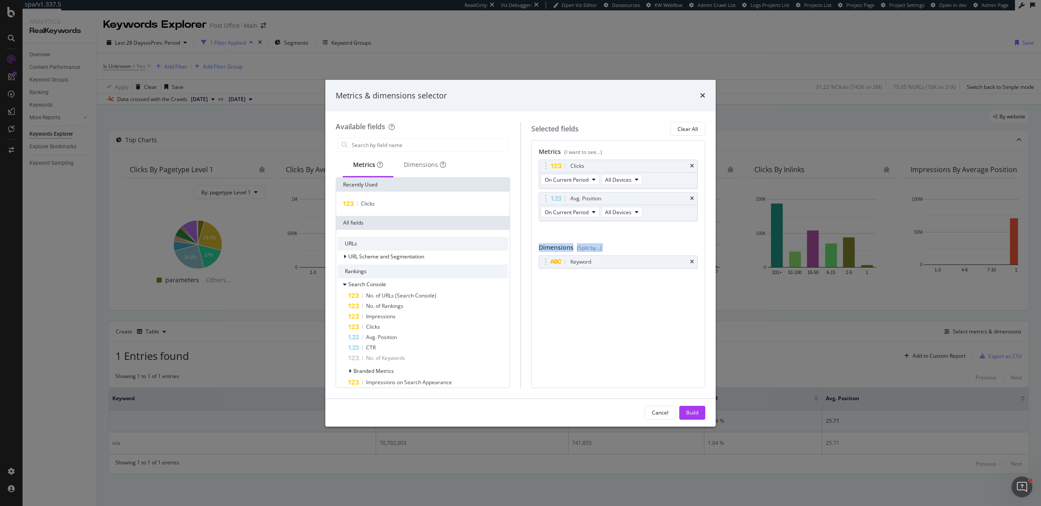
click at [692, 198] on div "Clicks On Current Period All Devices Avg. Position On Current Period All Device…" at bounding box center [619, 200] width 160 height 80
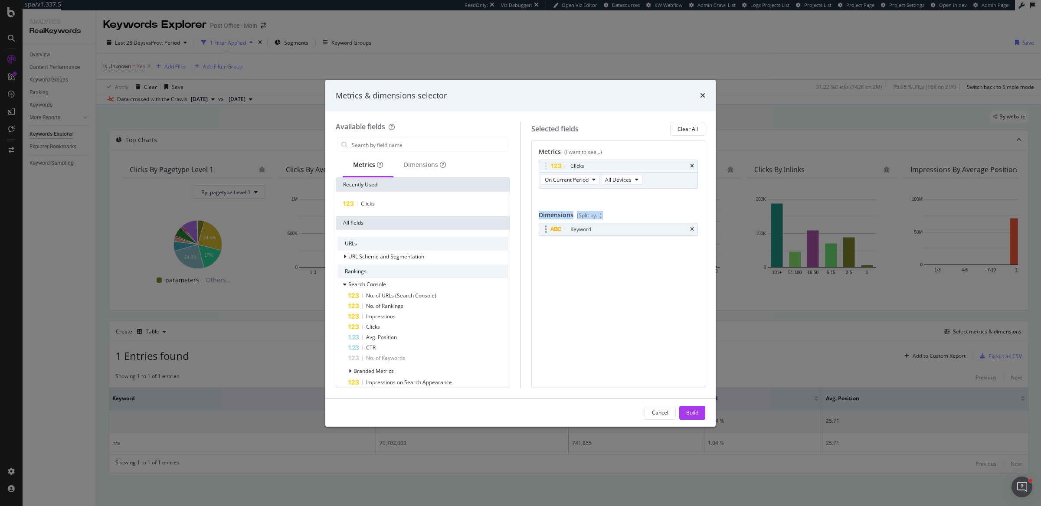
click at [695, 226] on div "Keyword" at bounding box center [618, 229] width 159 height 12
click at [692, 227] on icon "times" at bounding box center [692, 229] width 4 height 5
drag, startPoint x: 695, startPoint y: 416, endPoint x: 440, endPoint y: 365, distance: 259.8
click at [695, 416] on div "Build" at bounding box center [692, 412] width 12 height 7
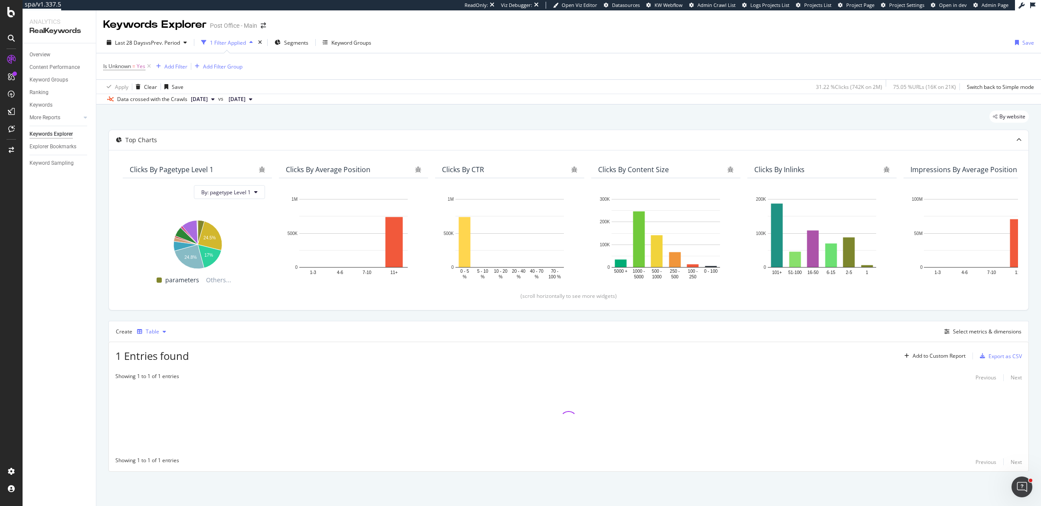
click at [141, 330] on icon "button" at bounding box center [139, 331] width 5 height 5
click at [159, 360] on div "Trend" at bounding box center [161, 359] width 14 height 7
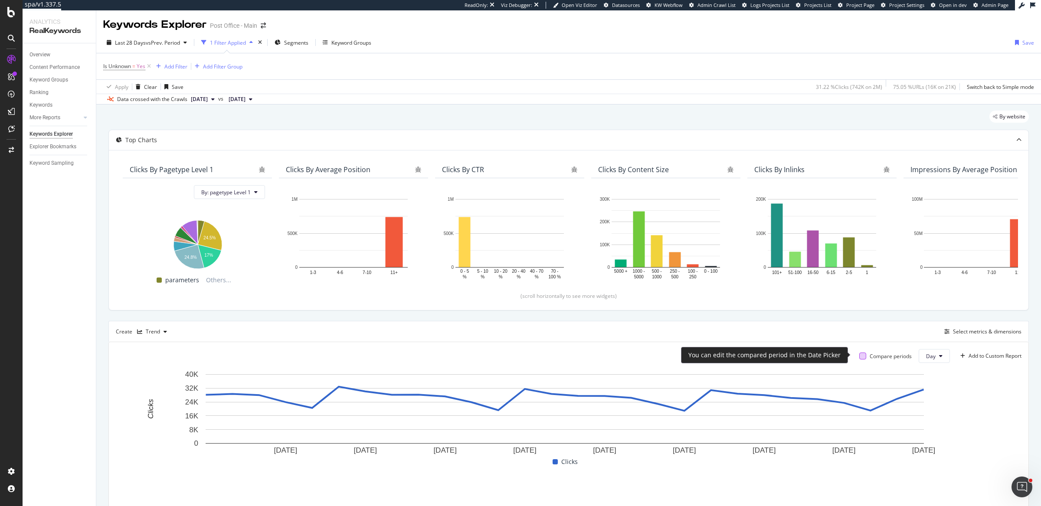
click at [860, 355] on div at bounding box center [863, 356] width 7 height 7
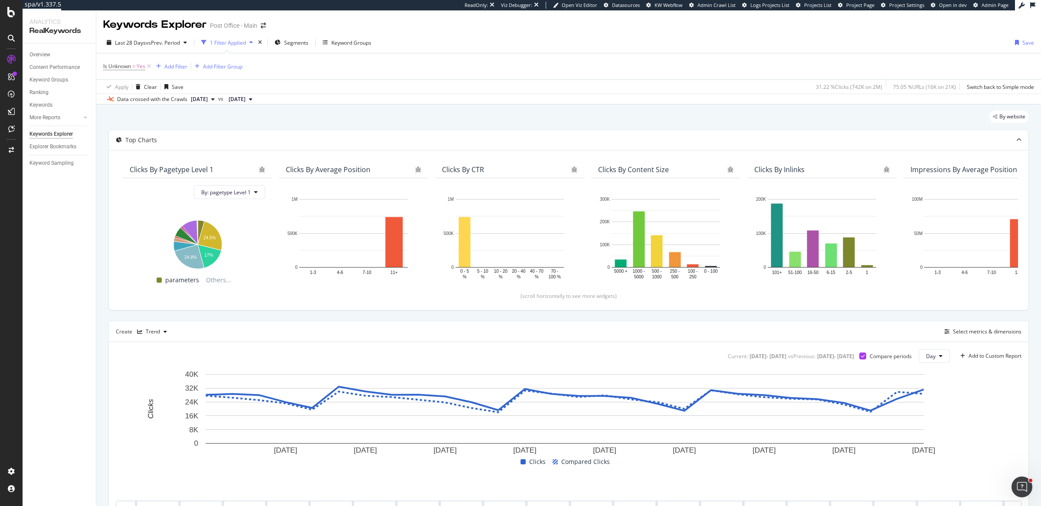
click at [1005, 355] on div "Add to Custom Report" at bounding box center [995, 356] width 53 height 5
click at [923, 401] on div "Clicks Comparison Report" at bounding box center [932, 400] width 62 height 7
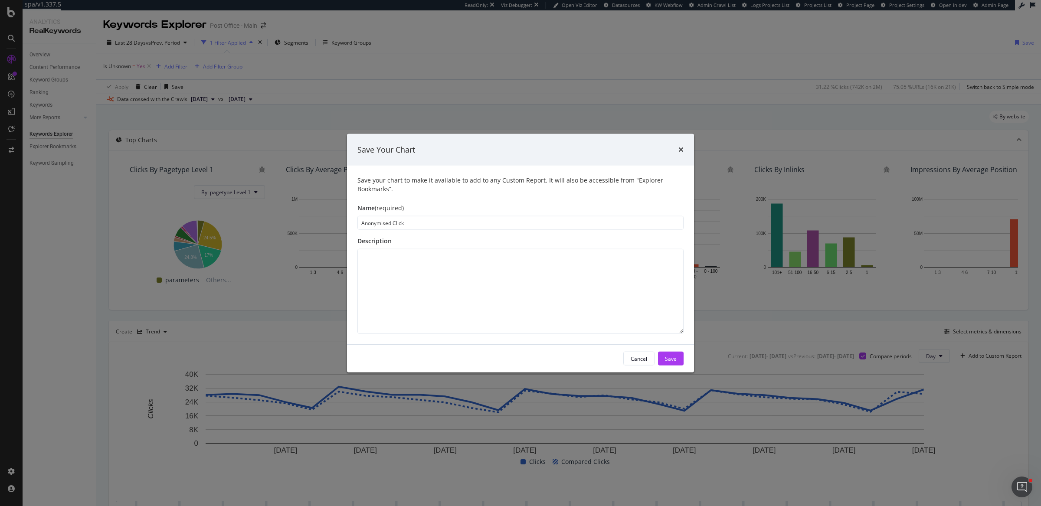
type input "Anonymised Clicks"
click at [663, 355] on button "Save" at bounding box center [671, 359] width 26 height 14
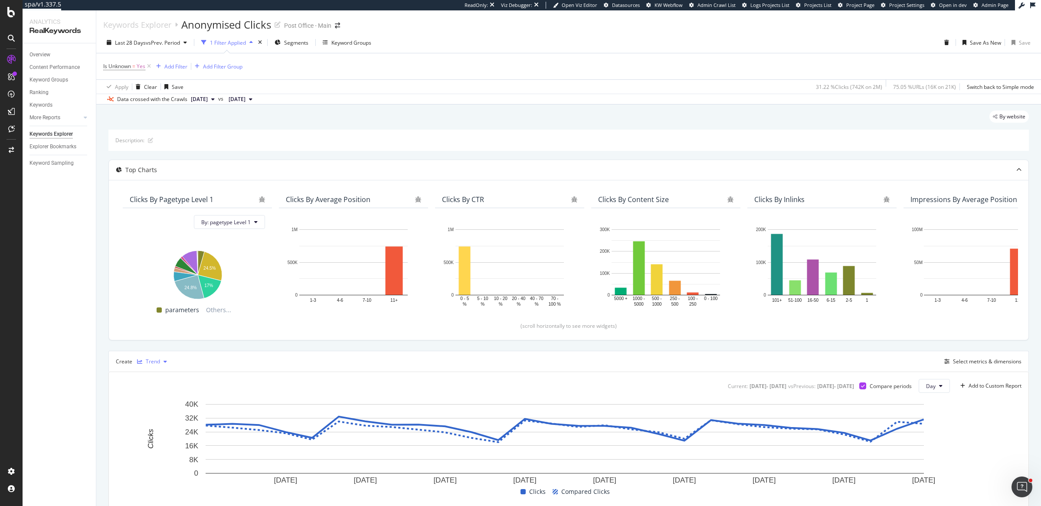
click at [162, 364] on div "Trend" at bounding box center [152, 361] width 37 height 13
click at [169, 417] on div "Bar" at bounding box center [163, 418] width 53 height 11
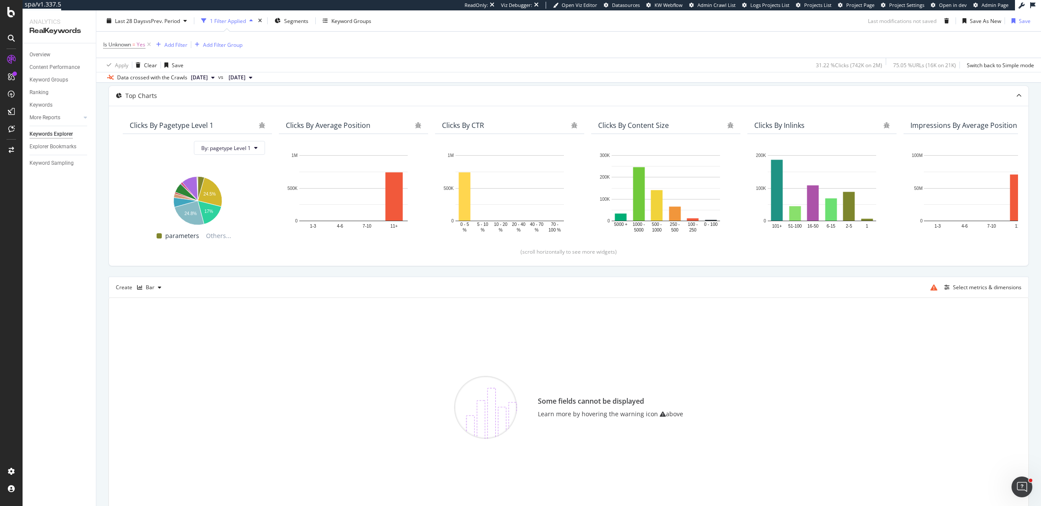
scroll to position [114, 0]
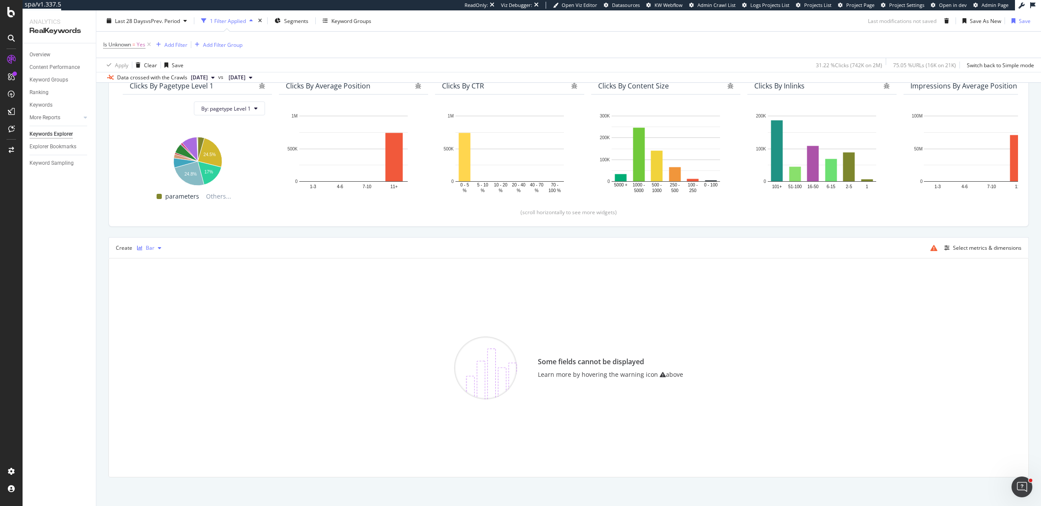
click at [149, 249] on div "Bar" at bounding box center [150, 248] width 9 height 5
click at [153, 321] on div "Stacked Bar" at bounding box center [163, 319] width 53 height 11
click at [164, 243] on div "Stacked Bar" at bounding box center [160, 248] width 52 height 13
click at [157, 335] on div "Pie" at bounding box center [157, 333] width 7 height 7
click at [156, 249] on div "button" at bounding box center [159, 248] width 10 height 5
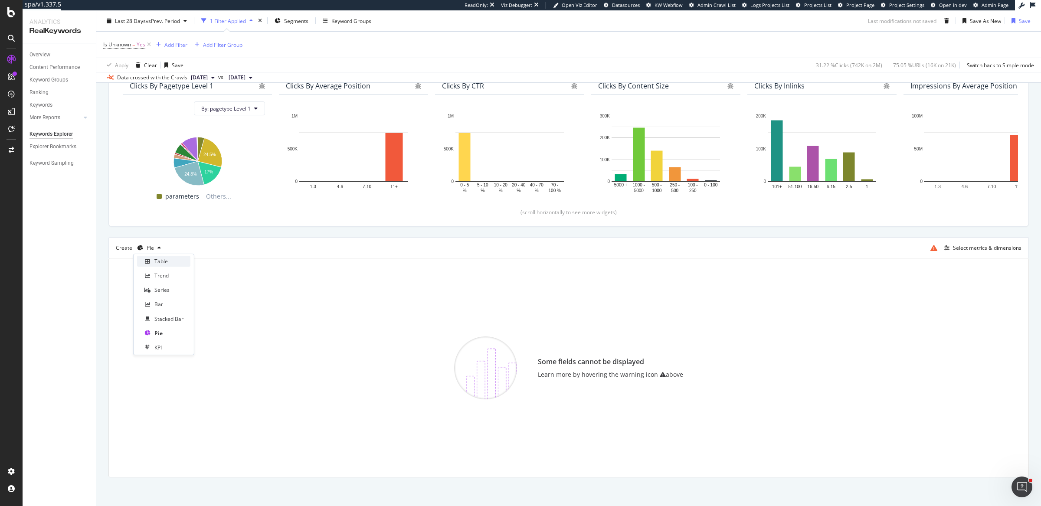
click at [169, 262] on div "Table" at bounding box center [163, 261] width 53 height 11
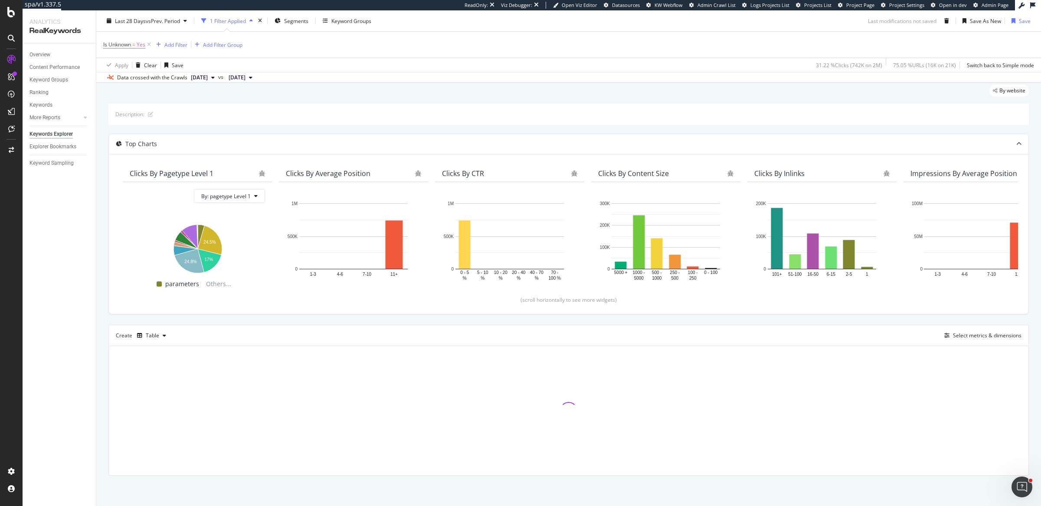
scroll to position [25, 0]
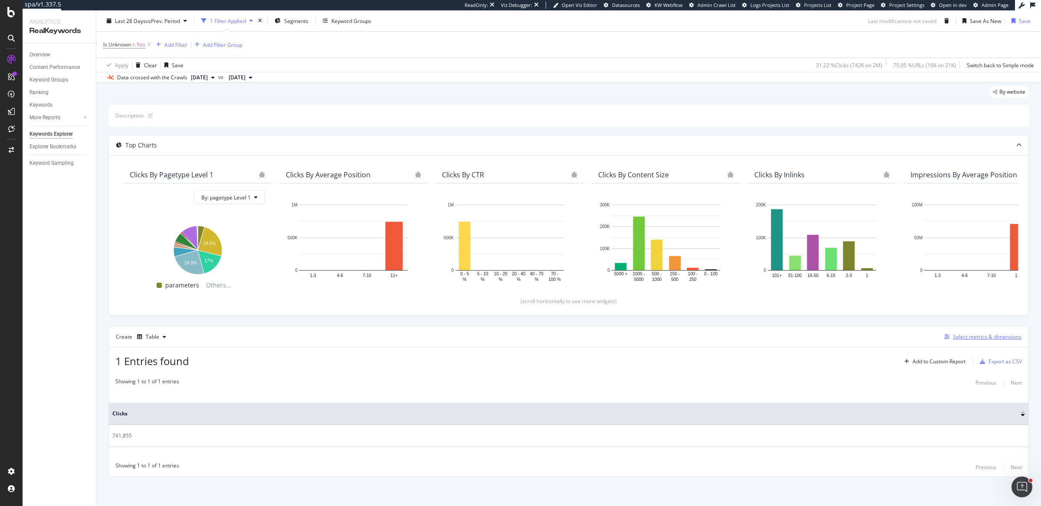
click at [986, 335] on div "Select metrics & dimensions" at bounding box center [987, 336] width 69 height 7
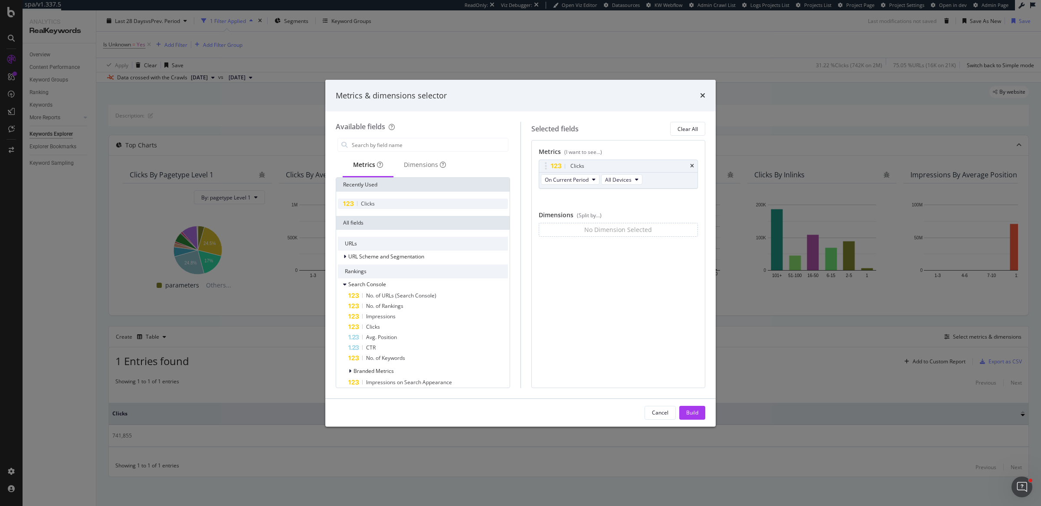
click at [411, 206] on div "Clicks" at bounding box center [423, 204] width 170 height 10
click at [432, 202] on div "Clicks" at bounding box center [423, 204] width 170 height 10
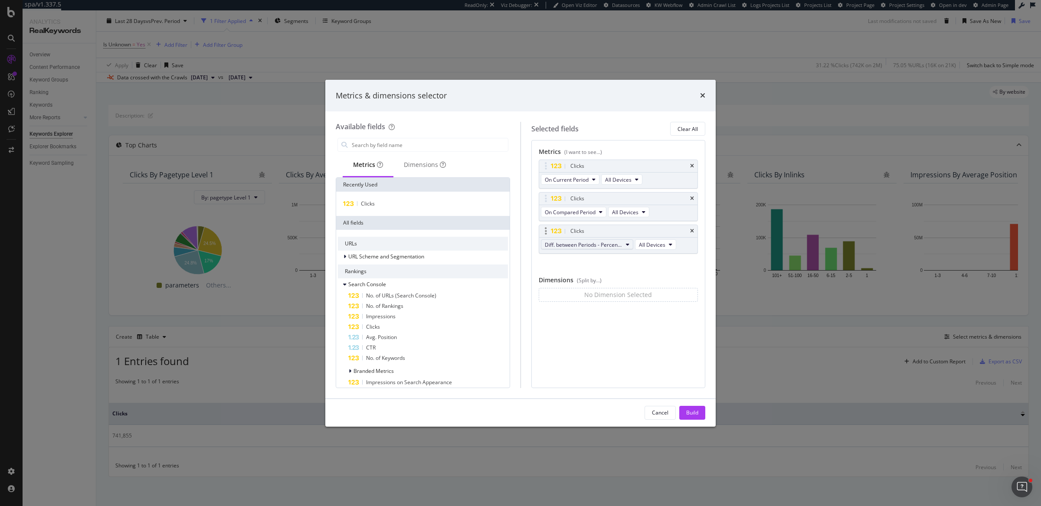
click at [587, 244] on span "Diff. between Periods - Percentage" at bounding box center [584, 244] width 78 height 7
click at [695, 269] on div "Clicks On Current Period All Devices Clicks On Compared Period All Devices Clic…" at bounding box center [619, 216] width 160 height 113
click at [407, 205] on div "Clicks" at bounding box center [423, 204] width 170 height 10
click at [695, 410] on div "Build" at bounding box center [692, 412] width 12 height 7
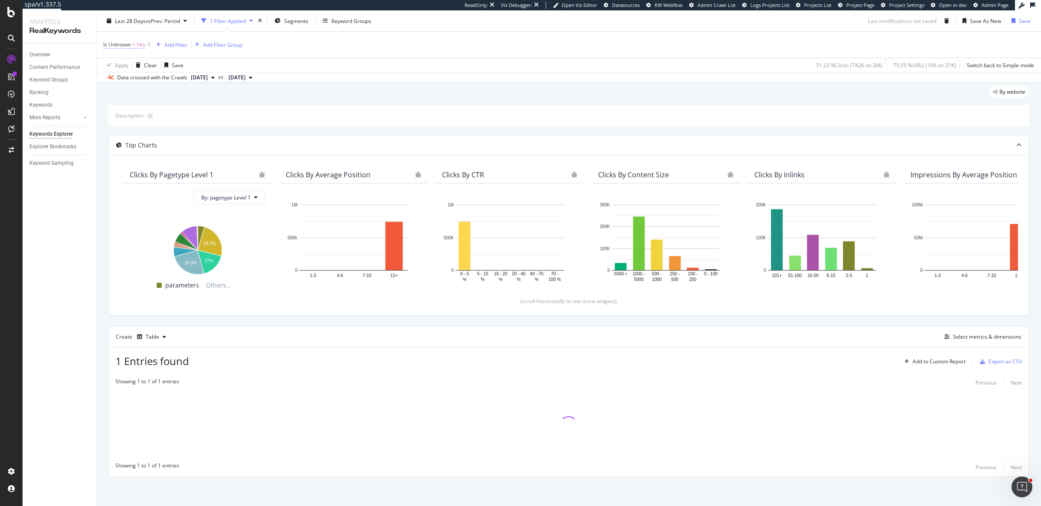
click at [135, 46] on span "=" at bounding box center [133, 44] width 3 height 7
click at [366, 49] on div "Is Unknown = Yes Add Filter Add Filter Group" at bounding box center [568, 45] width 931 height 26
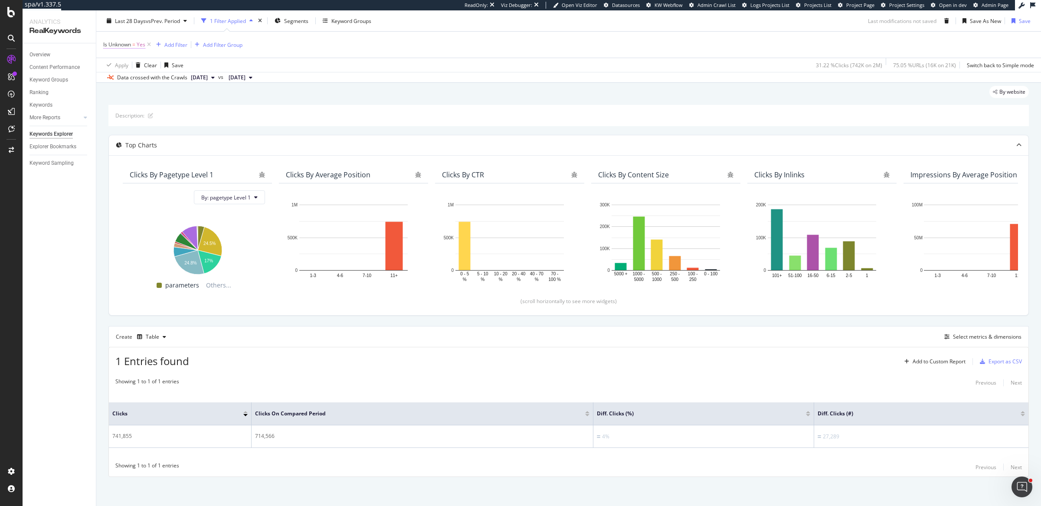
click at [144, 45] on span "Yes" at bounding box center [141, 45] width 9 height 12
click at [106, 39] on div "Is Unknown Yes Cancel Add filter Apply" at bounding box center [158, 65] width 109 height 58
click at [107, 43] on icon at bounding box center [108, 42] width 3 height 5
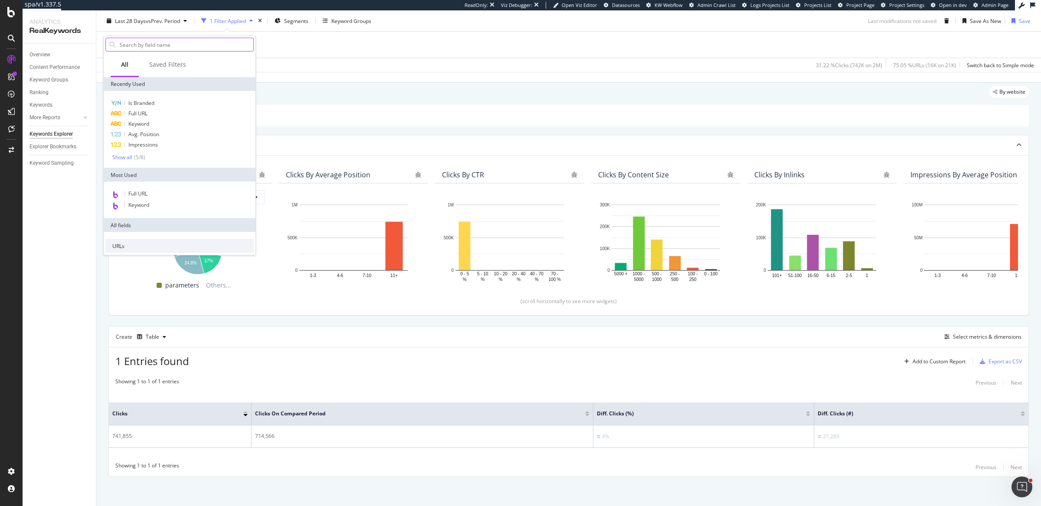
click at [128, 46] on input "text" at bounding box center [186, 44] width 135 height 13
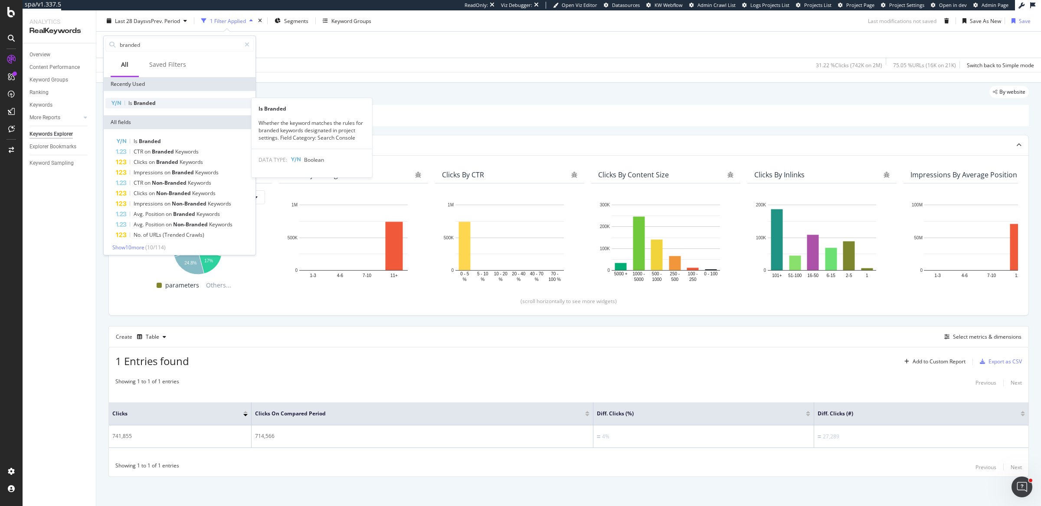
type input "branded"
click at [171, 103] on div "Is Branded" at bounding box center [179, 103] width 148 height 10
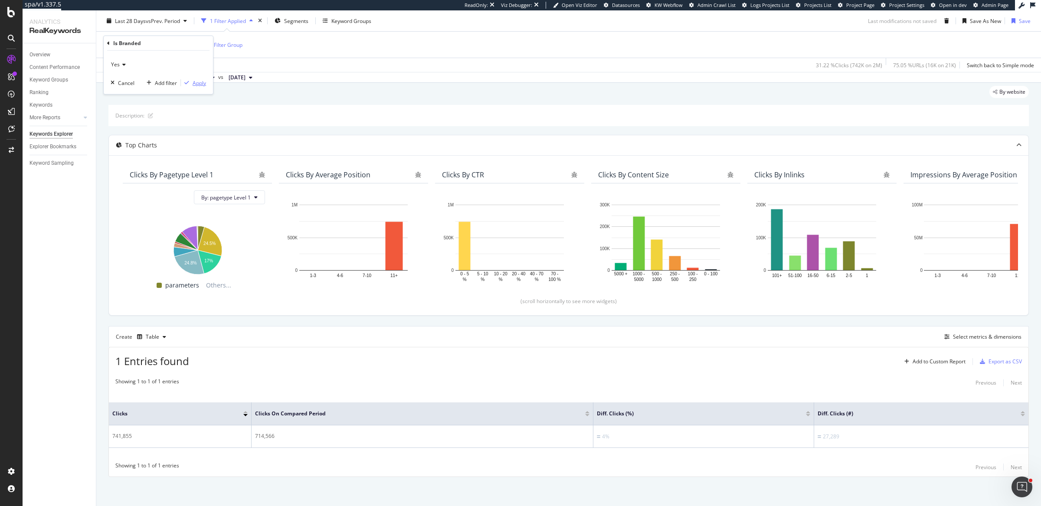
click at [197, 79] on div "Apply" at bounding box center [199, 82] width 13 height 7
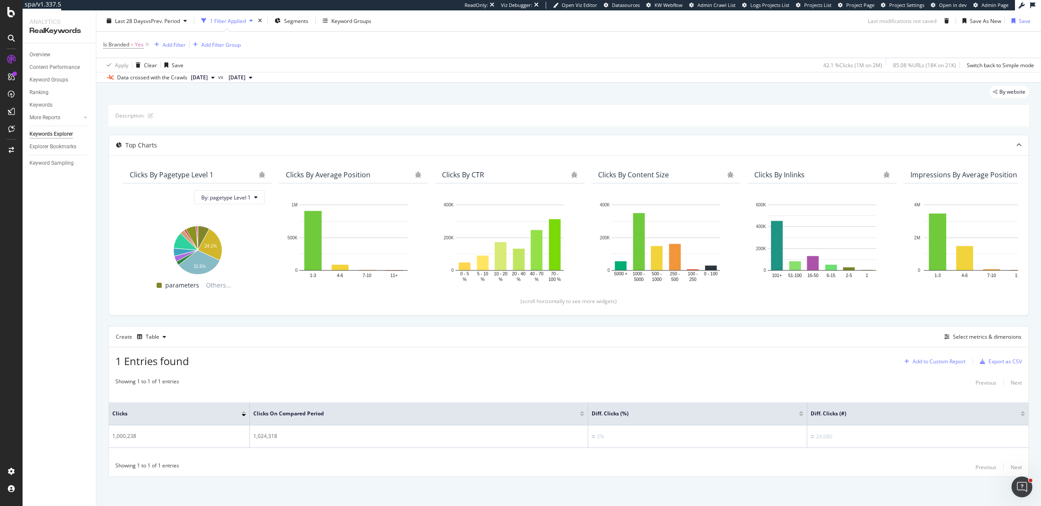
click at [943, 359] on div "Add to Custom Report" at bounding box center [939, 361] width 53 height 5
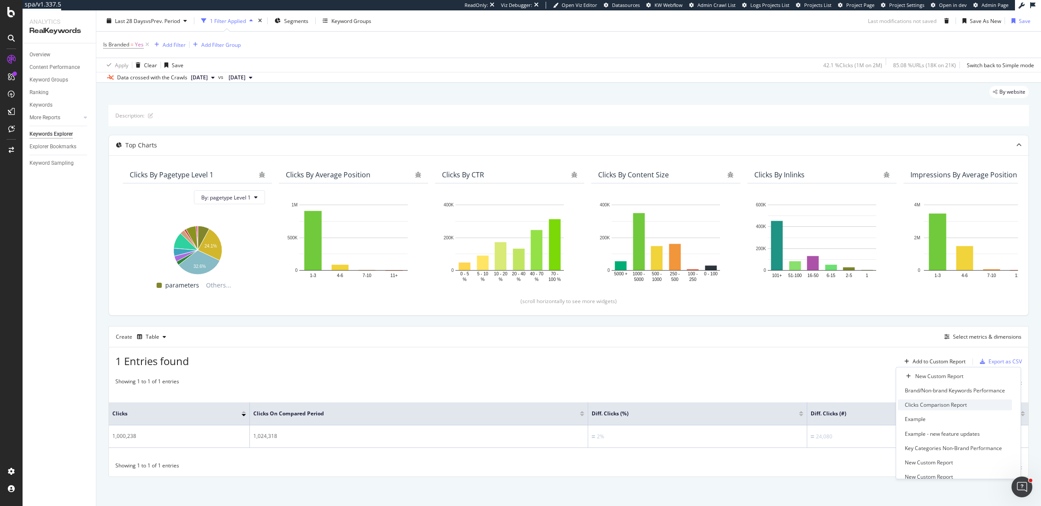
click at [938, 405] on div "Clicks Comparison Report" at bounding box center [936, 405] width 62 height 7
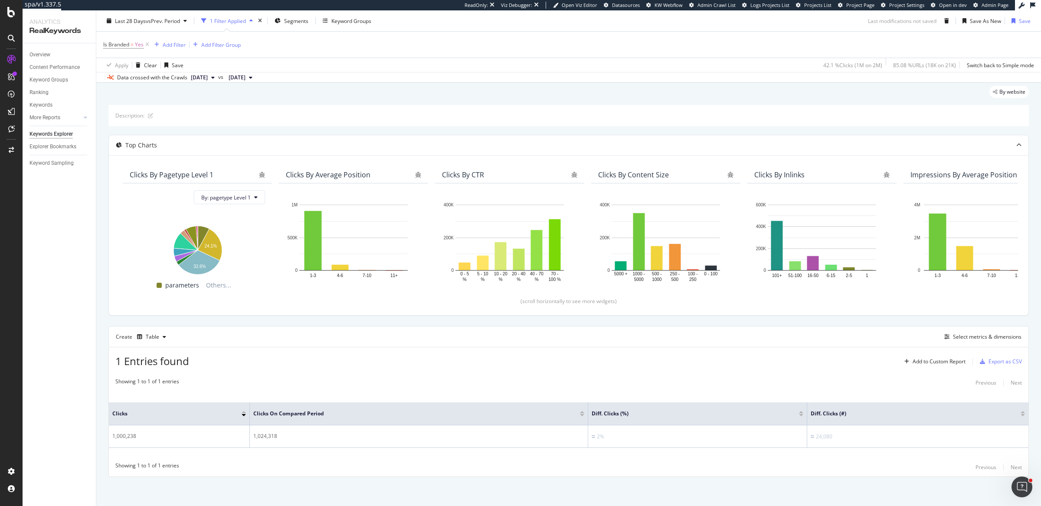
click at [38, 49] on div "Overview" at bounding box center [63, 55] width 66 height 13
click at [38, 55] on div "Overview" at bounding box center [40, 54] width 21 height 9
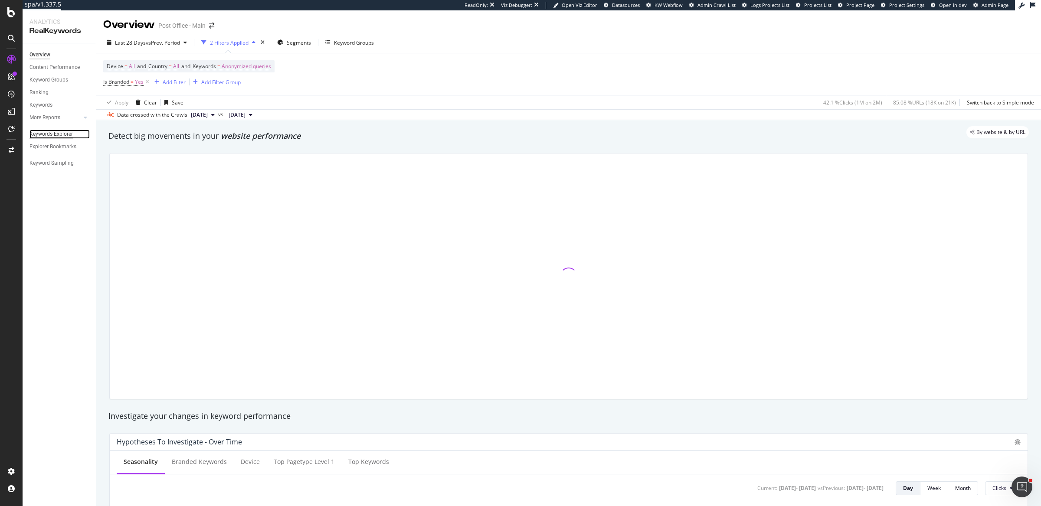
click at [47, 134] on div "Keywords Explorer" at bounding box center [51, 134] width 43 height 9
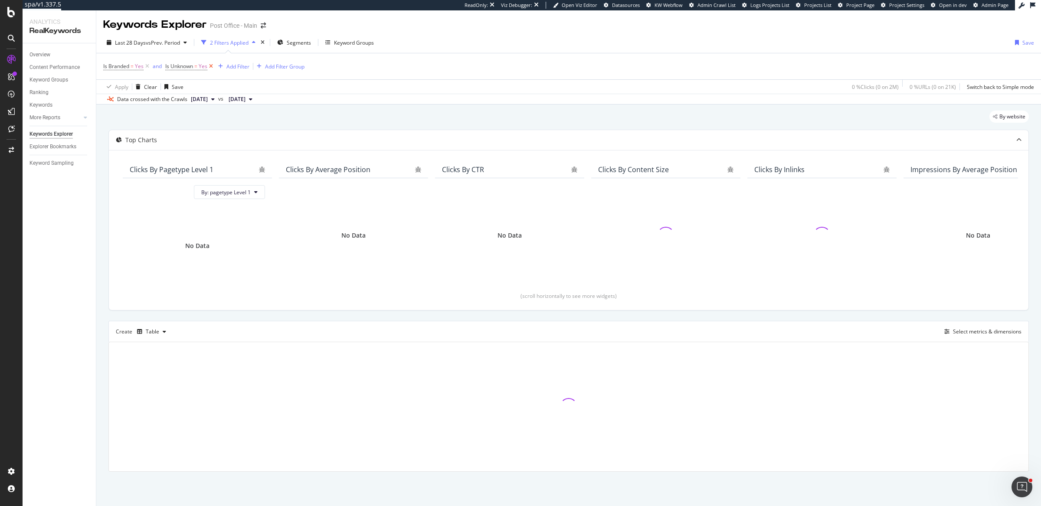
click at [210, 66] on icon at bounding box center [210, 66] width 7 height 9
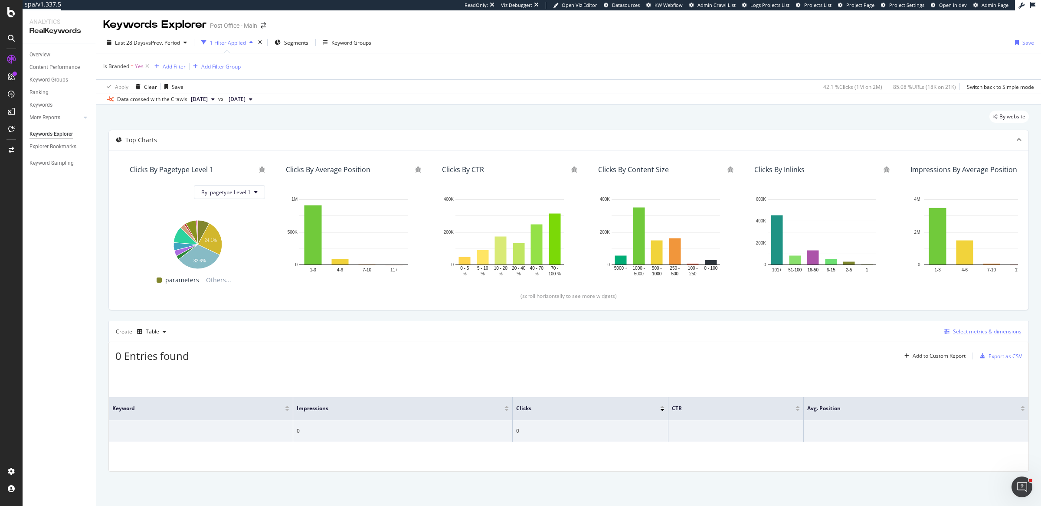
click at [959, 331] on div "Select metrics & dimensions" at bounding box center [987, 331] width 69 height 7
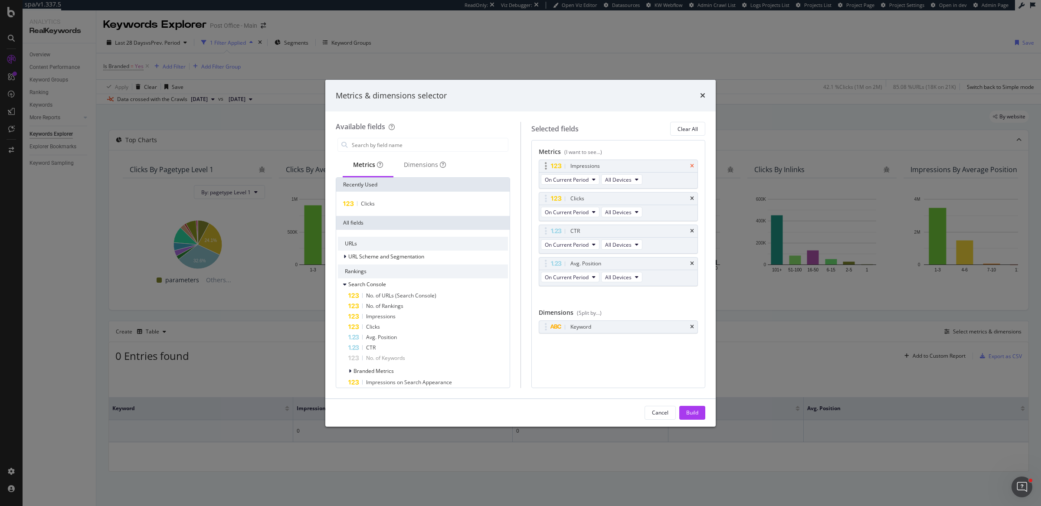
click at [693, 166] on icon "times" at bounding box center [692, 166] width 4 height 5
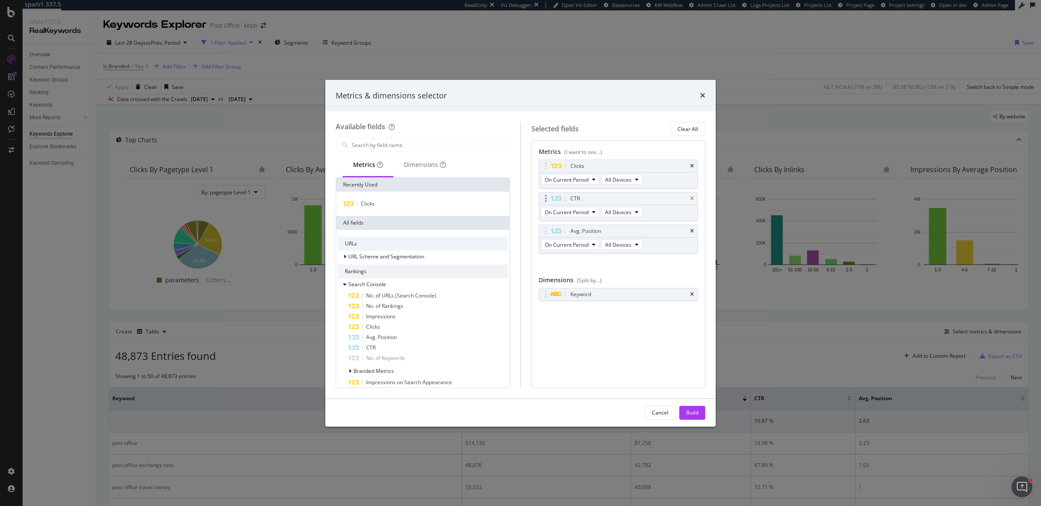
click at [694, 197] on icon "times" at bounding box center [692, 198] width 4 height 5
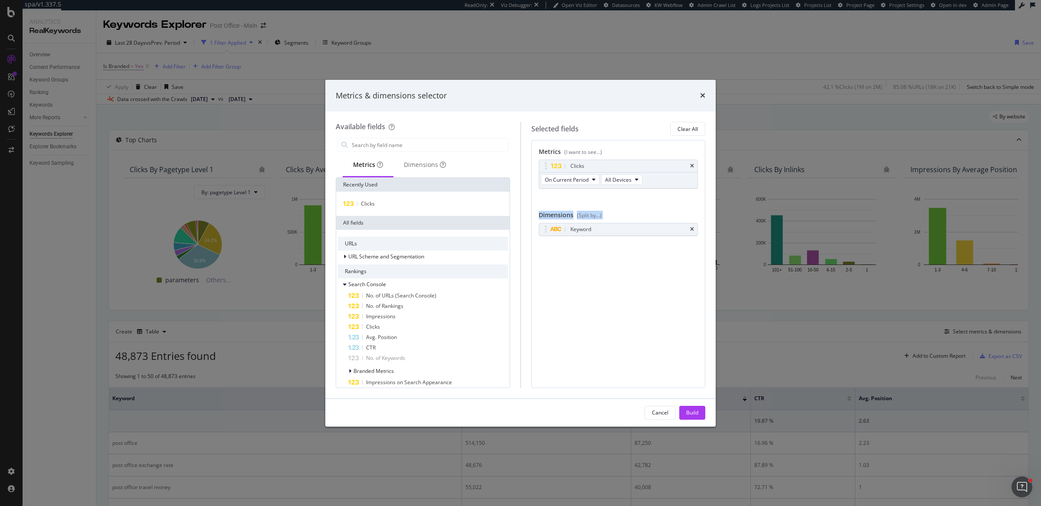
click at [694, 197] on div "Clicks On Current Period All Devices You can use this field as a metric" at bounding box center [619, 184] width 160 height 48
click at [692, 227] on icon "times" at bounding box center [692, 229] width 4 height 5
click at [374, 203] on div "Clicks" at bounding box center [423, 204] width 170 height 10
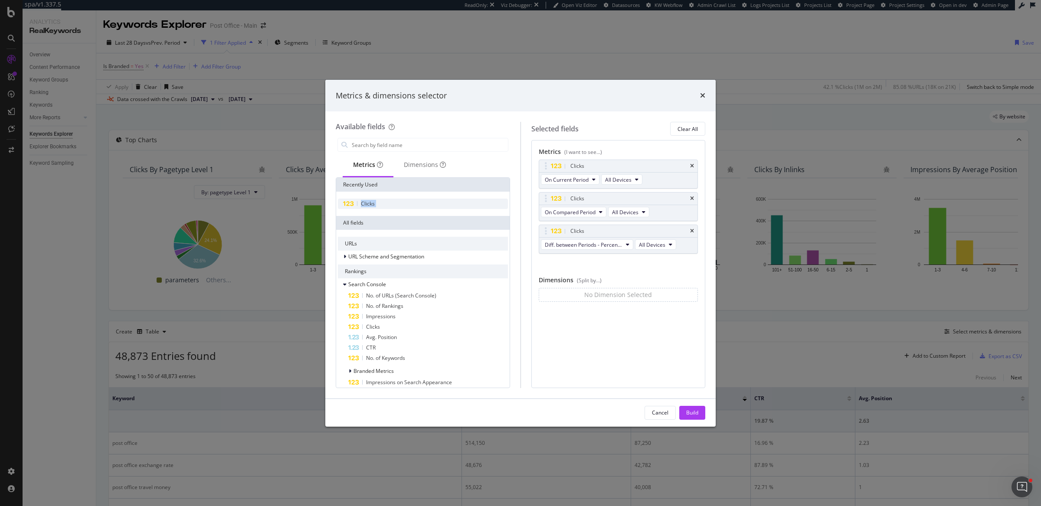
click at [374, 203] on div "Clicks" at bounding box center [423, 204] width 170 height 10
click at [688, 412] on div "Build" at bounding box center [692, 412] width 12 height 7
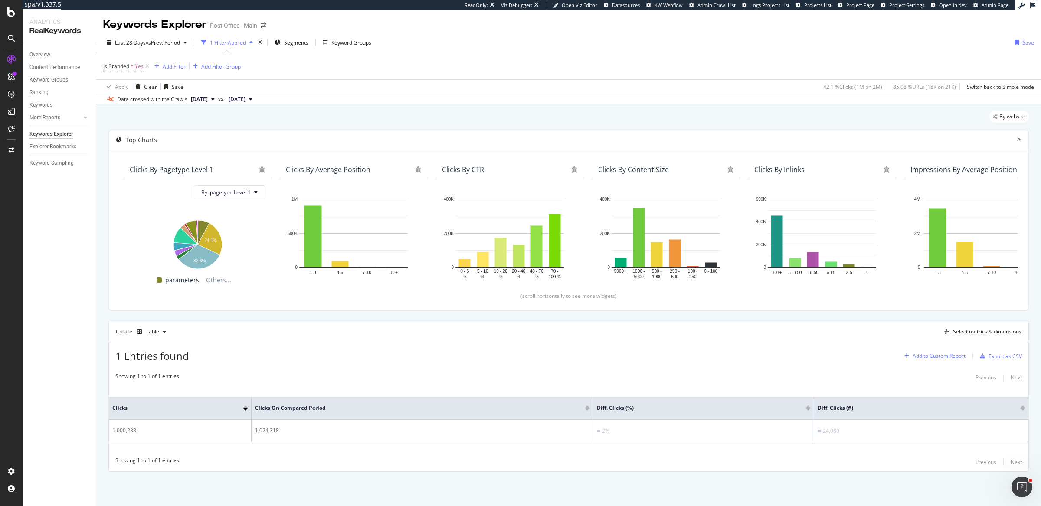
click at [915, 357] on div "Add to Custom Report" at bounding box center [939, 356] width 53 height 5
click at [962, 402] on div "Clicks Comparison Report" at bounding box center [944, 400] width 62 height 7
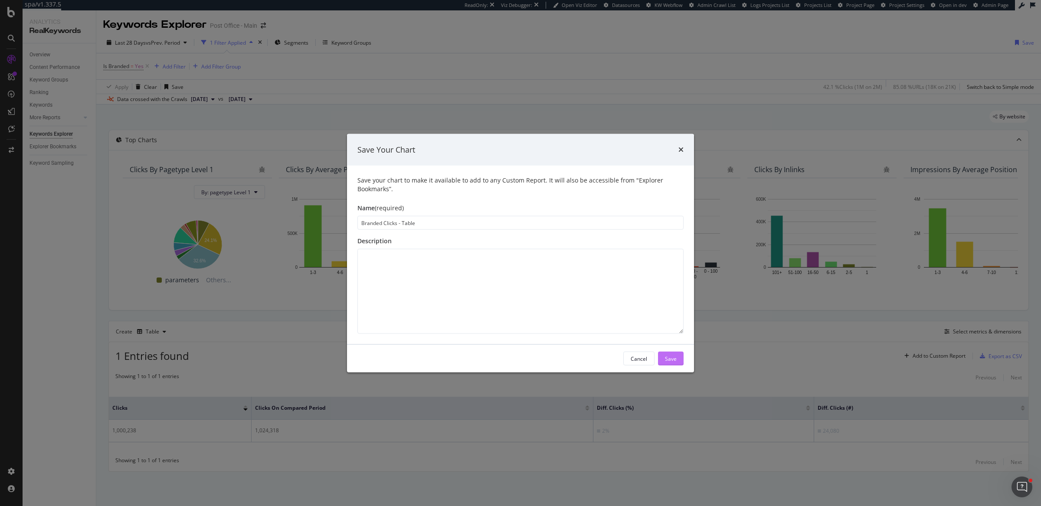
type input "Branded Clicks - Table"
click at [670, 361] on div "Save" at bounding box center [671, 358] width 12 height 7
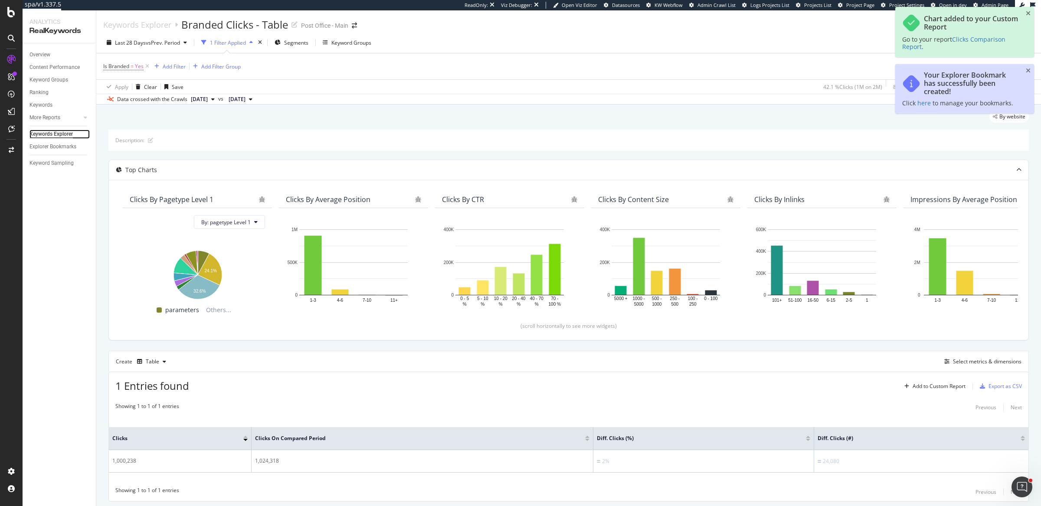
click at [55, 132] on div "Keywords Explorer" at bounding box center [51, 134] width 43 height 9
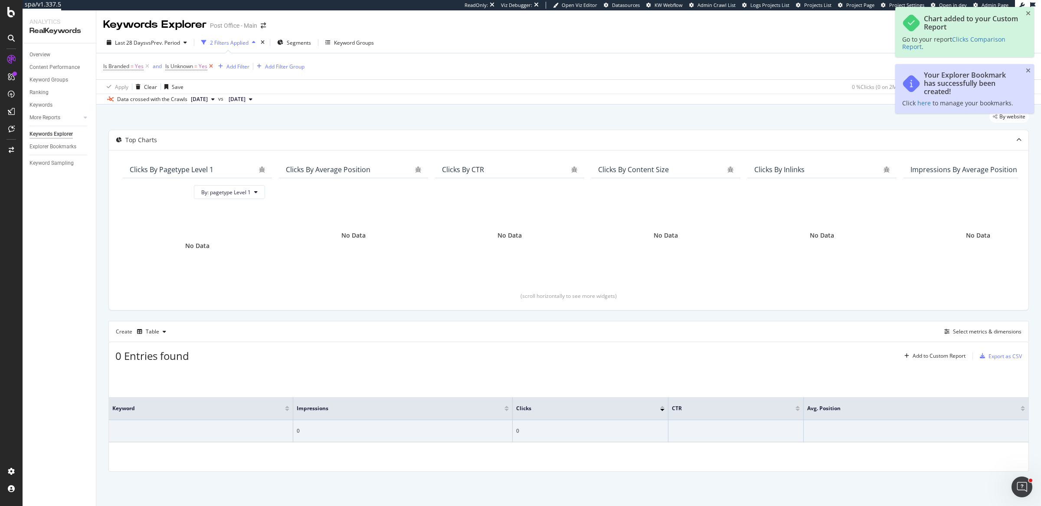
click at [212, 67] on icon at bounding box center [210, 66] width 7 height 9
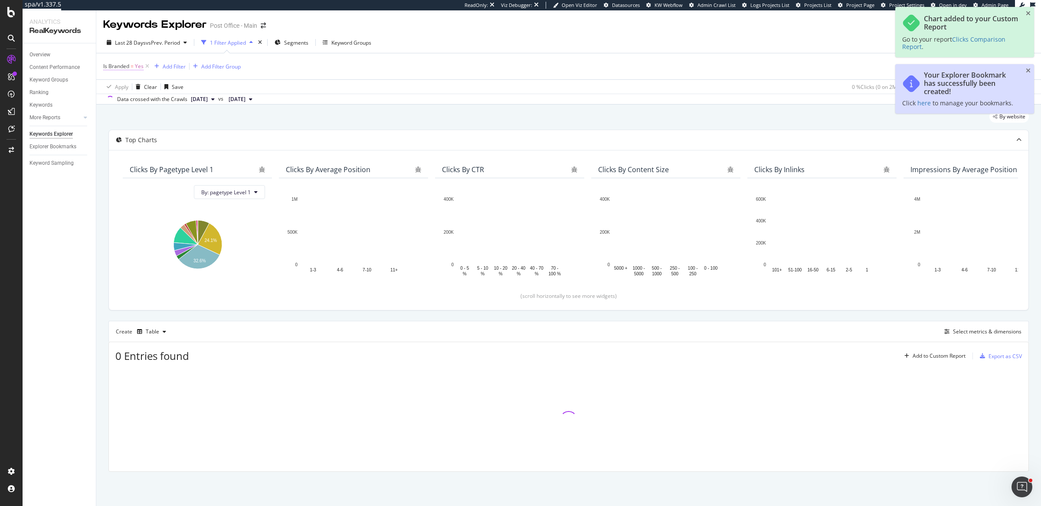
click at [135, 66] on span "Is Branded = Yes" at bounding box center [123, 66] width 40 height 8
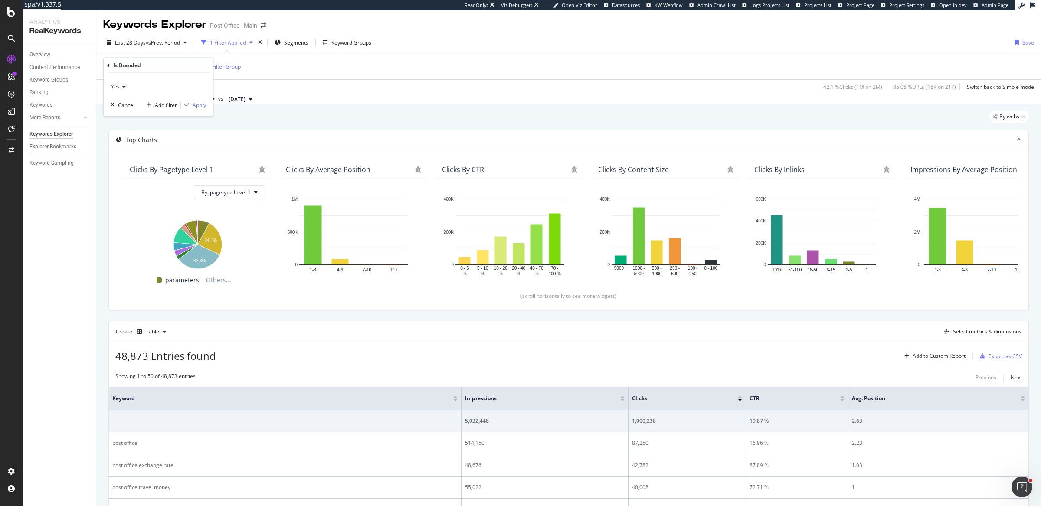
click at [123, 90] on div "Yes" at bounding box center [158, 87] width 95 height 14
click at [128, 115] on div "No" at bounding box center [159, 115] width 93 height 11
click at [201, 102] on div "Apply" at bounding box center [199, 104] width 13 height 7
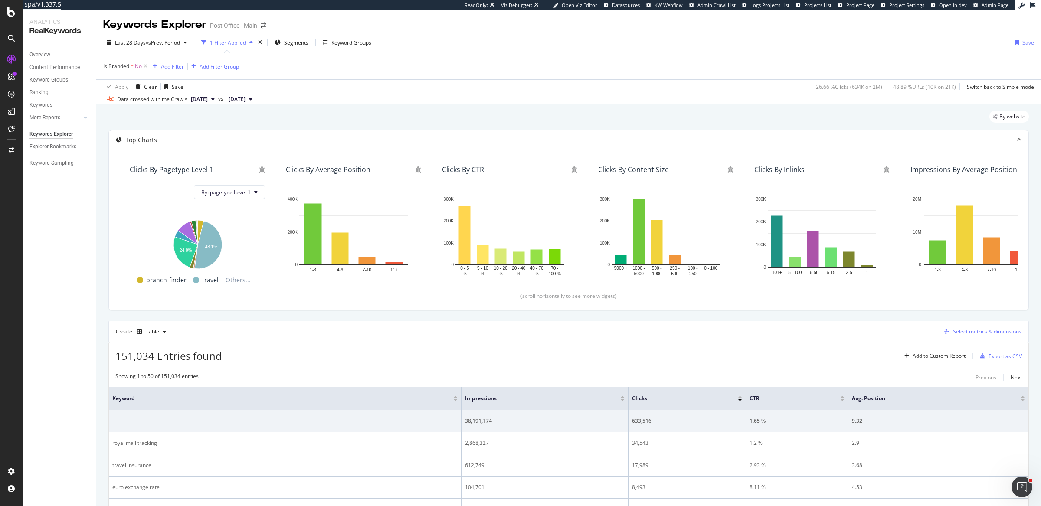
click at [1003, 332] on div "Select metrics & dimensions" at bounding box center [987, 331] width 69 height 7
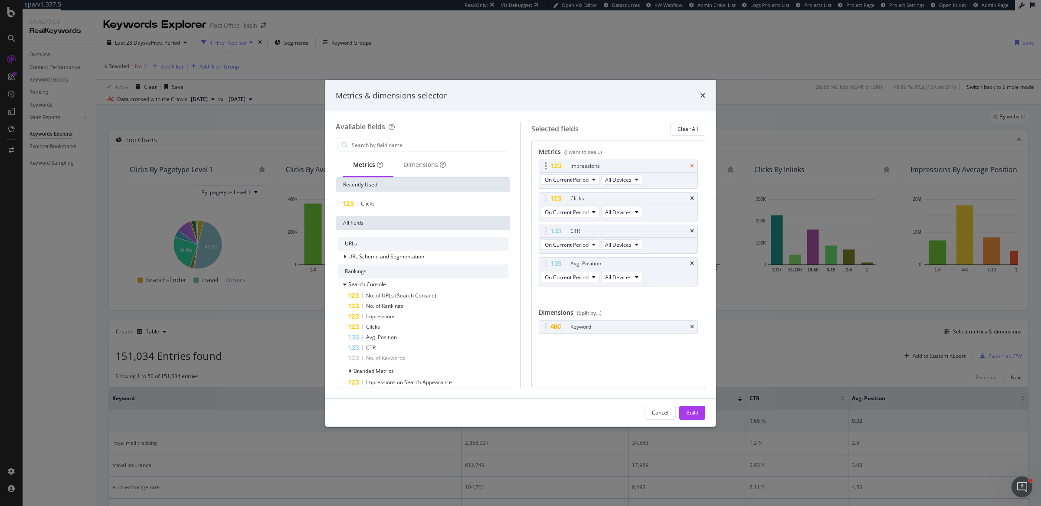
click at [690, 166] on icon "times" at bounding box center [692, 166] width 4 height 5
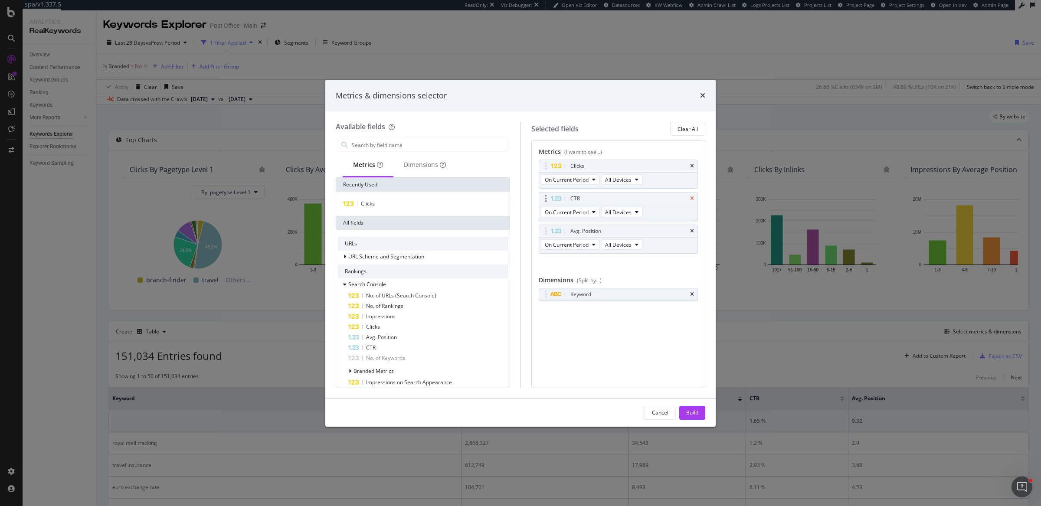
click at [693, 197] on icon "times" at bounding box center [692, 198] width 4 height 5
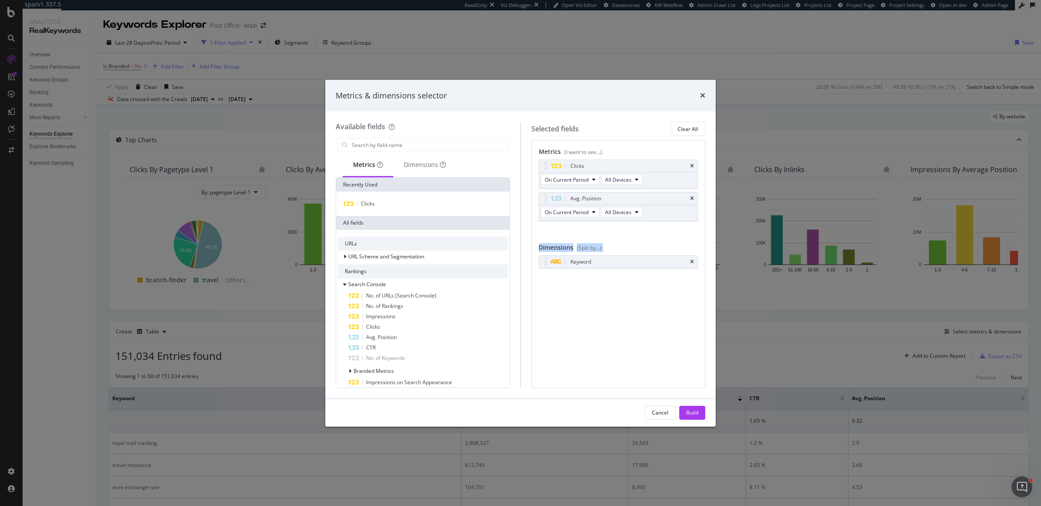
click at [693, 197] on div "Clicks On Current Period All Devices Avg. Position On Current Period All Device…" at bounding box center [619, 200] width 160 height 80
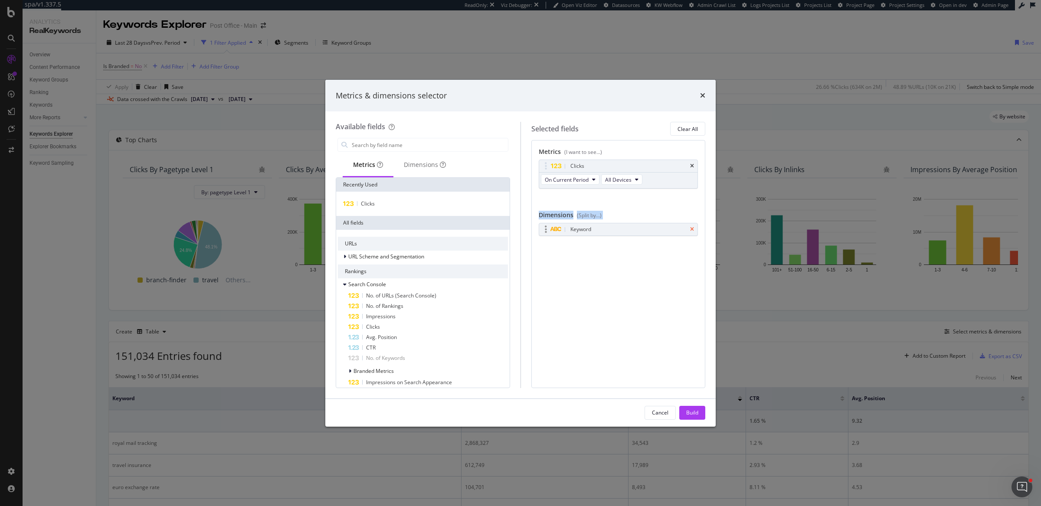
click at [693, 227] on icon "times" at bounding box center [692, 229] width 4 height 5
click at [384, 199] on div "Clicks" at bounding box center [423, 204] width 170 height 10
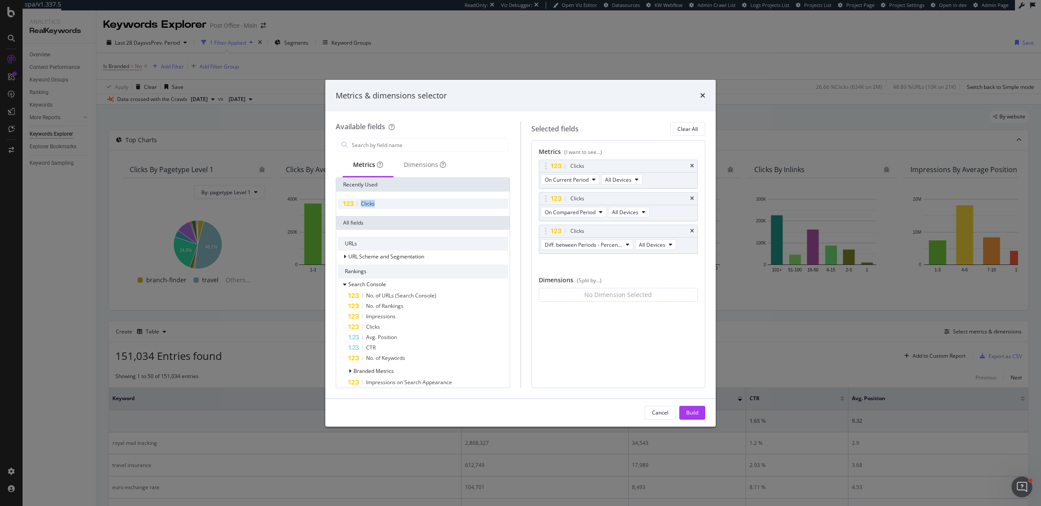
click at [384, 199] on div "Clicks" at bounding box center [423, 204] width 170 height 10
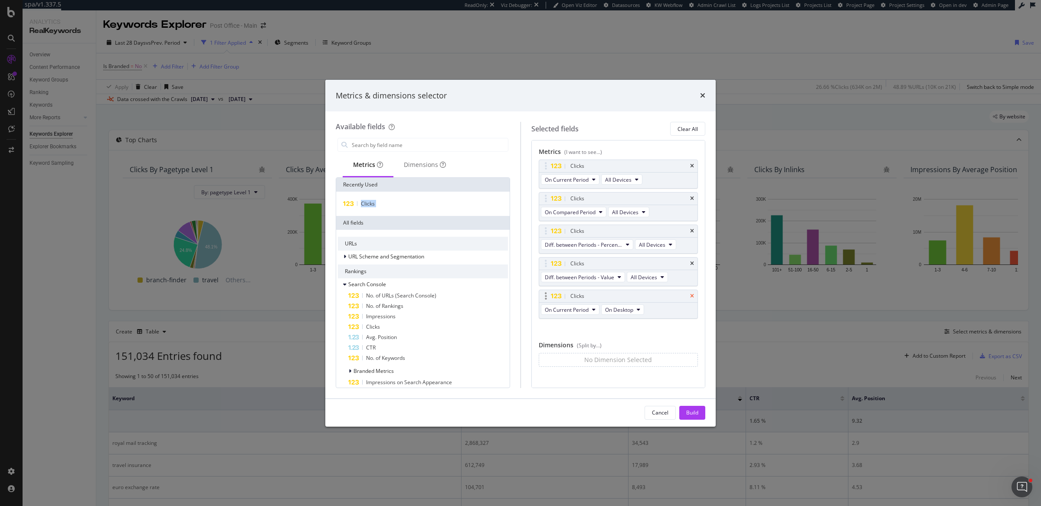
click at [690, 294] on icon "times" at bounding box center [692, 296] width 4 height 5
click at [690, 412] on div "Build" at bounding box center [692, 412] width 12 height 7
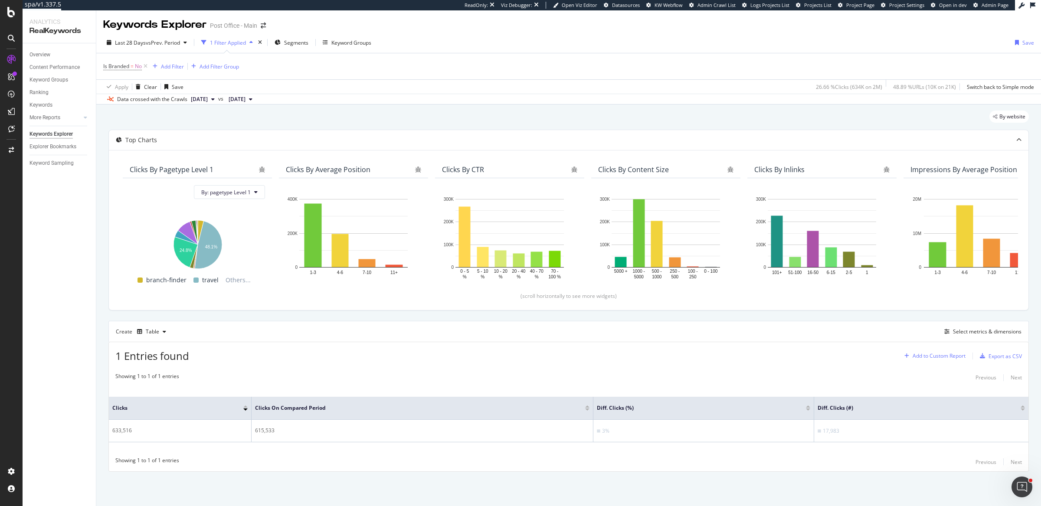
click at [940, 354] on div "Add to Custom Report" at bounding box center [939, 356] width 53 height 5
click at [948, 400] on div "Clicks Comparison Report" at bounding box center [944, 400] width 62 height 7
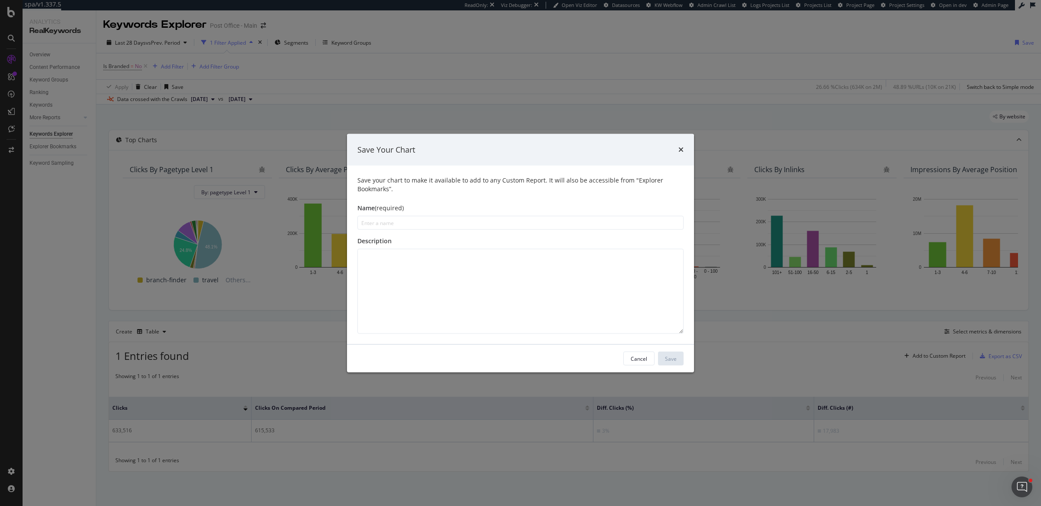
type input "n"
type input "Non-branded Clicks - Table"
click at [676, 362] on div "Save" at bounding box center [671, 358] width 12 height 7
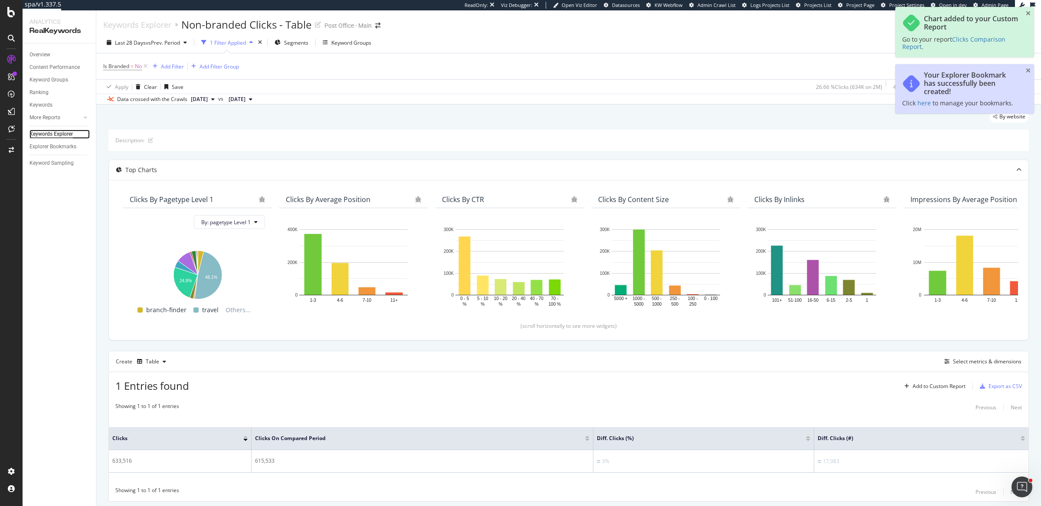
click at [52, 133] on div "Keywords Explorer" at bounding box center [51, 134] width 43 height 9
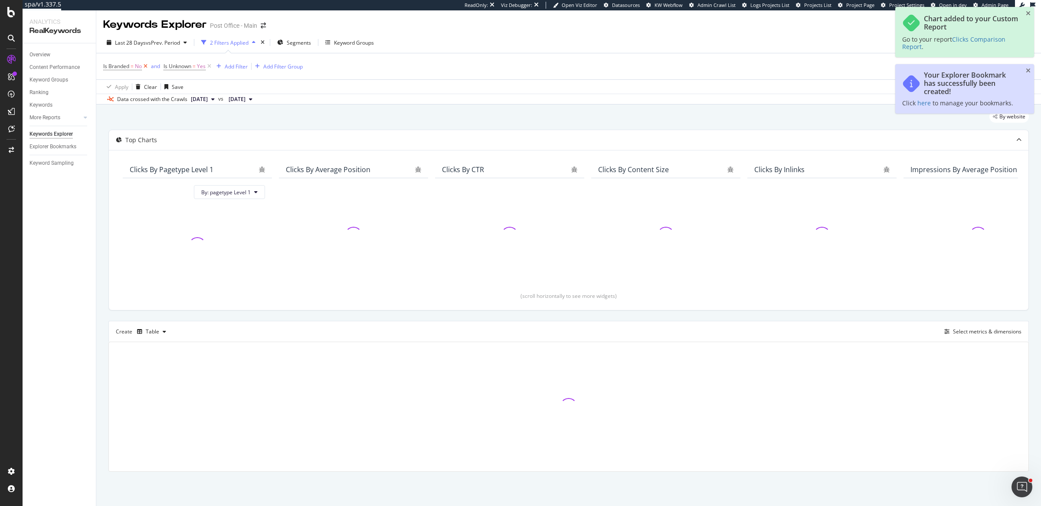
click at [148, 65] on icon at bounding box center [145, 66] width 7 height 9
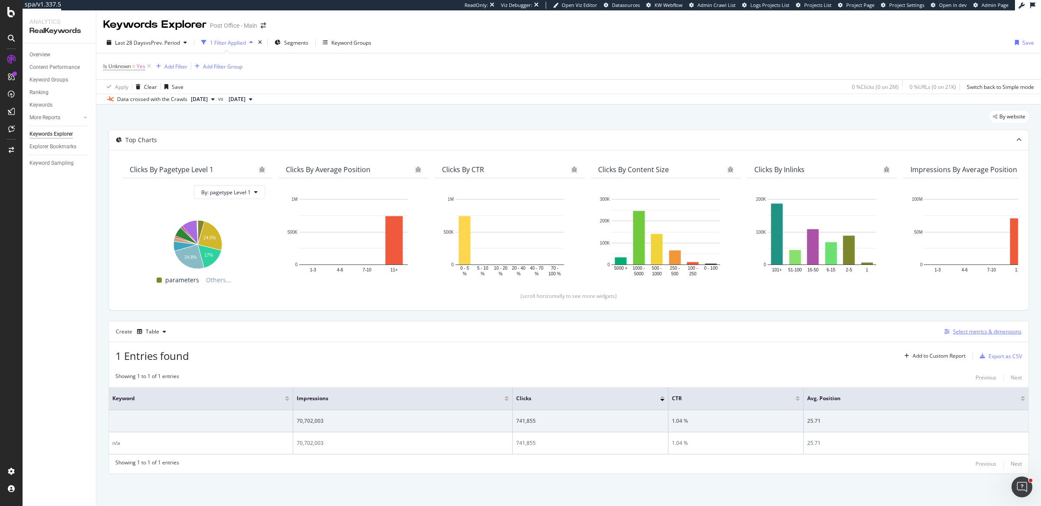
click at [985, 335] on div "Select metrics & dimensions" at bounding box center [981, 332] width 81 height 10
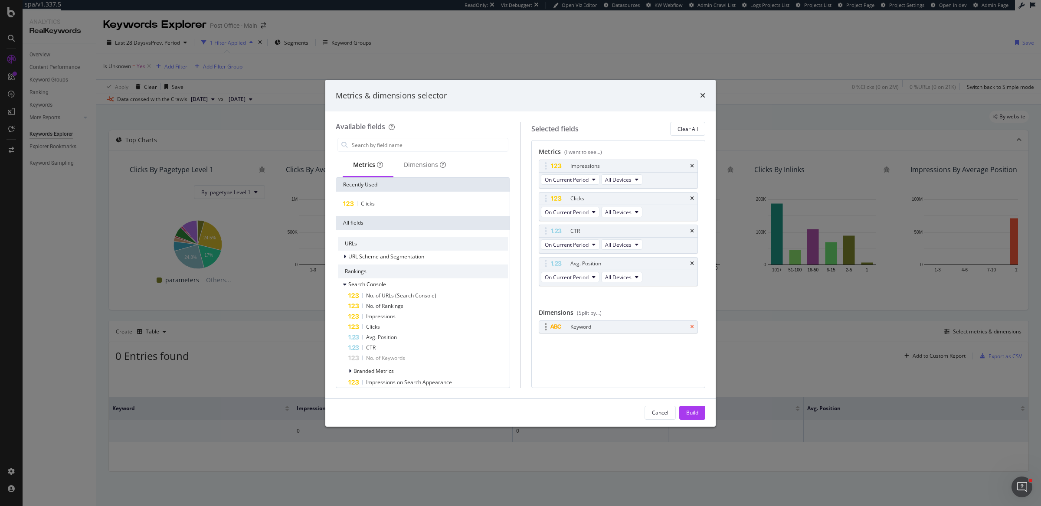
click at [692, 325] on icon "times" at bounding box center [692, 327] width 4 height 5
click at [690, 262] on icon "times" at bounding box center [692, 263] width 4 height 5
click at [693, 231] on icon "times" at bounding box center [692, 231] width 4 height 5
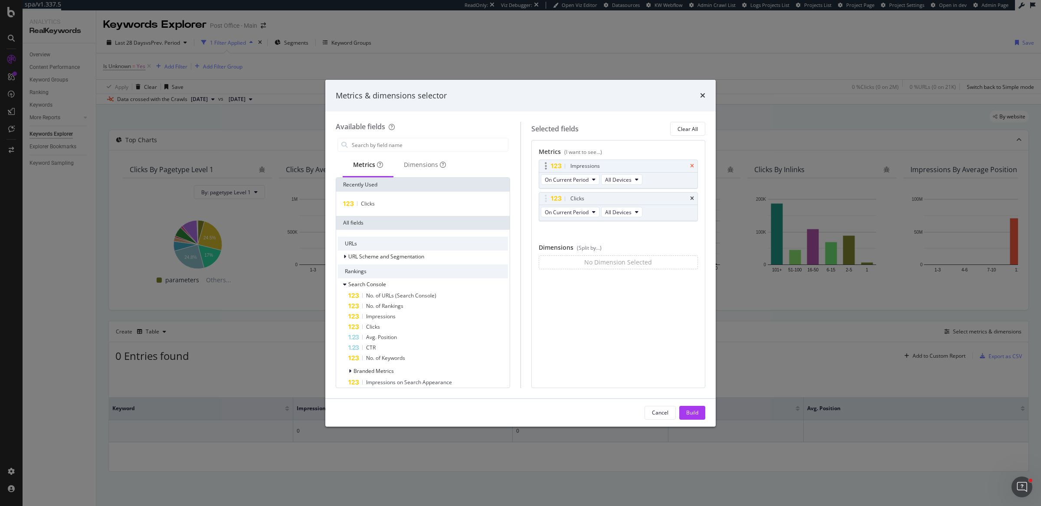
click at [692, 167] on icon "times" at bounding box center [692, 166] width 4 height 5
click at [454, 207] on div "Clicks" at bounding box center [423, 204] width 170 height 10
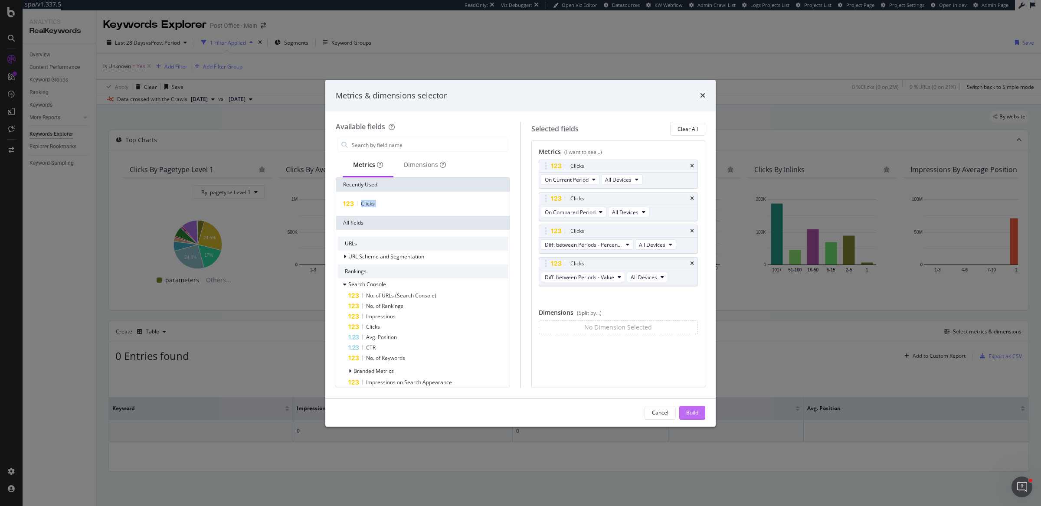
click at [696, 410] on div "Build" at bounding box center [692, 412] width 12 height 7
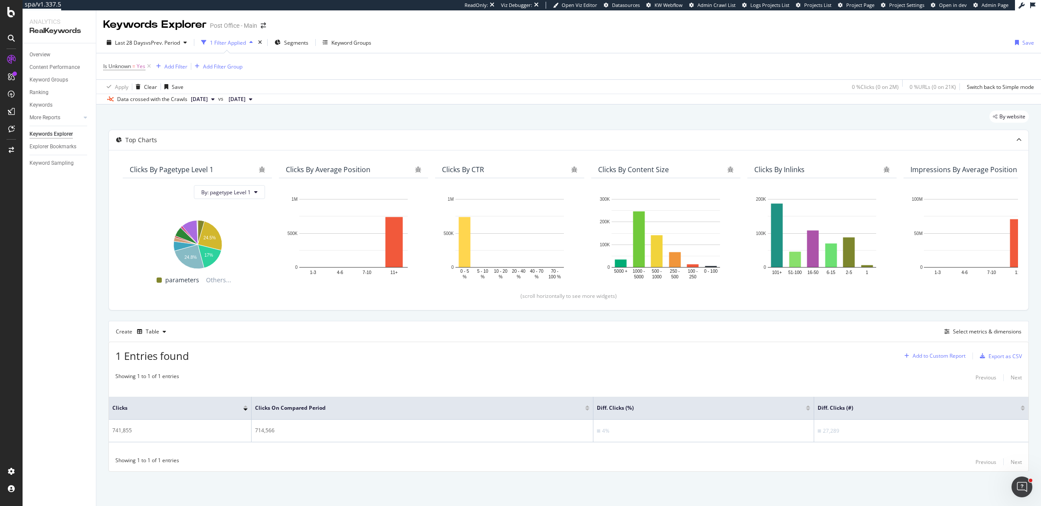
click at [959, 356] on div "Add to Custom Report" at bounding box center [939, 356] width 53 height 5
click at [954, 397] on div "Clicks Comparison Report" at bounding box center [944, 400] width 62 height 7
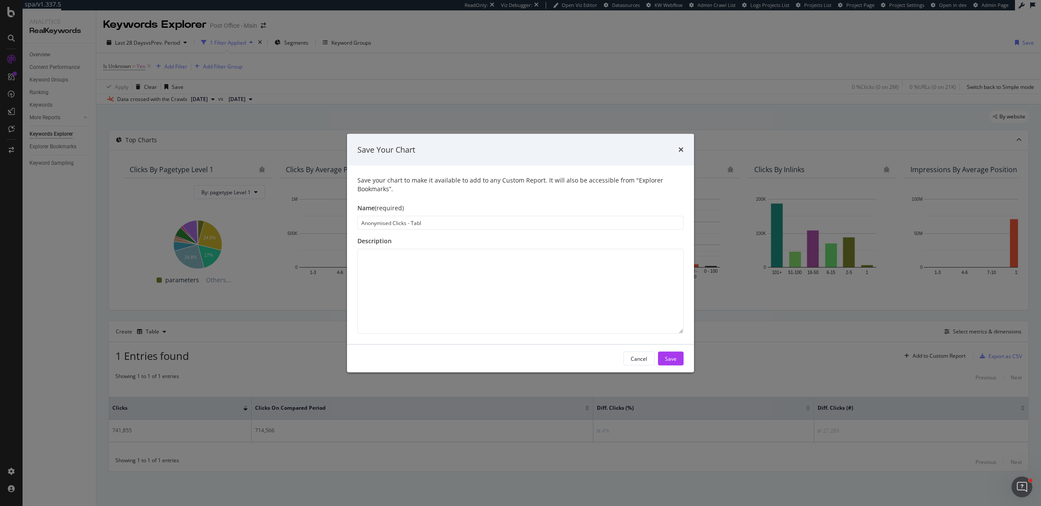
type input "Anonymised Clicks - Table"
click at [675, 357] on div "Save" at bounding box center [671, 358] width 12 height 7
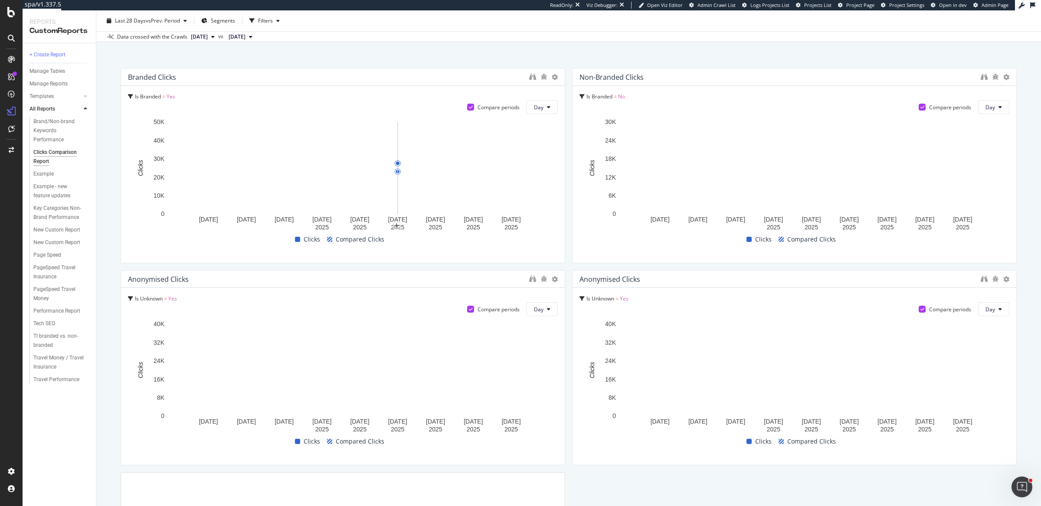
scroll to position [42, 0]
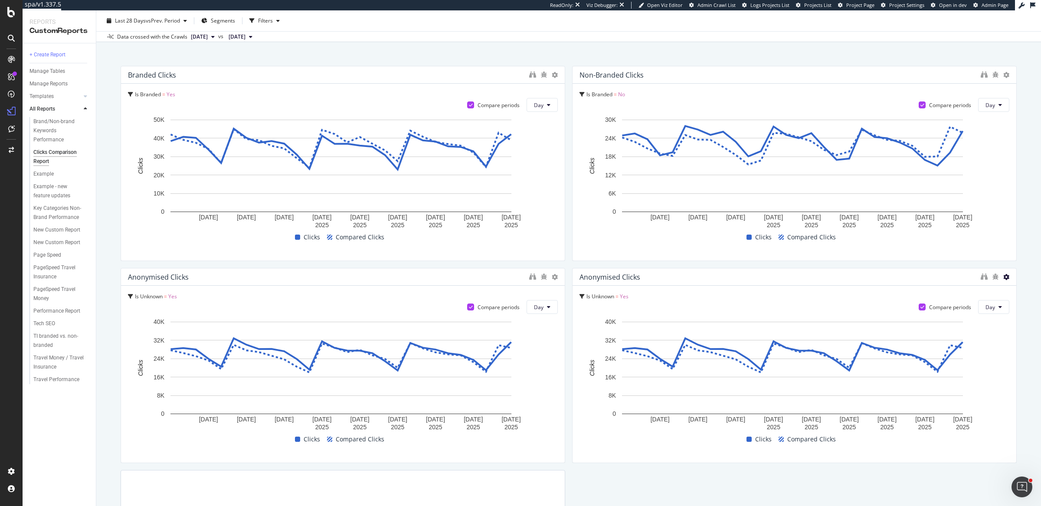
click at [1004, 278] on icon at bounding box center [1007, 277] width 6 height 6
click at [972, 279] on span "Delete" at bounding box center [980, 276] width 16 height 8
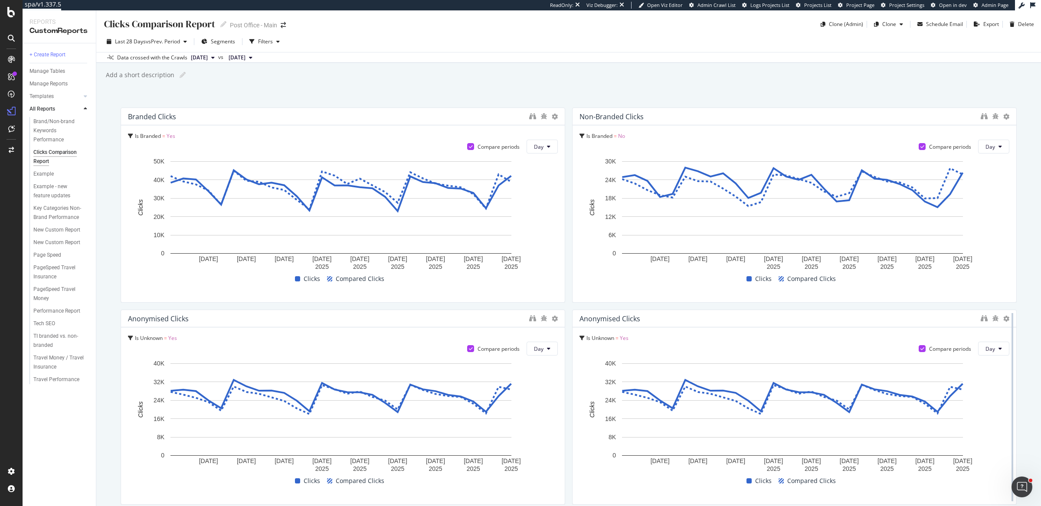
click at [1008, 316] on div at bounding box center [1012, 407] width 9 height 195
click at [1004, 320] on icon at bounding box center [1007, 319] width 6 height 6
click at [968, 320] on span at bounding box center [963, 318] width 10 height 10
